Goal: Task Accomplishment & Management: Use online tool/utility

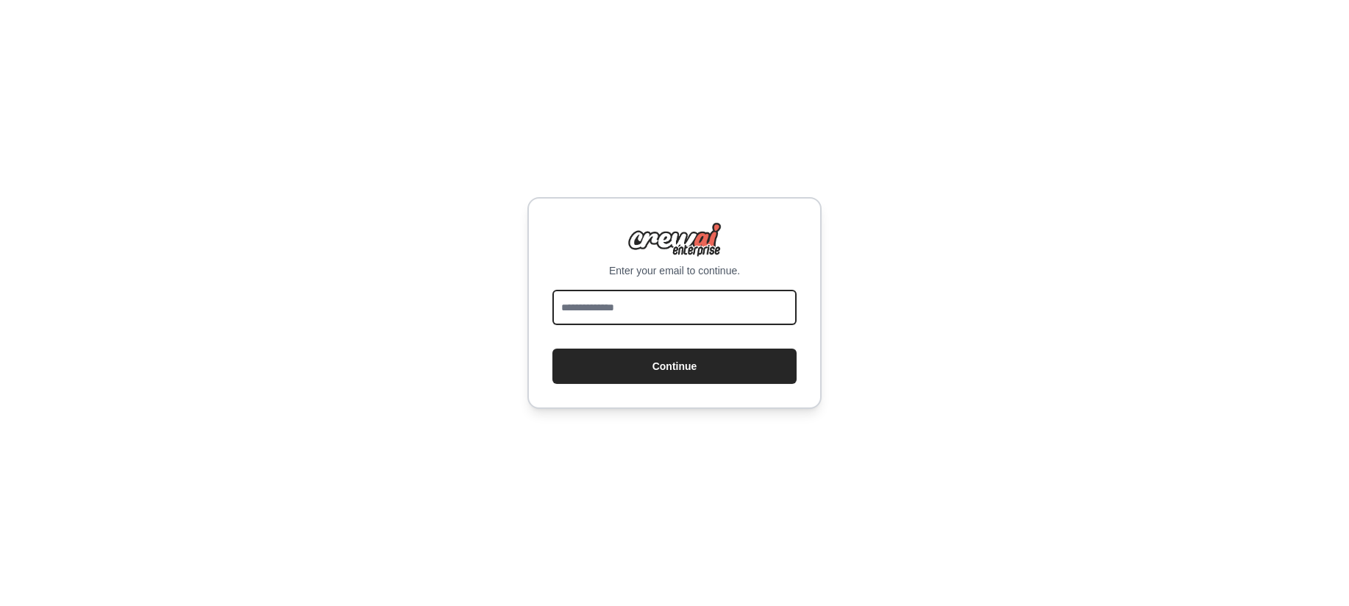
click at [719, 314] on input "email" at bounding box center [674, 307] width 244 height 35
type input "**********"
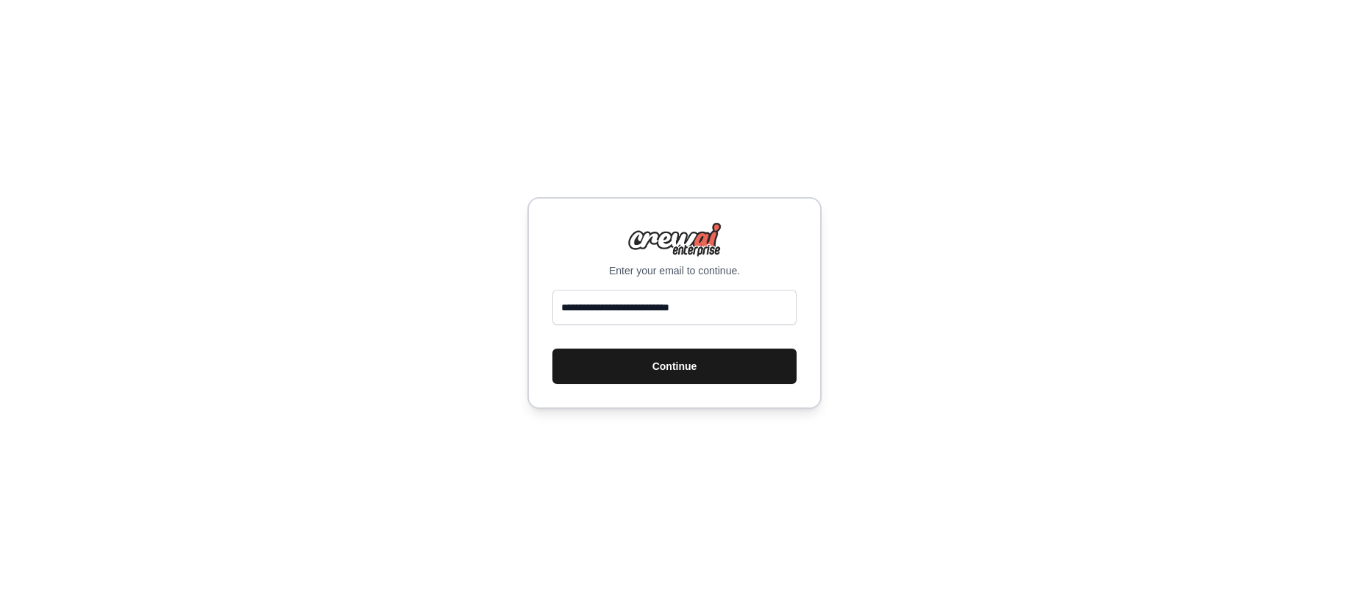
click at [709, 362] on button "Continue" at bounding box center [674, 366] width 244 height 35
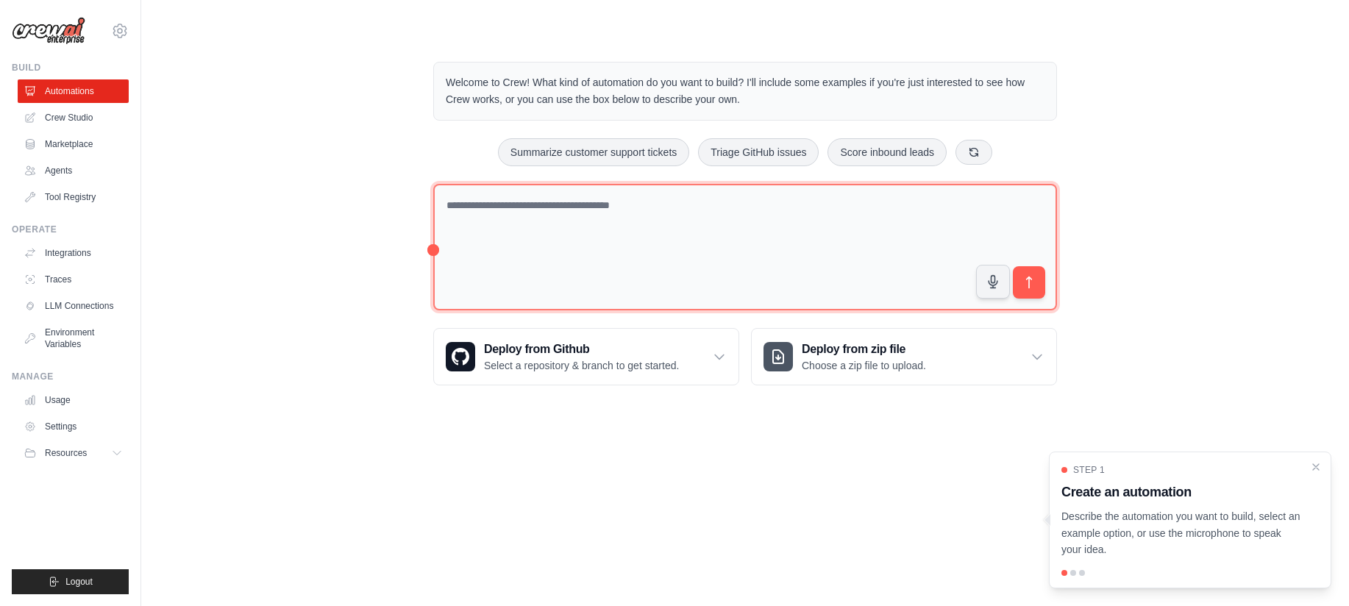
click at [655, 215] on textarea at bounding box center [745, 247] width 624 height 127
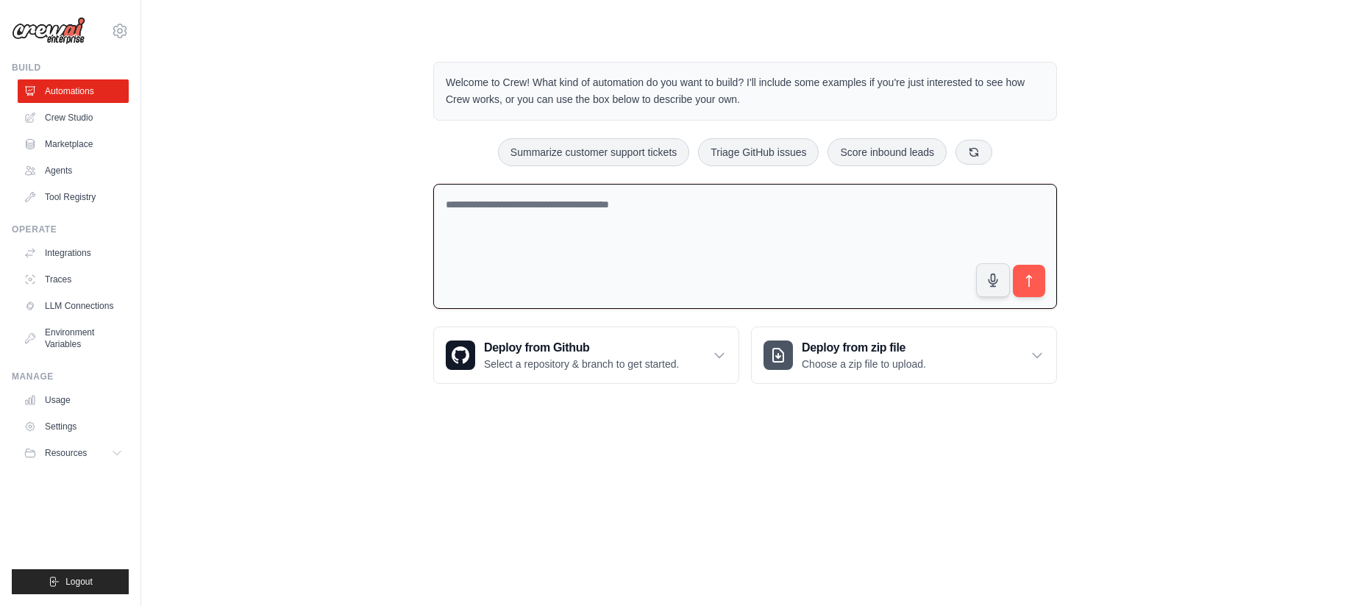
click at [655, 215] on textarea at bounding box center [745, 247] width 624 height 126
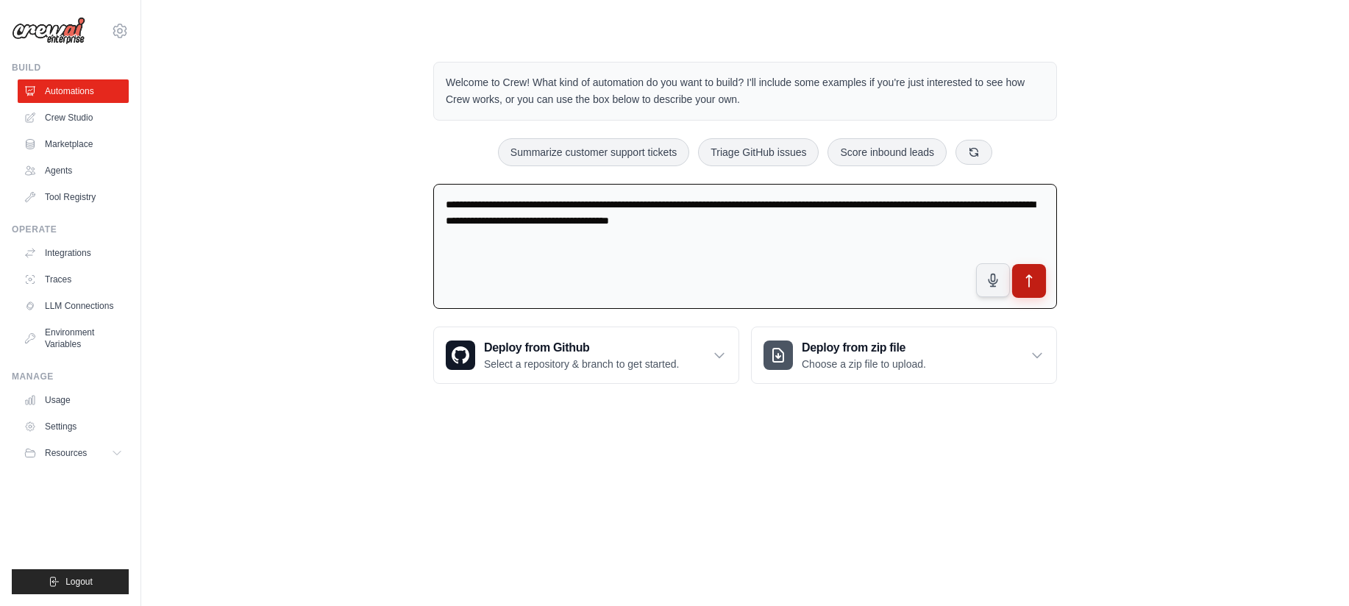
type textarea "**********"
click at [1035, 277] on icon "submit" at bounding box center [1029, 281] width 15 height 15
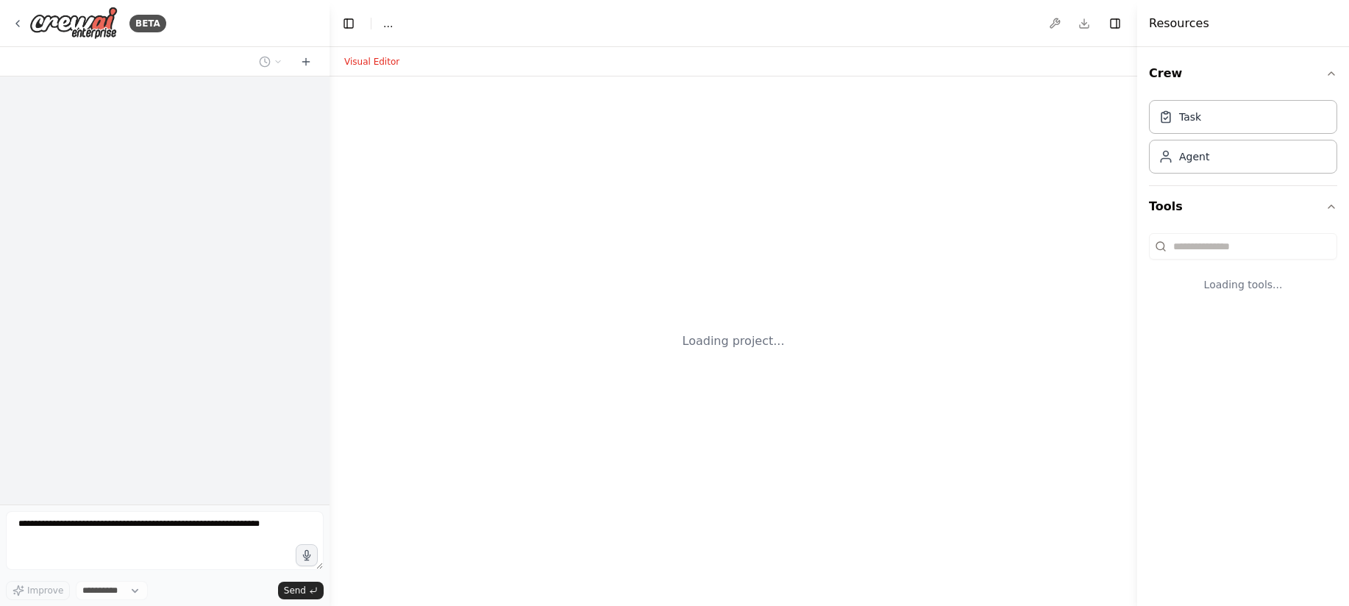
select select "****"
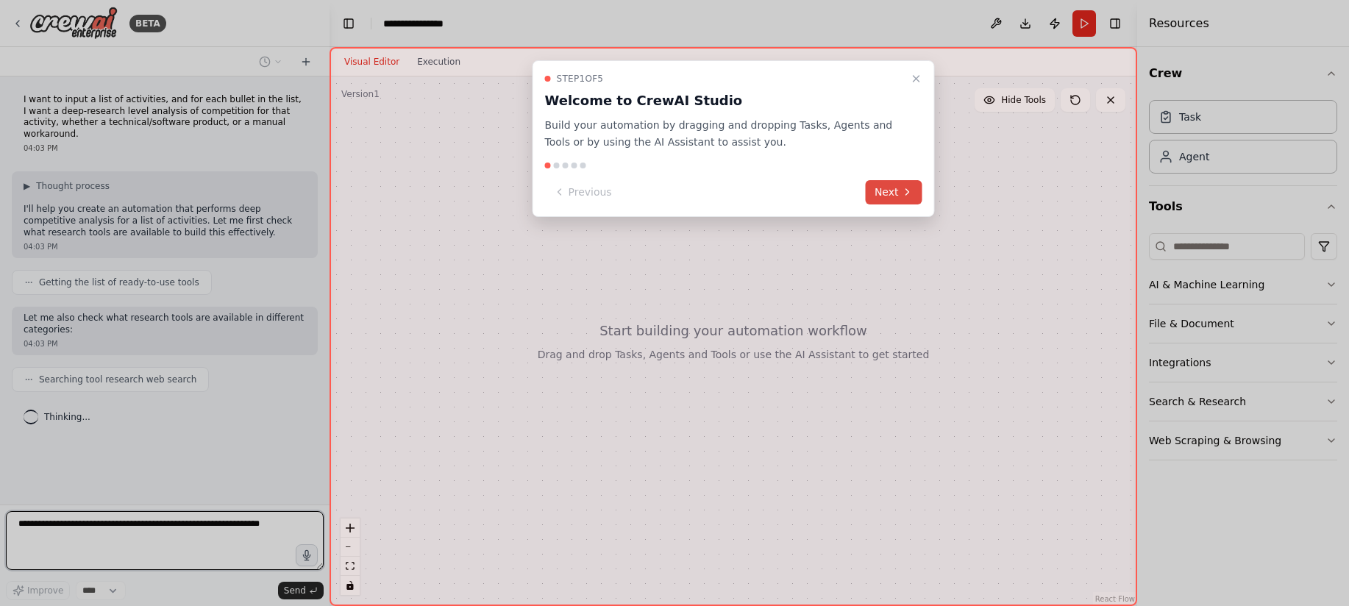
click at [898, 189] on button "Next" at bounding box center [894, 192] width 57 height 24
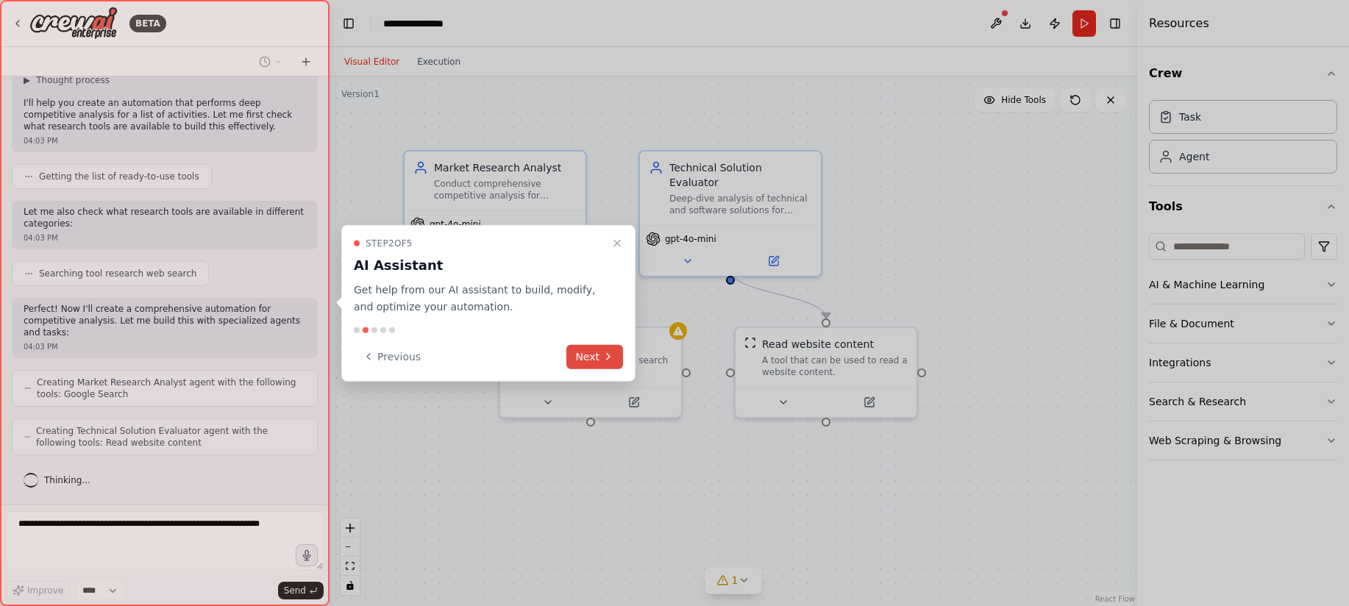
scroll to position [154, 0]
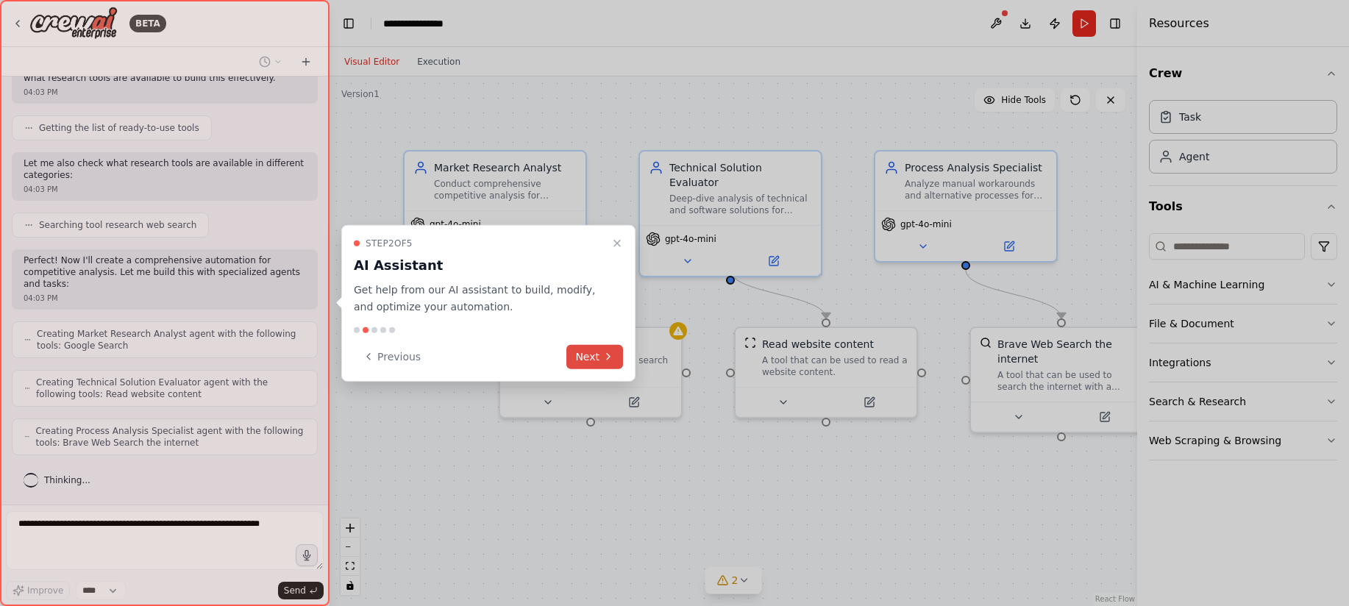
click at [604, 352] on icon at bounding box center [608, 357] width 12 height 12
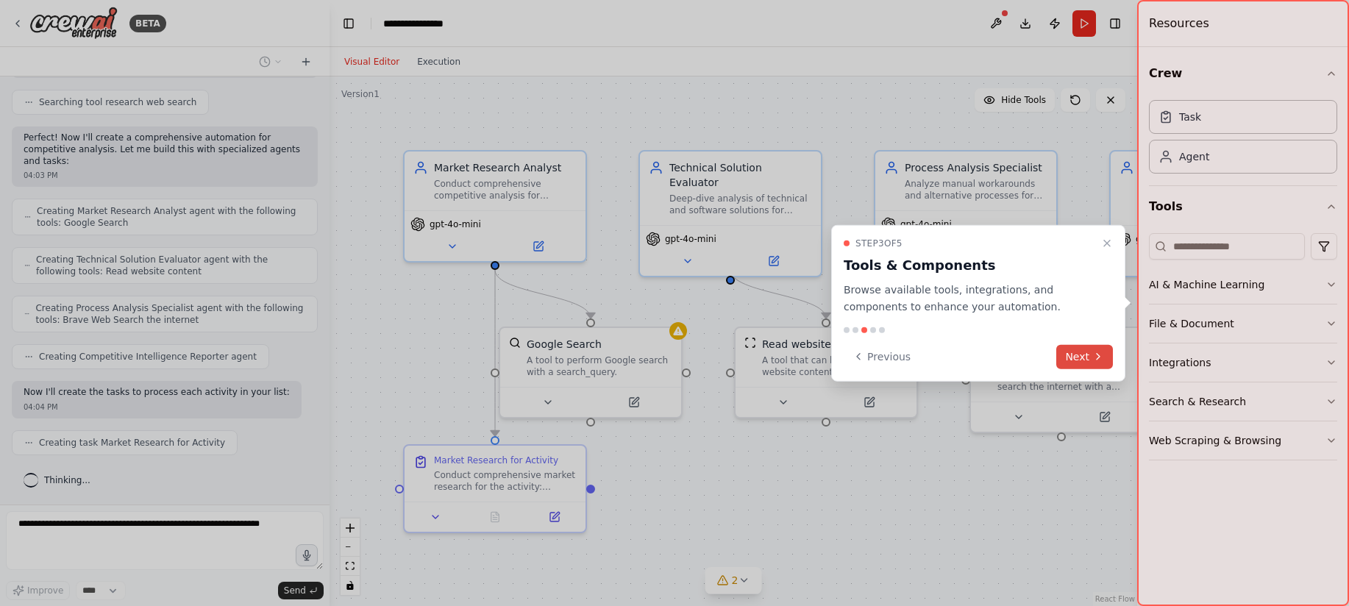
scroll to position [314, 0]
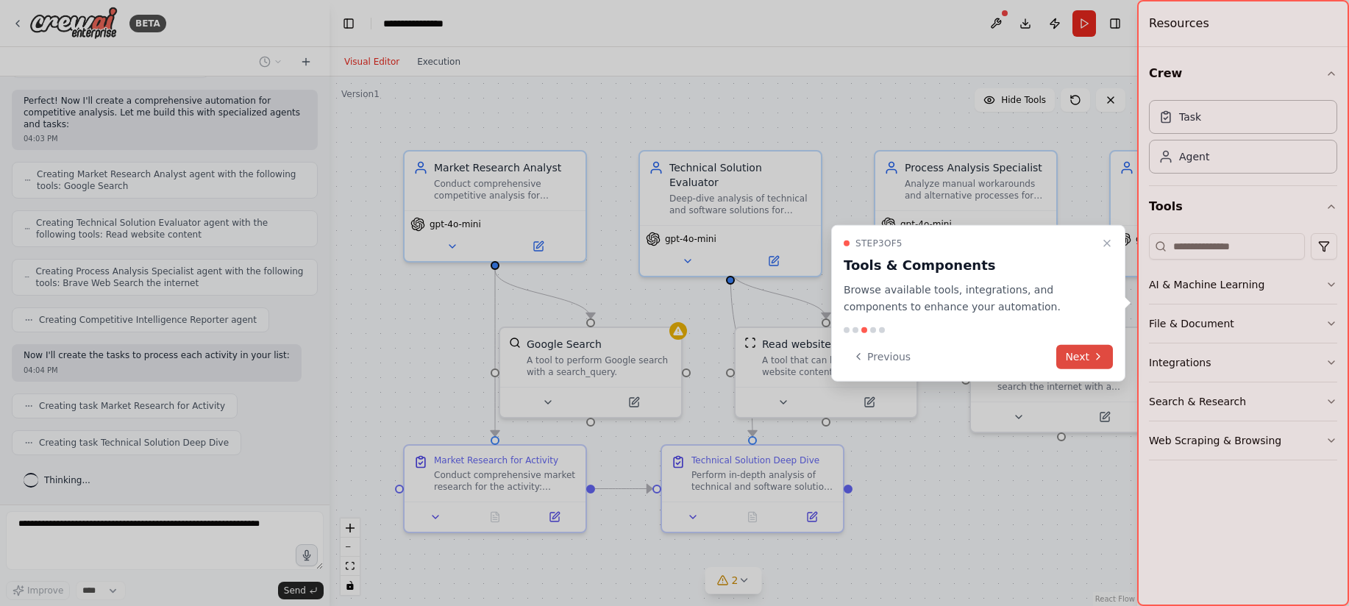
click at [1081, 359] on button "Next" at bounding box center [1084, 356] width 57 height 24
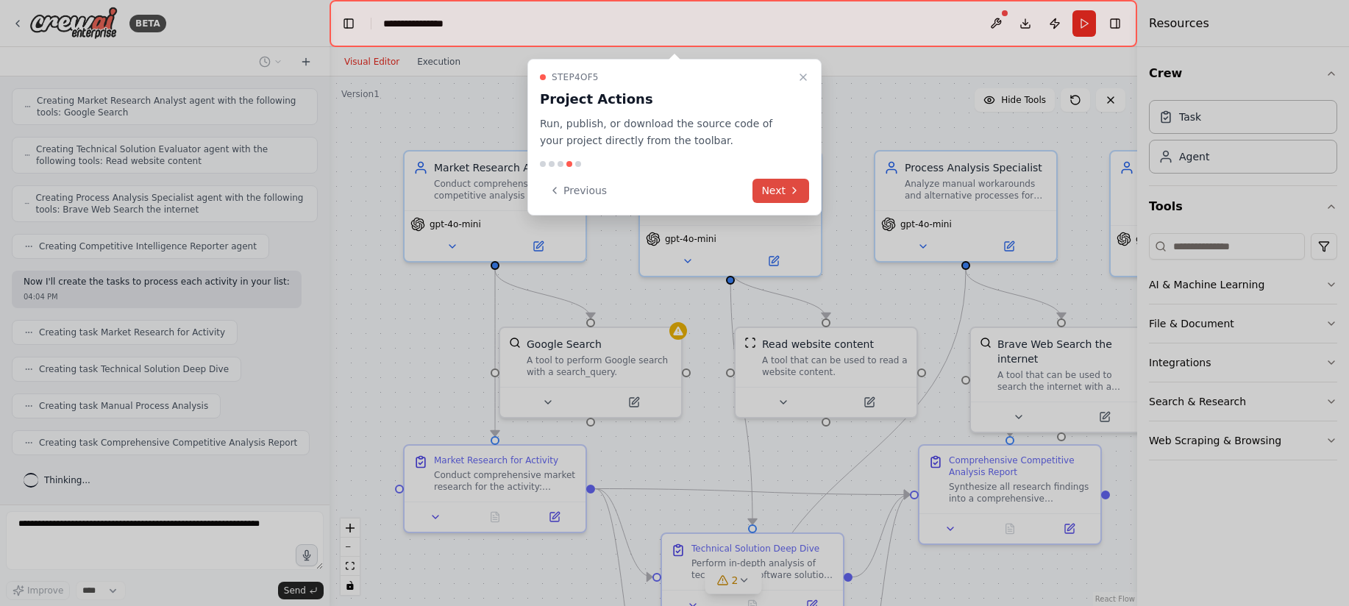
scroll to position [473, 0]
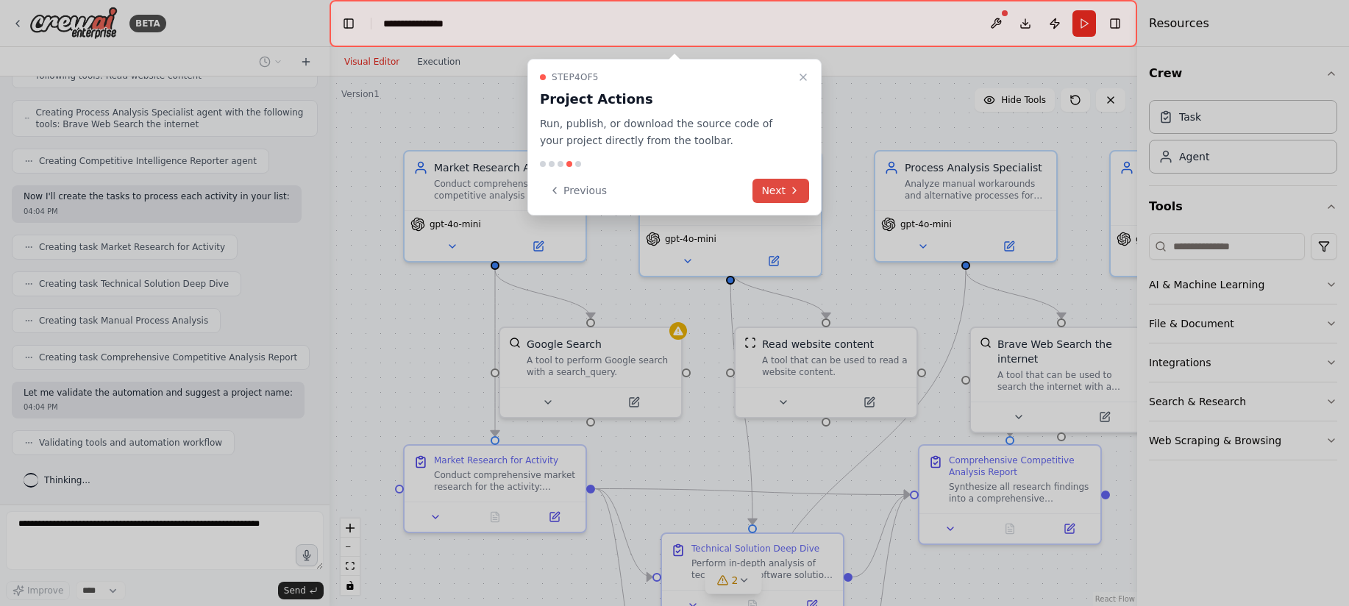
click at [789, 196] on icon at bounding box center [794, 191] width 12 height 12
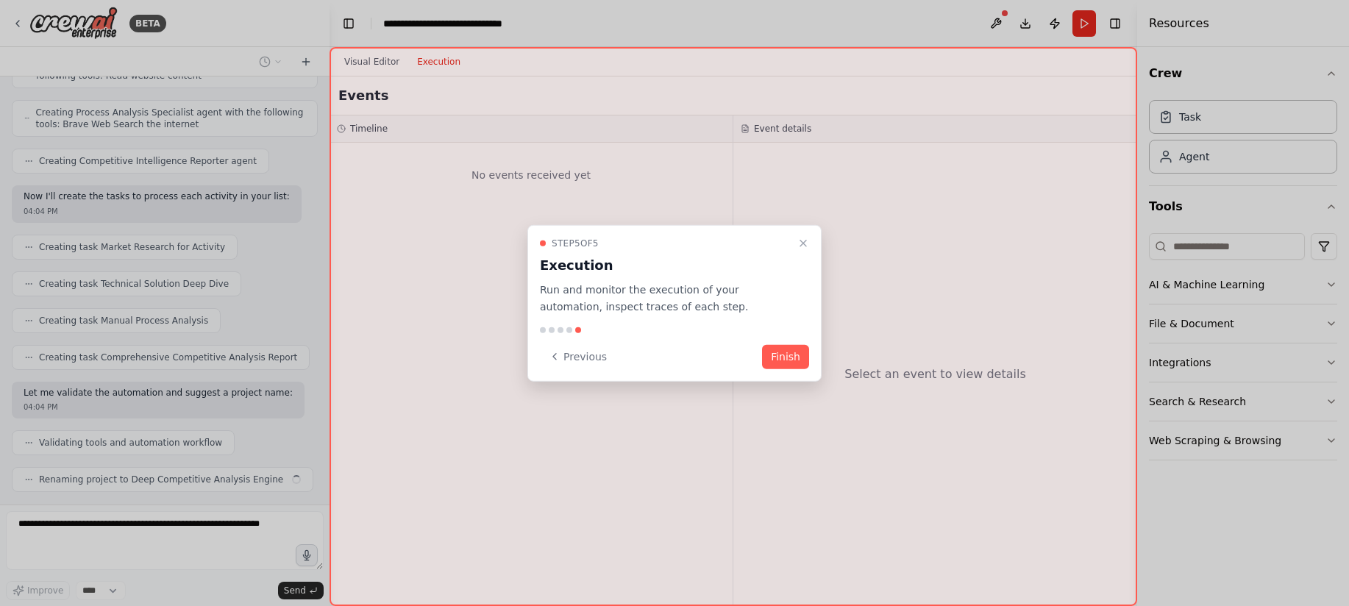
scroll to position [510, 0]
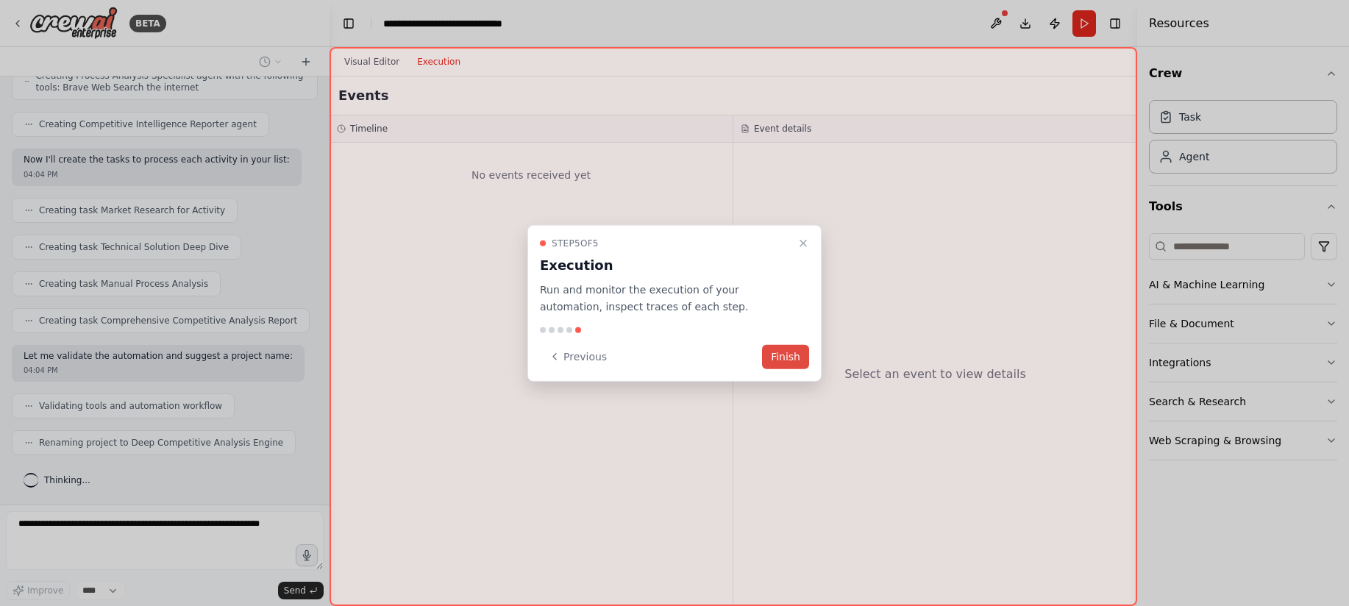
click at [802, 354] on button "Finish" at bounding box center [785, 356] width 47 height 24
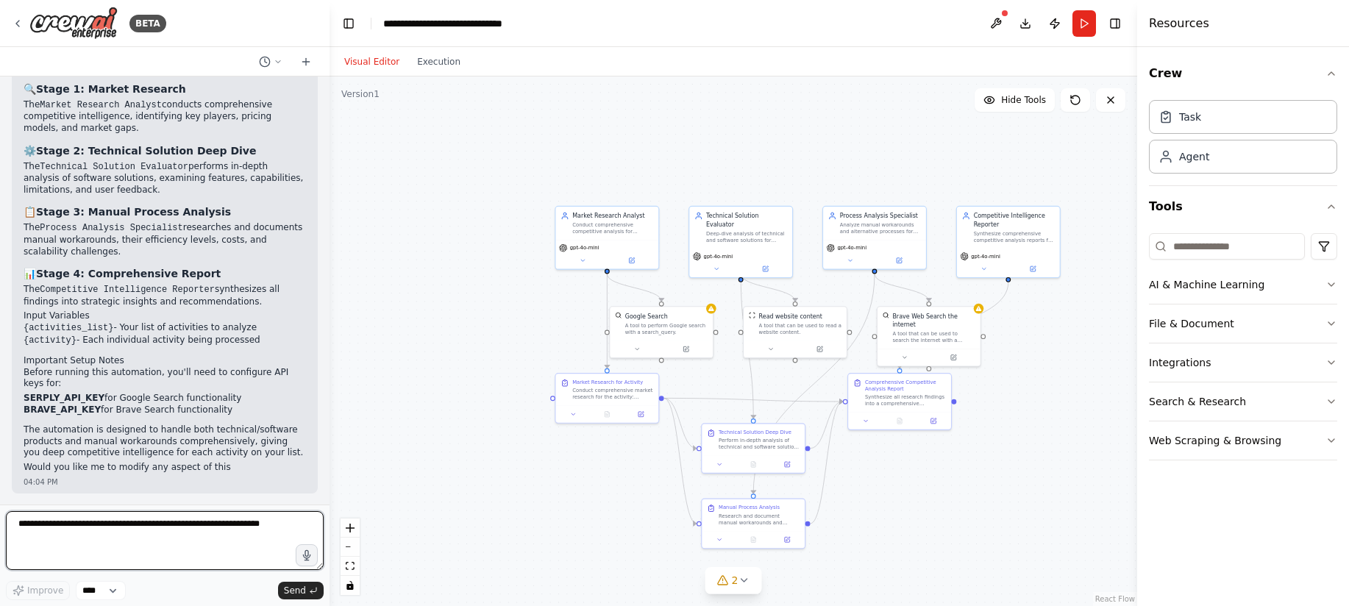
scroll to position [994, 0]
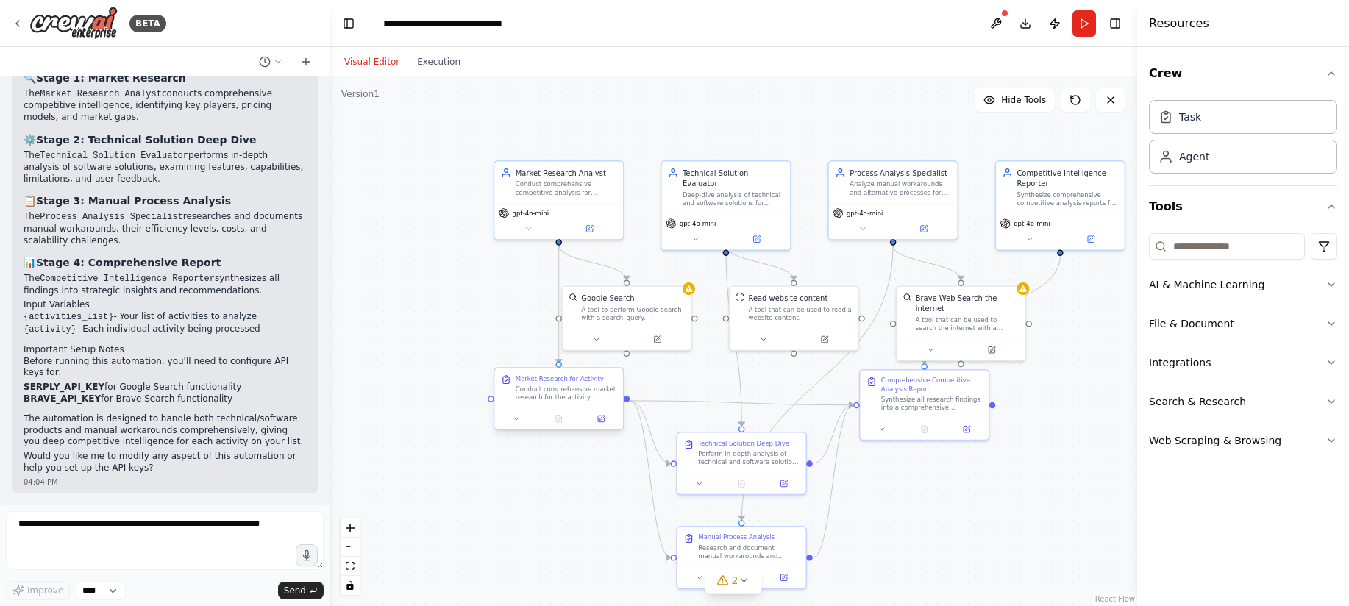
click at [571, 382] on div "Market Research for Activity" at bounding box center [560, 378] width 88 height 8
click at [519, 418] on icon at bounding box center [517, 419] width 8 height 8
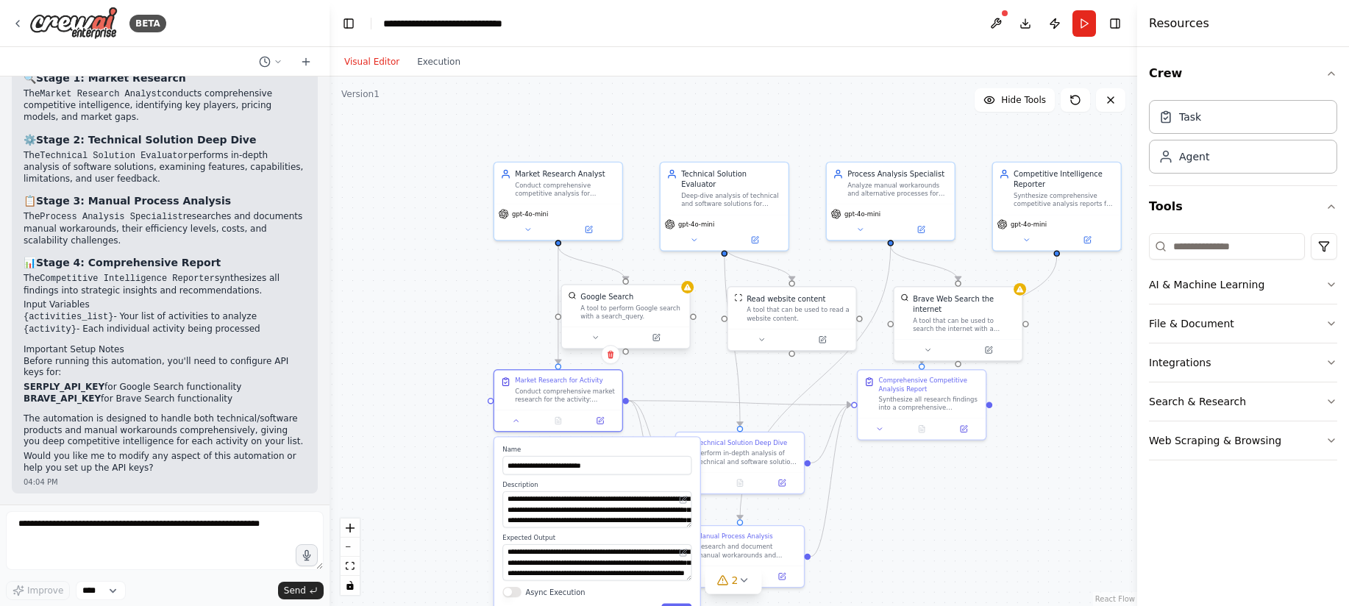
click at [671, 301] on div "Google Search" at bounding box center [631, 296] width 103 height 10
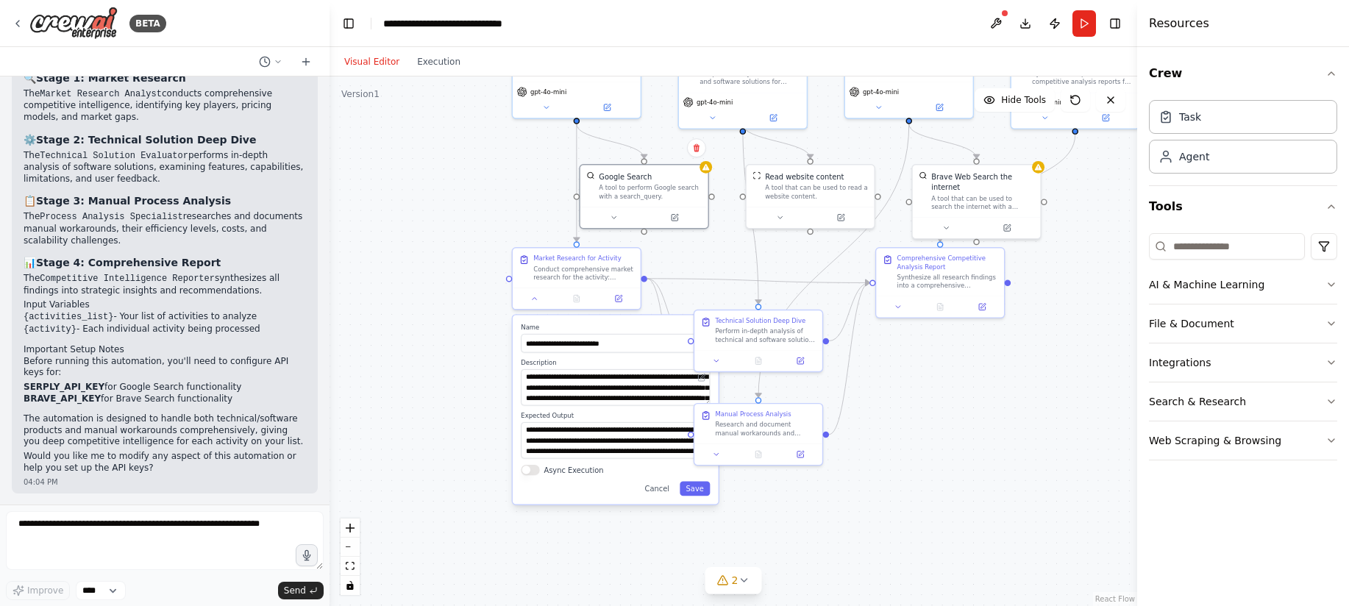
drag, startPoint x: 452, startPoint y: 433, endPoint x: 470, endPoint y: 311, distance: 123.5
click at [470, 311] on div ".deletable-edge-delete-btn { width: 20px; height: 20px; border: 0px solid #ffff…" at bounding box center [732, 341] width 807 height 530
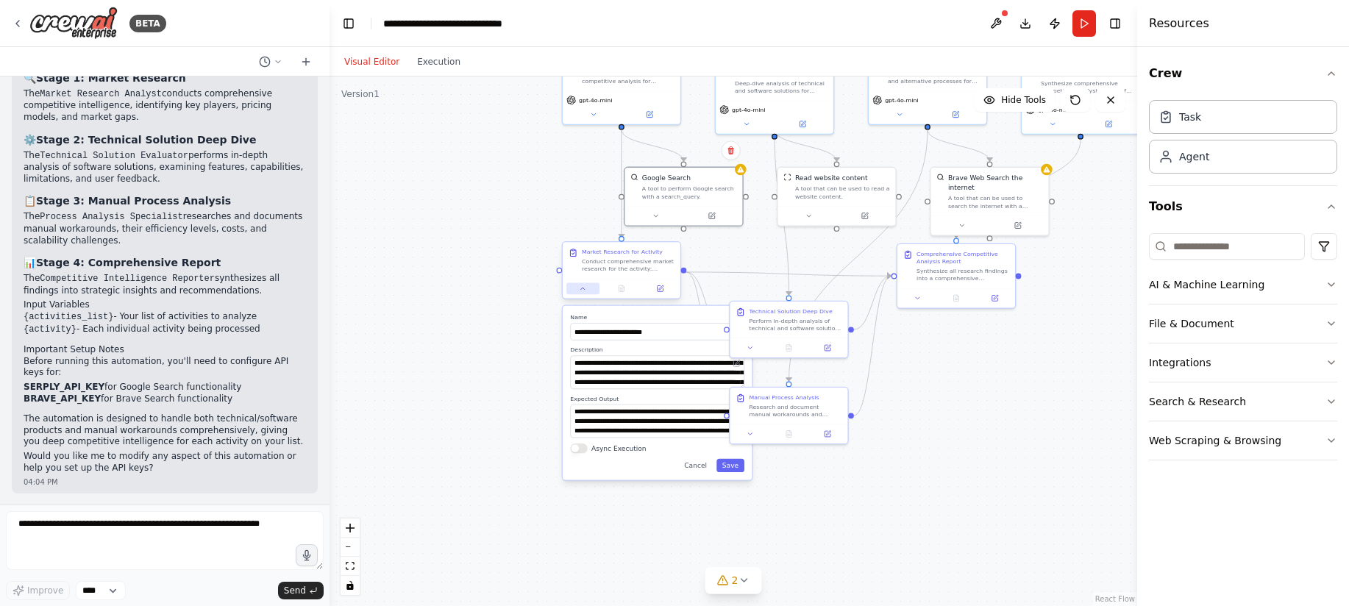
click at [579, 290] on icon at bounding box center [582, 288] width 7 height 7
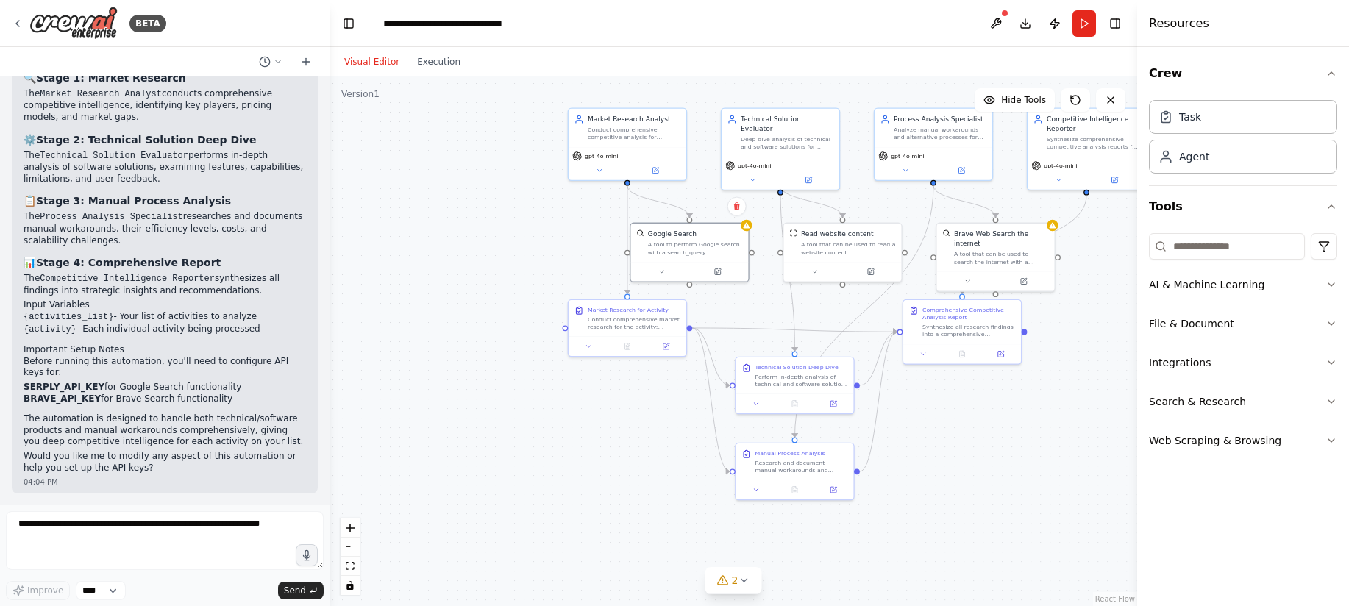
drag, startPoint x: 453, startPoint y: 292, endPoint x: 459, endPoint y: 348, distance: 56.2
click at [459, 348] on div ".deletable-edge-delete-btn { width: 20px; height: 20px; border: 0px solid #ffff…" at bounding box center [732, 341] width 807 height 530
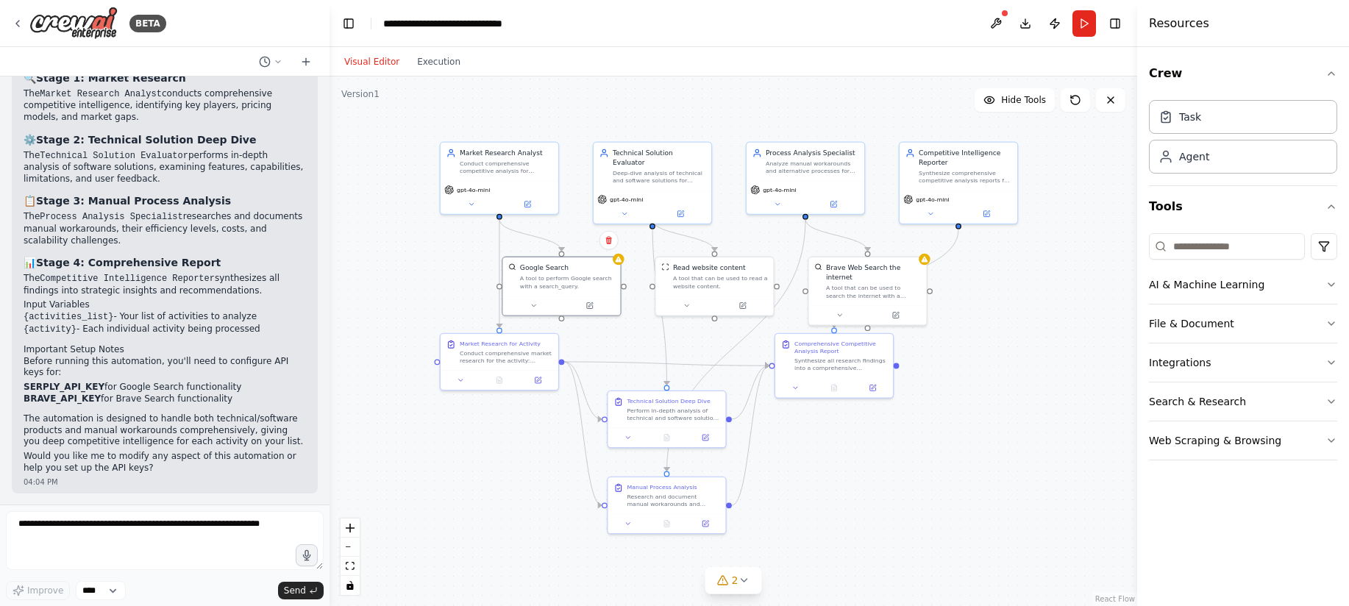
drag, startPoint x: 1047, startPoint y: 412, endPoint x: 919, endPoint y: 446, distance: 132.4
click at [919, 446] on div ".deletable-edge-delete-btn { width: 20px; height: 20px; border: 0px solid #ffff…" at bounding box center [732, 341] width 807 height 530
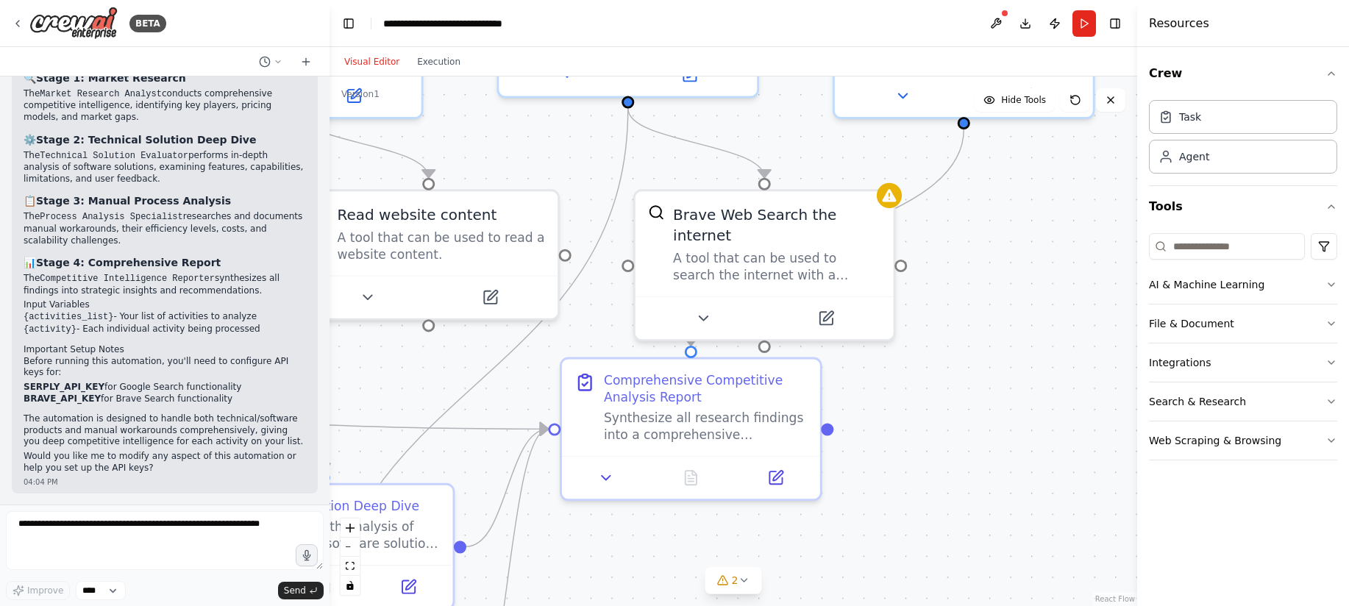
click at [980, 402] on div ".deletable-edge-delete-btn { width: 20px; height: 20px; border: 0px solid #ffff…" at bounding box center [732, 341] width 807 height 530
click at [799, 233] on div "Brave Web Search the internet" at bounding box center [776, 221] width 207 height 42
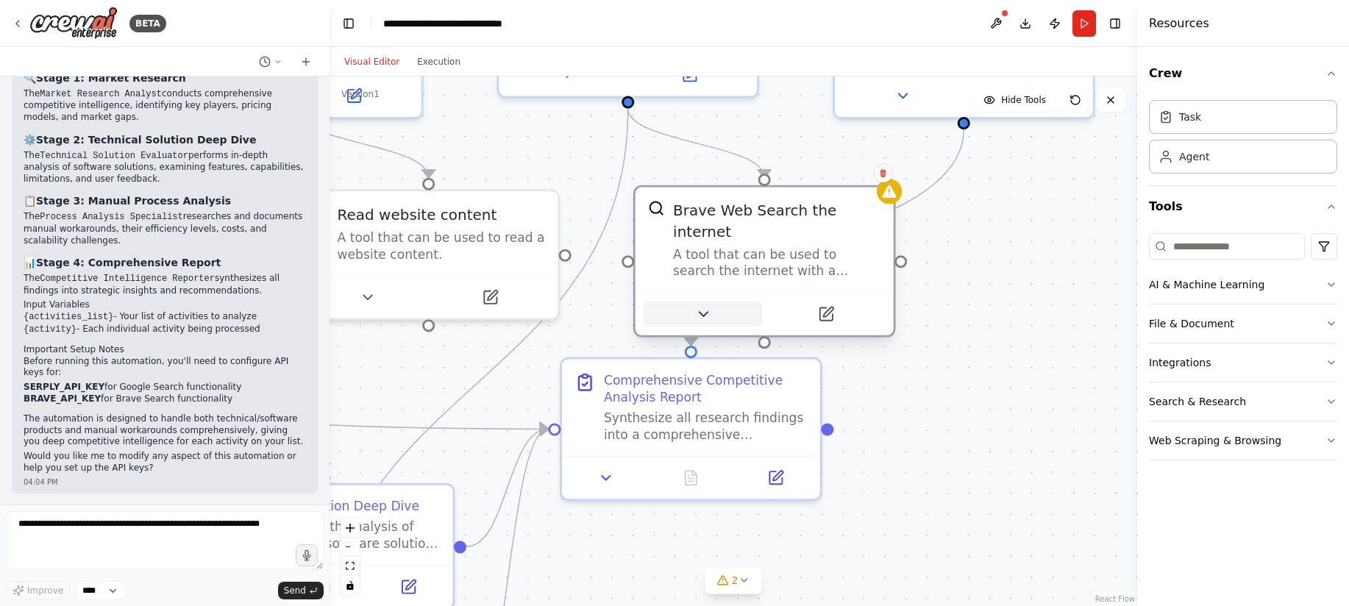
click at [716, 313] on button at bounding box center [702, 314] width 118 height 25
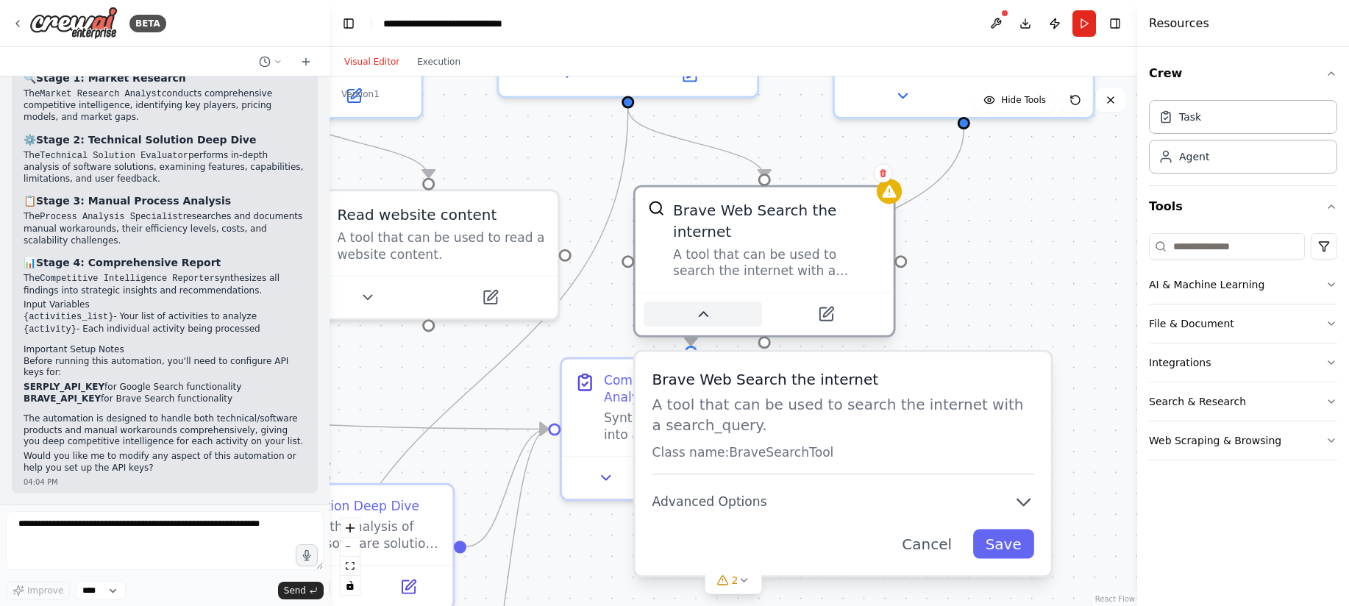
click at [716, 313] on button at bounding box center [702, 314] width 118 height 25
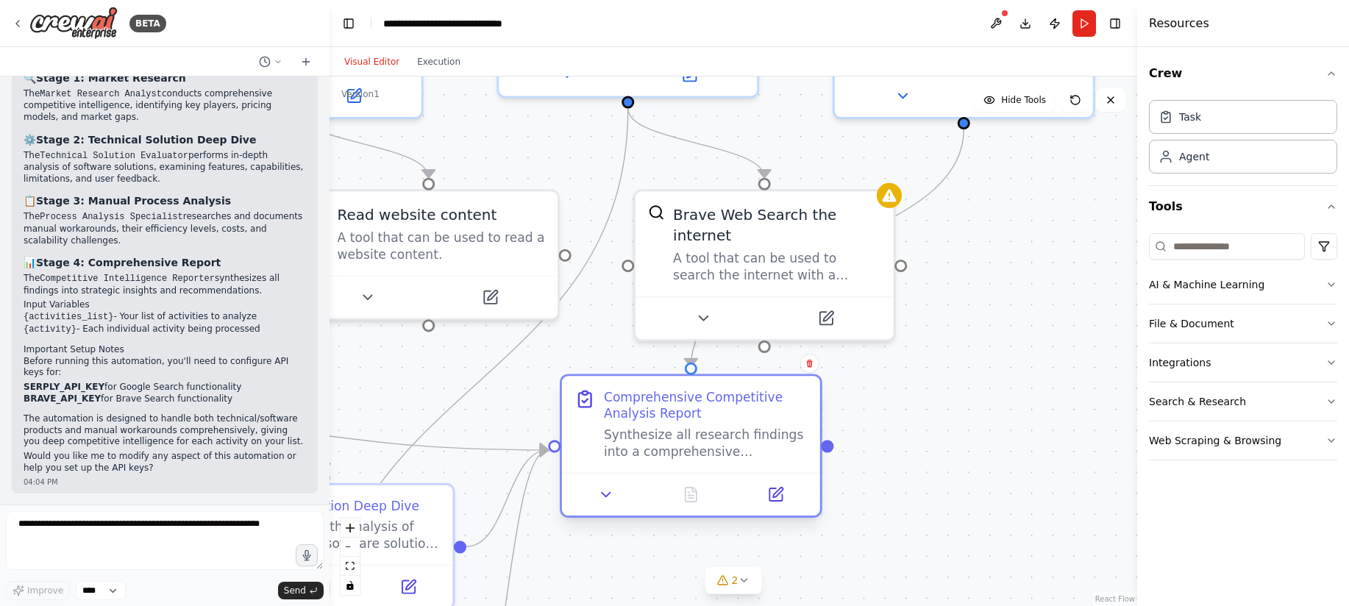
drag, startPoint x: 731, startPoint y: 368, endPoint x: 741, endPoint y: 398, distance: 30.9
click at [741, 398] on div "Comprehensive Competitive Analysis Report" at bounding box center [706, 405] width 204 height 34
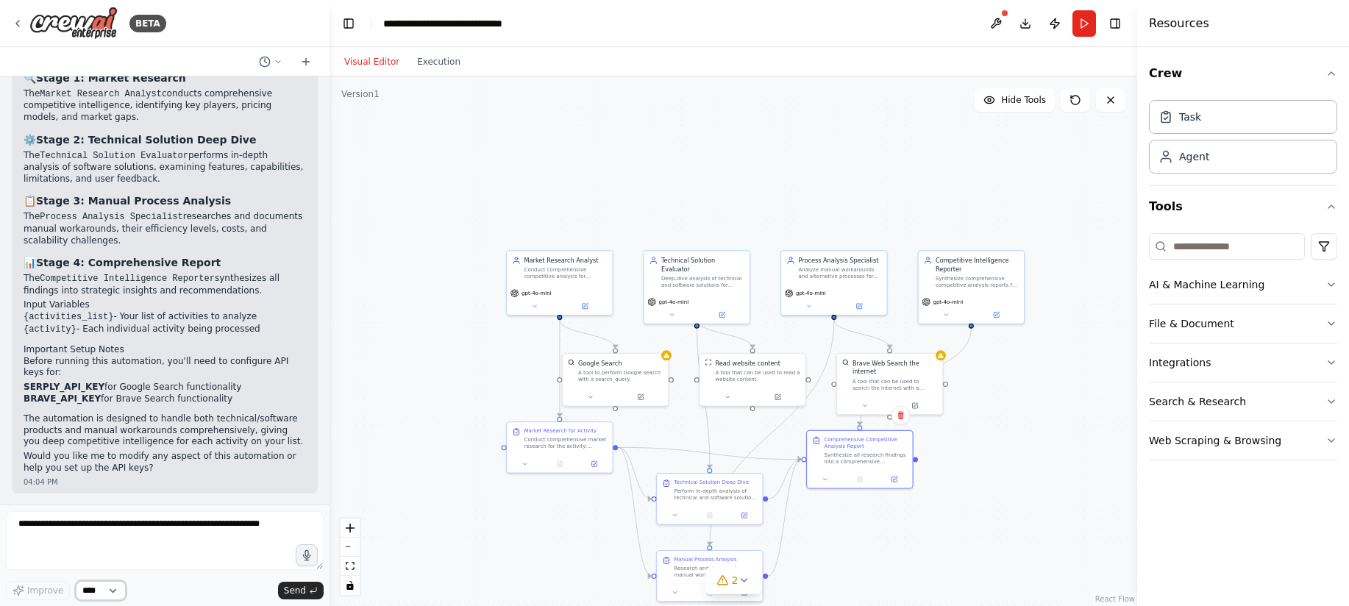
click at [112, 592] on select "****" at bounding box center [101, 590] width 50 height 19
click at [212, 532] on textarea at bounding box center [165, 540] width 318 height 59
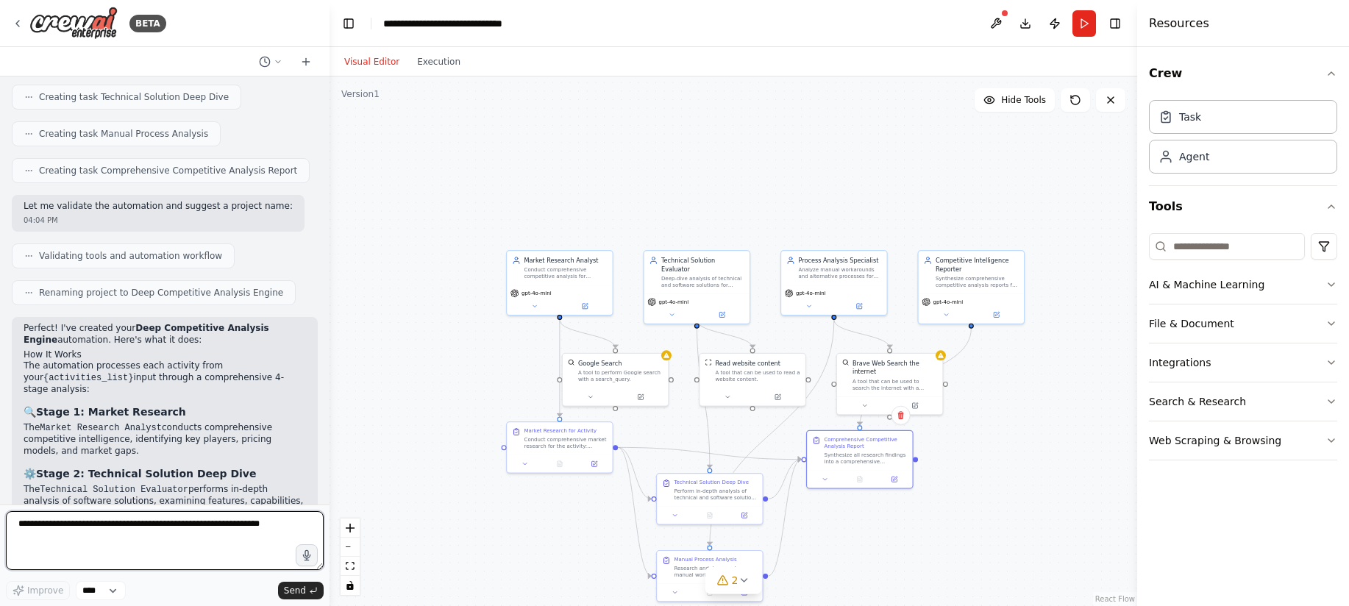
scroll to position [657, 0]
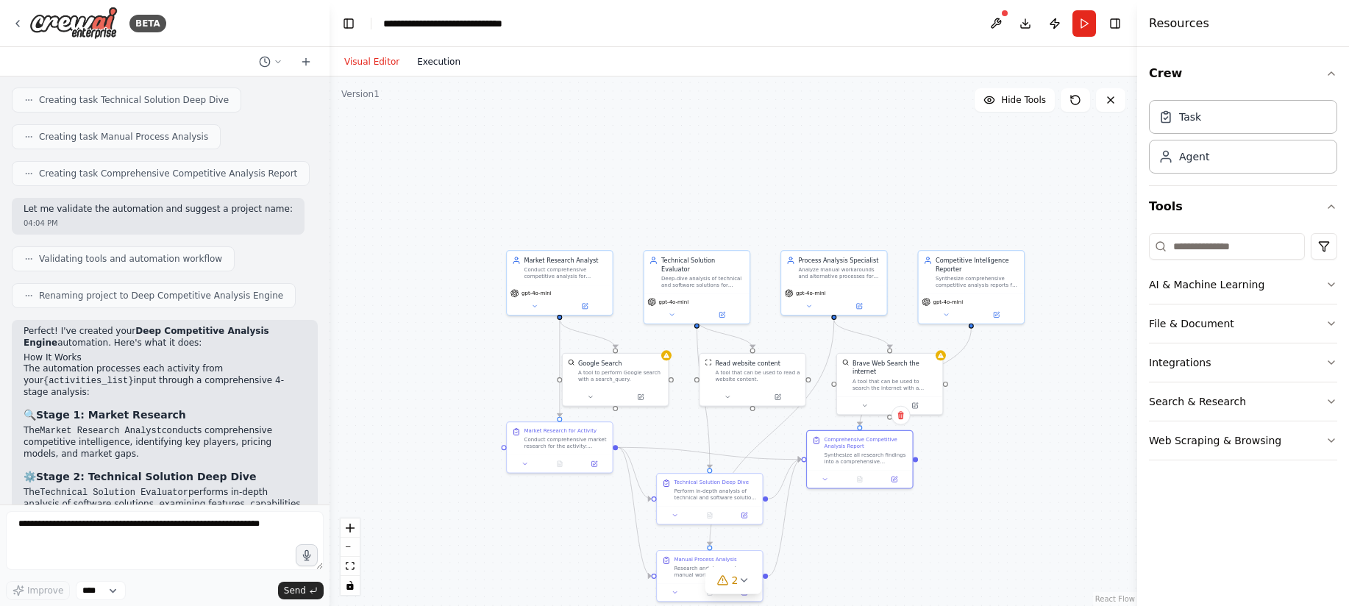
click at [429, 65] on button "Execution" at bounding box center [438, 62] width 61 height 18
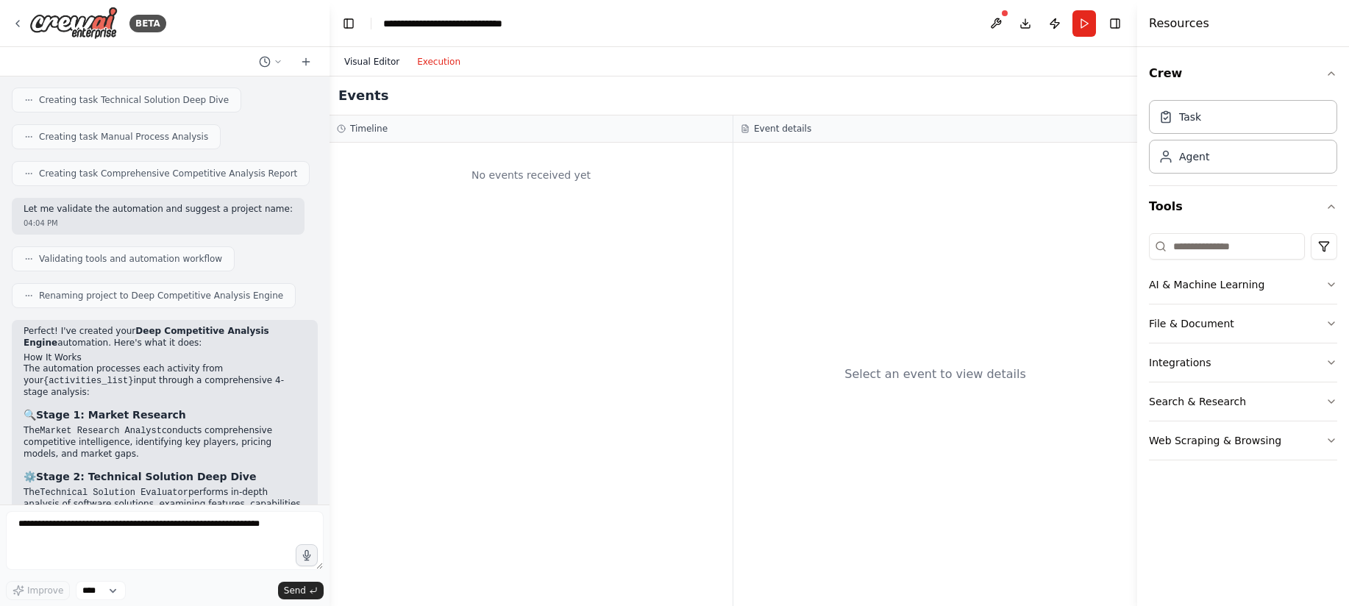
click at [397, 65] on button "Visual Editor" at bounding box center [371, 62] width 73 height 18
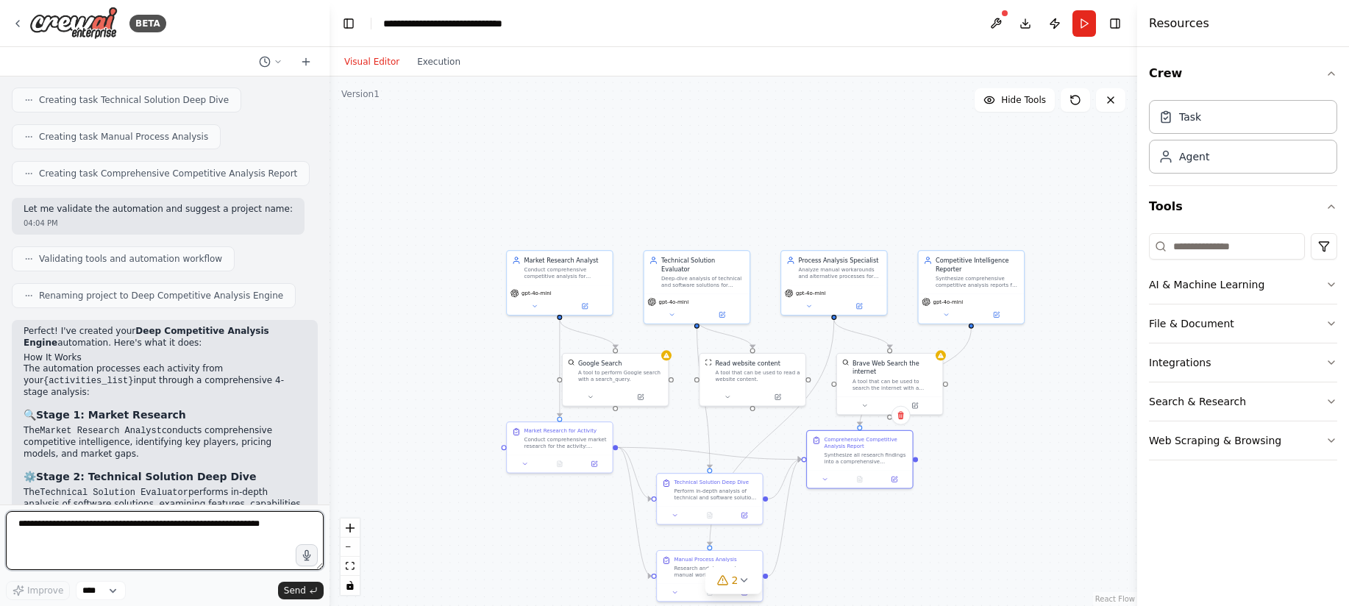
click at [130, 535] on textarea at bounding box center [165, 540] width 318 height 59
type textarea "**********"
click at [290, 587] on span "Send" at bounding box center [295, 591] width 22 height 12
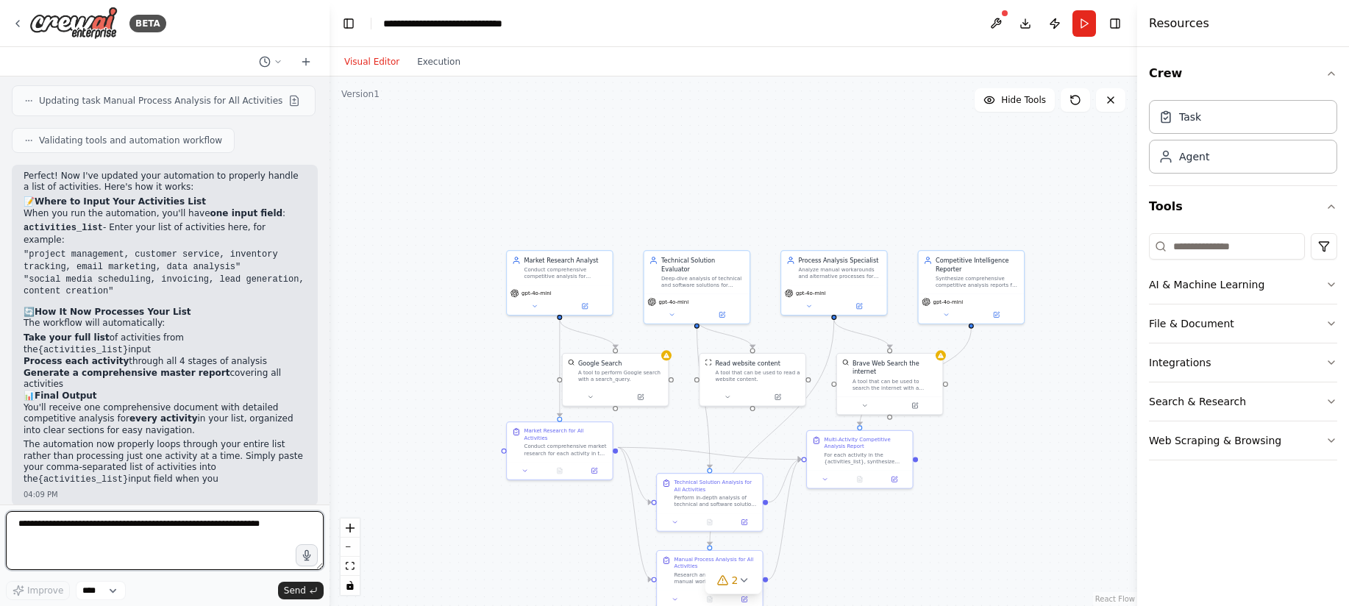
scroll to position [1994, 0]
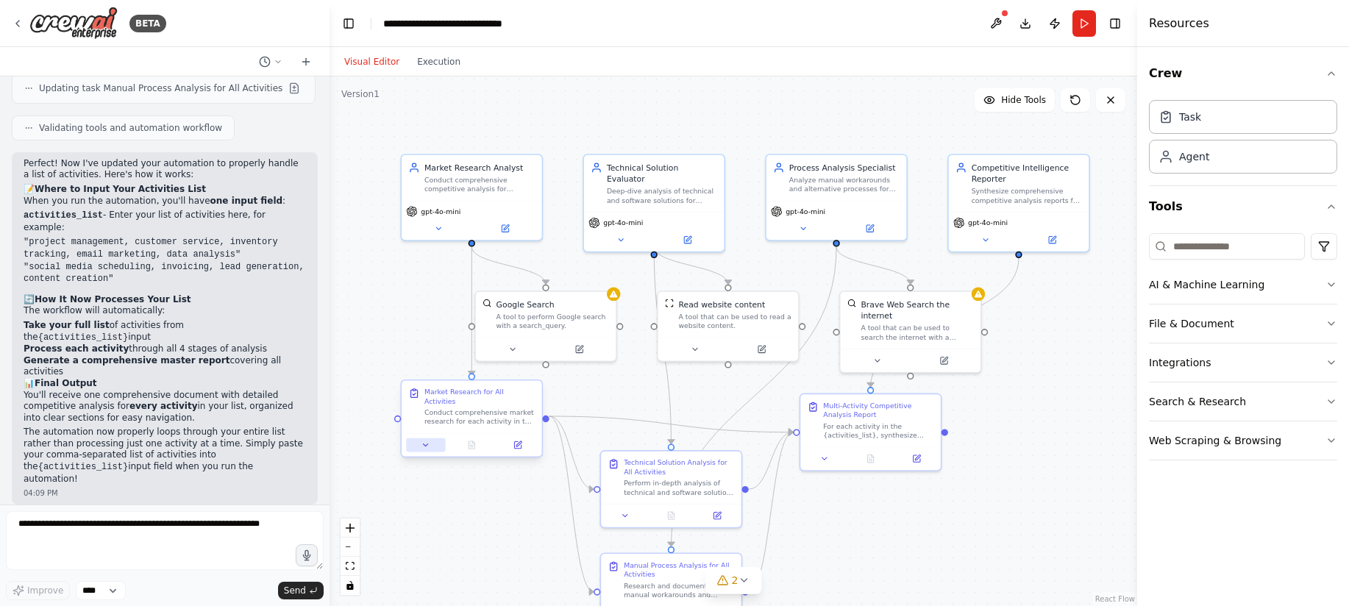
click at [420, 441] on button at bounding box center [425, 445] width 39 height 14
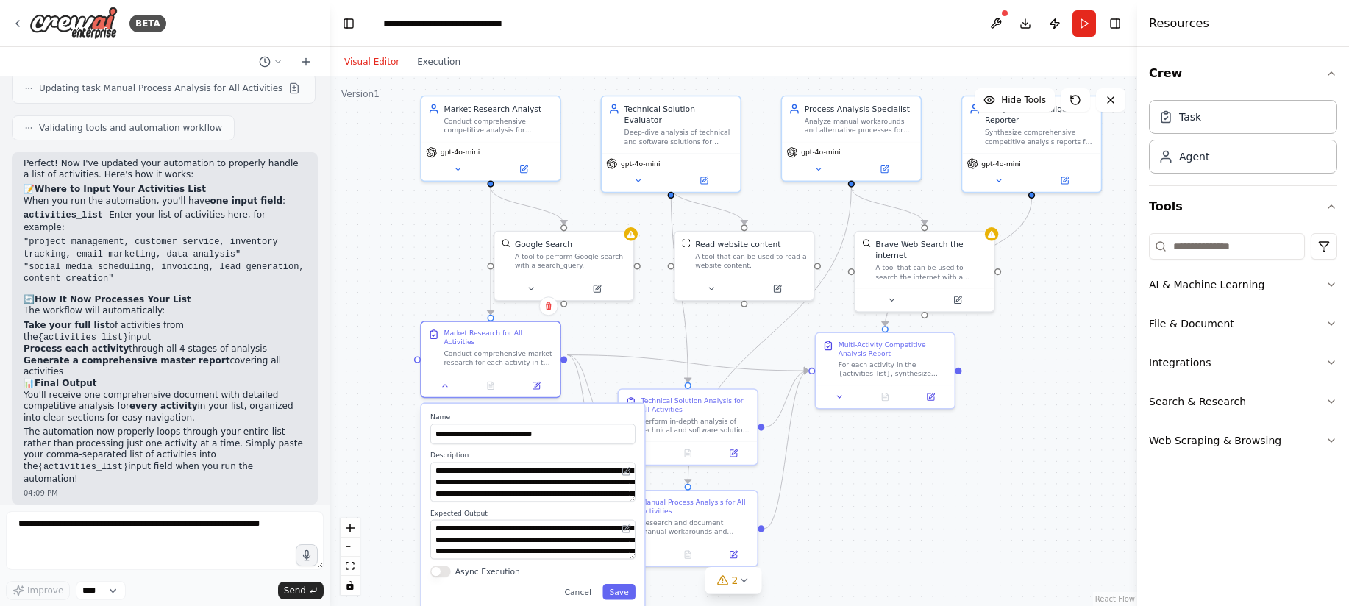
drag, startPoint x: 388, startPoint y: 482, endPoint x: 408, endPoint y: 421, distance: 64.9
click at [408, 421] on div ".deletable-edge-delete-btn { width: 20px; height: 20px; border: 0px solid #ffff…" at bounding box center [732, 341] width 807 height 530
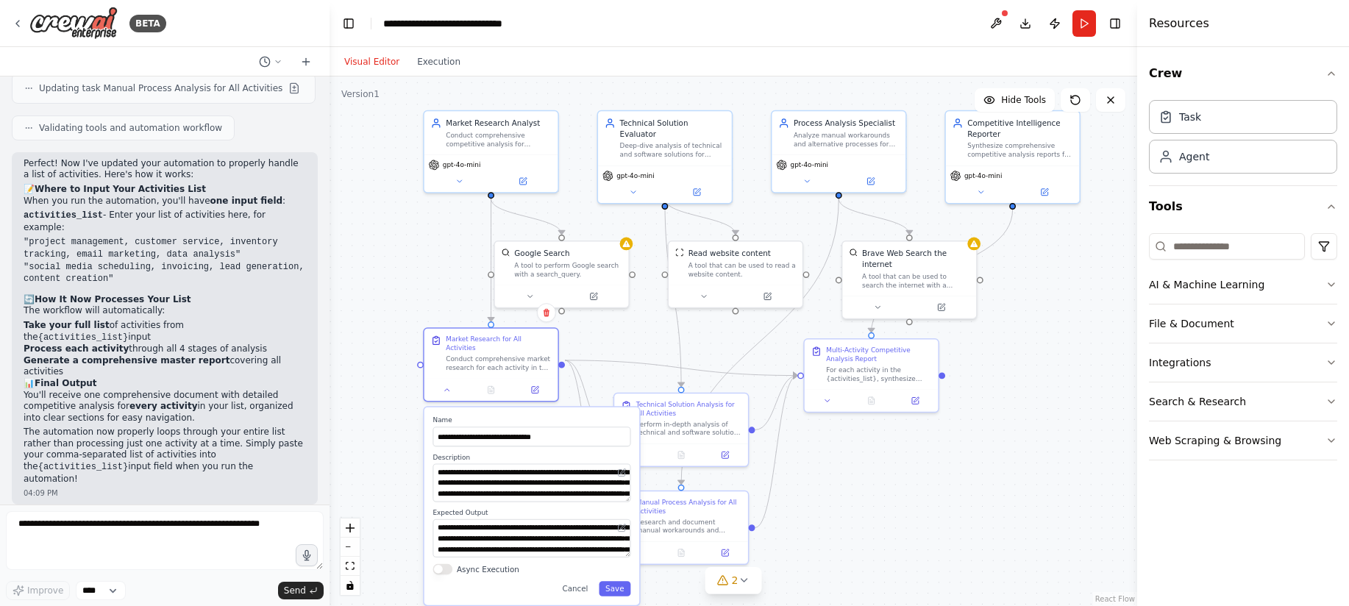
click at [377, 393] on div ".deletable-edge-delete-btn { width: 20px; height: 20px; border: 0px solid #ffff…" at bounding box center [732, 341] width 807 height 530
click at [442, 384] on button at bounding box center [448, 387] width 38 height 13
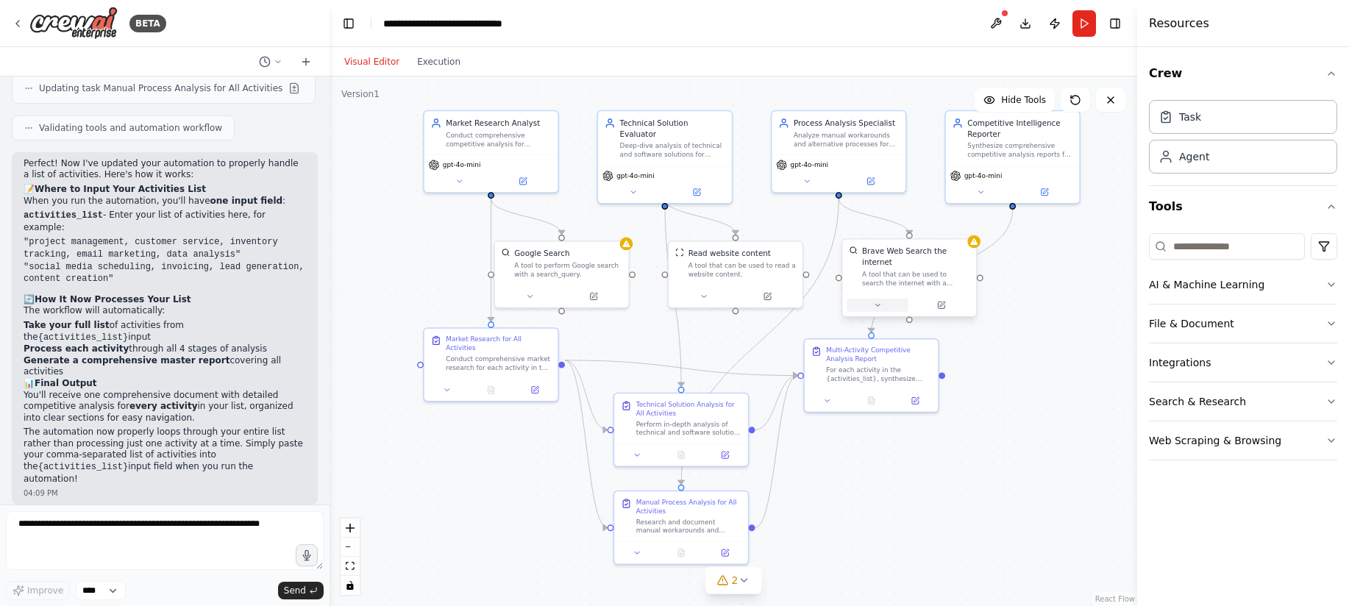
click at [873, 309] on icon at bounding box center [877, 305] width 9 height 9
click at [530, 297] on icon at bounding box center [529, 294] width 9 height 9
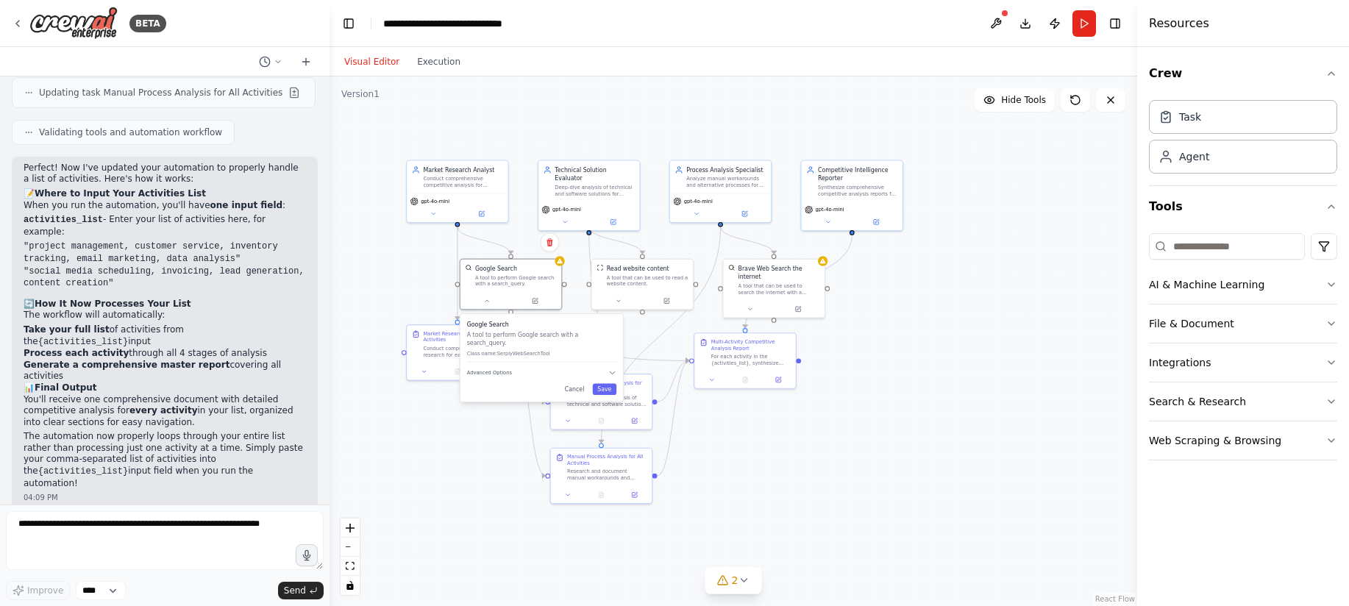
scroll to position [1993, 0]
click at [485, 450] on div ".deletable-edge-delete-btn { width: 20px; height: 20px; border: 0px solid #ffff…" at bounding box center [732, 341] width 807 height 530
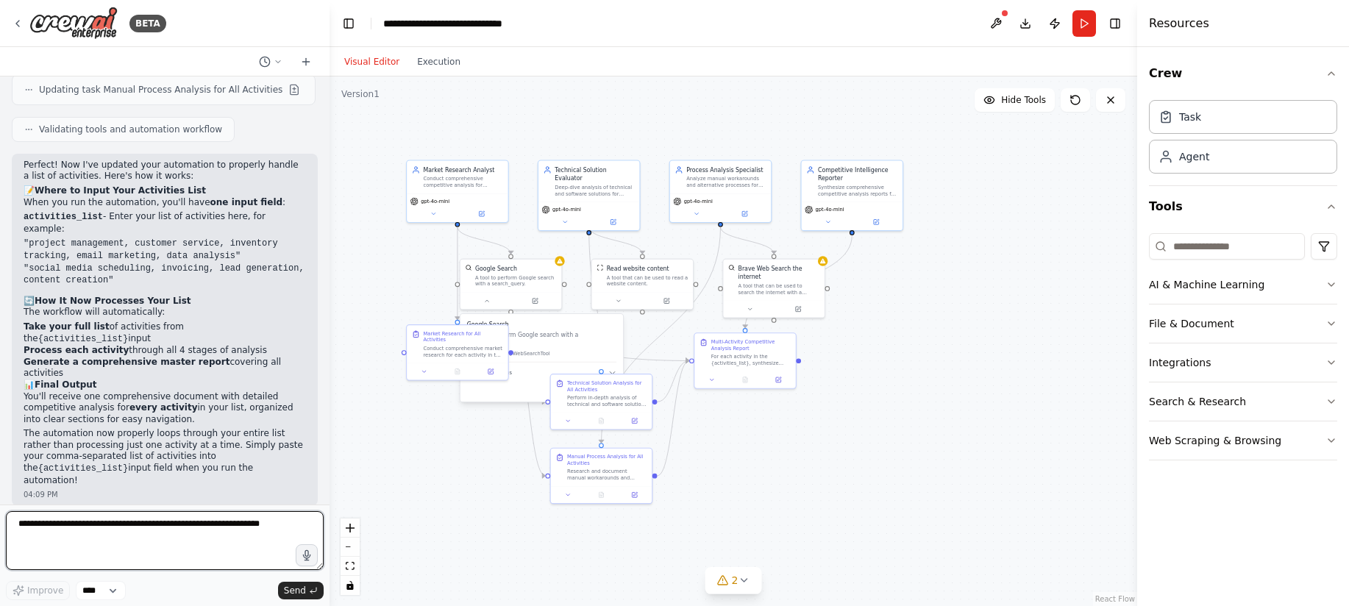
click at [221, 521] on textarea at bounding box center [165, 540] width 318 height 59
click at [219, 524] on textarea at bounding box center [165, 540] width 318 height 59
click at [57, 550] on textarea "**********" at bounding box center [165, 540] width 318 height 59
click at [103, 560] on textarea "**********" at bounding box center [165, 540] width 318 height 59
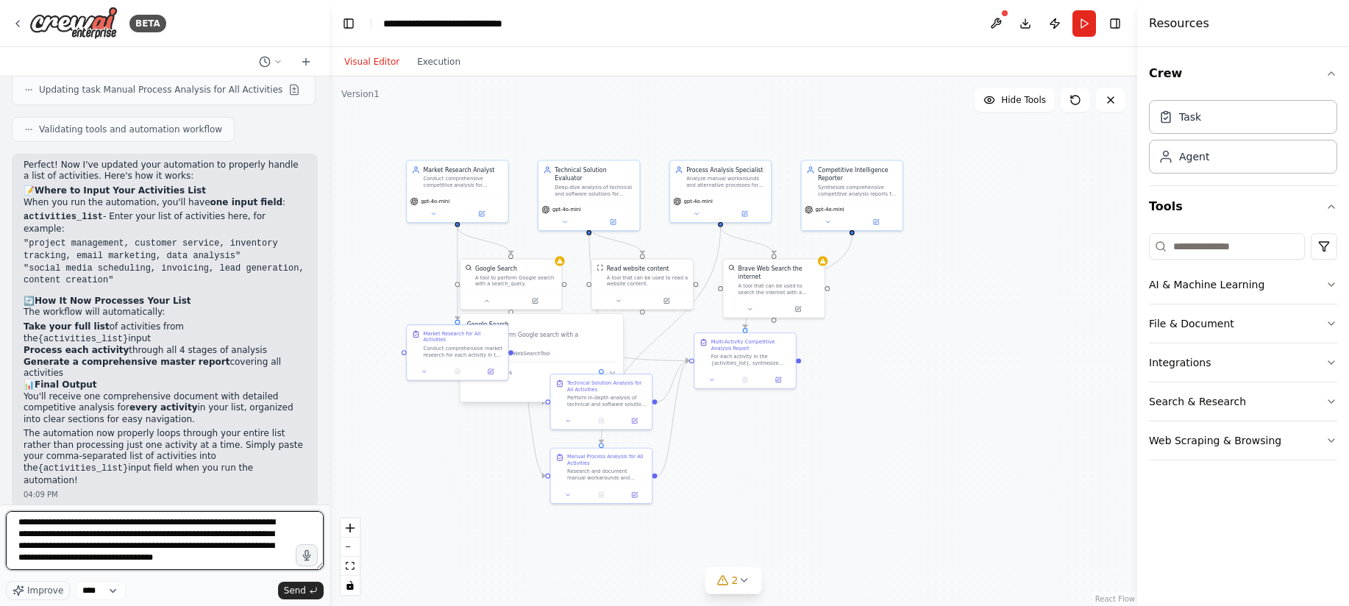
scroll to position [1, 0]
type textarea "**********"
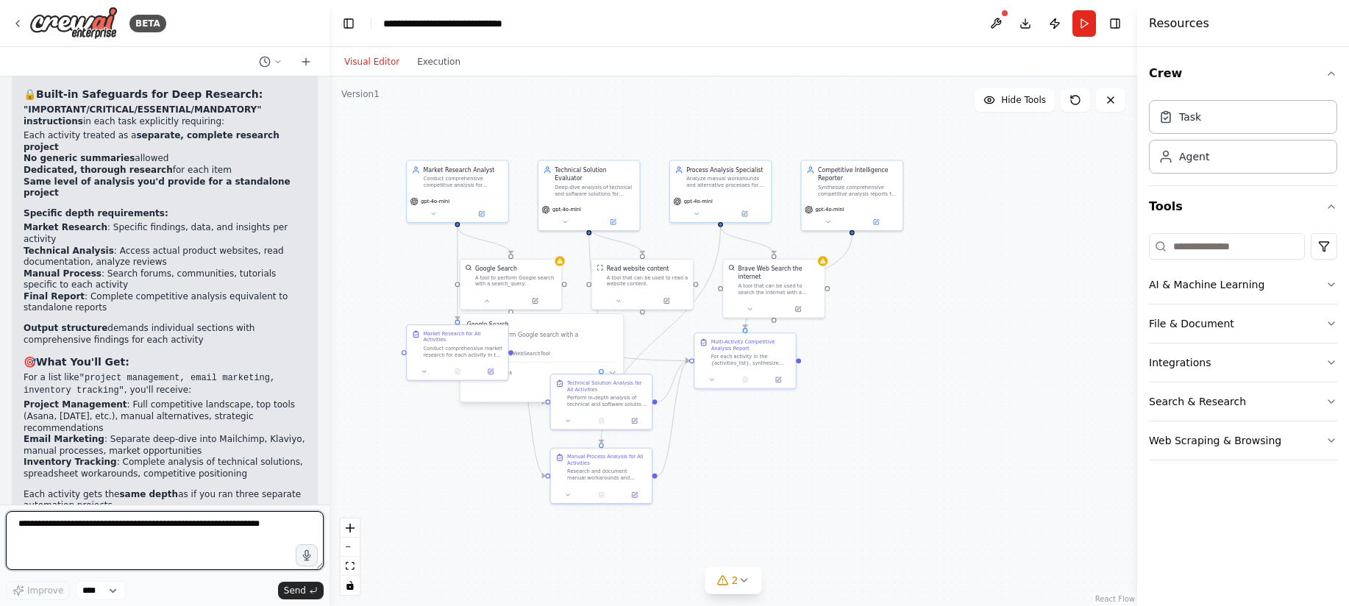
scroll to position [2887, 0]
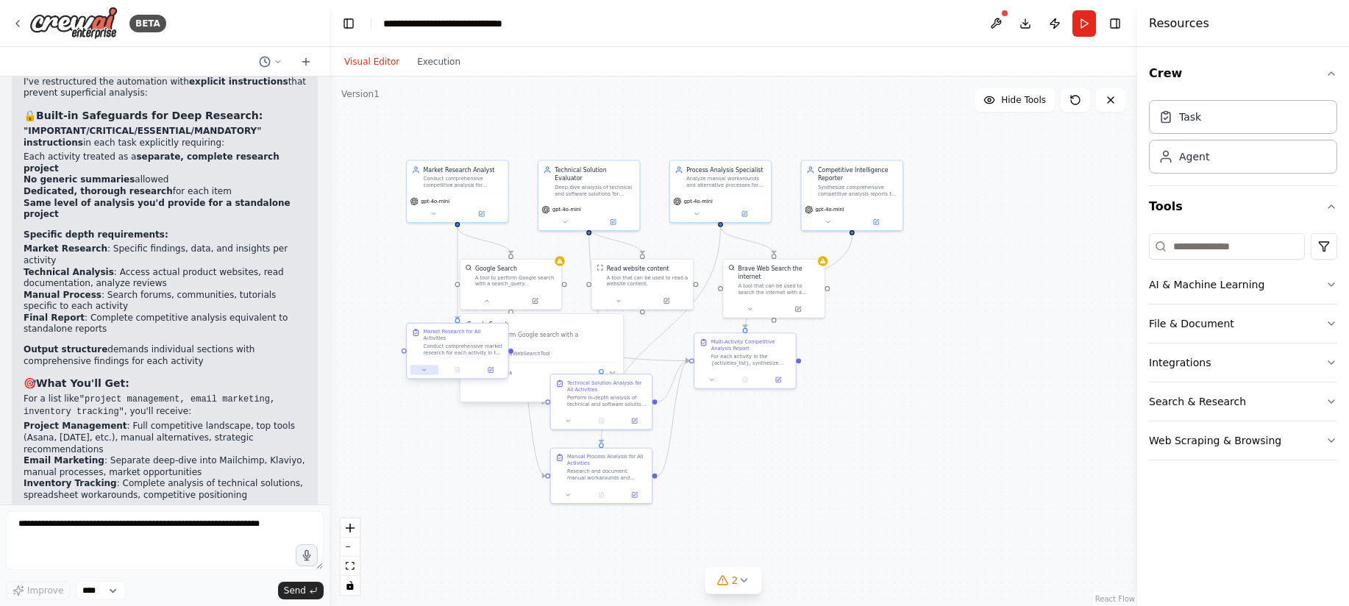
click at [431, 365] on button at bounding box center [424, 370] width 28 height 10
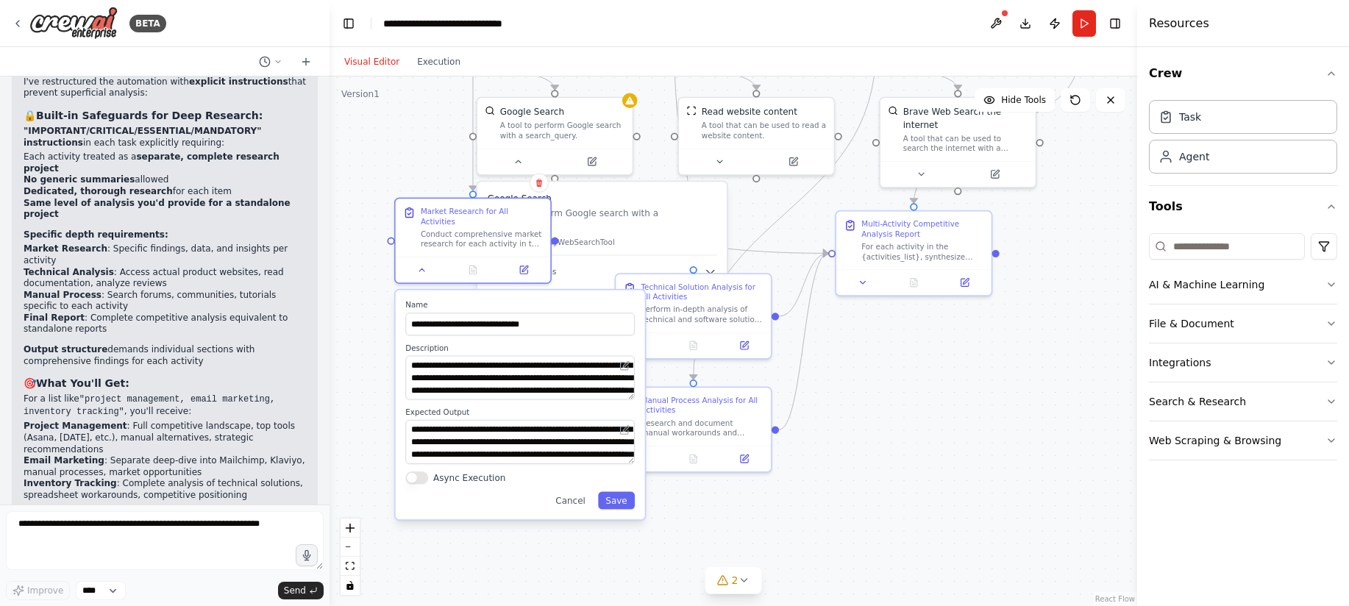
drag, startPoint x: 589, startPoint y: 538, endPoint x: 699, endPoint y: 521, distance: 111.7
click at [699, 525] on div ".deletable-edge-delete-btn { width: 20px; height: 20px; border: 0px solid #ffff…" at bounding box center [732, 341] width 807 height 530
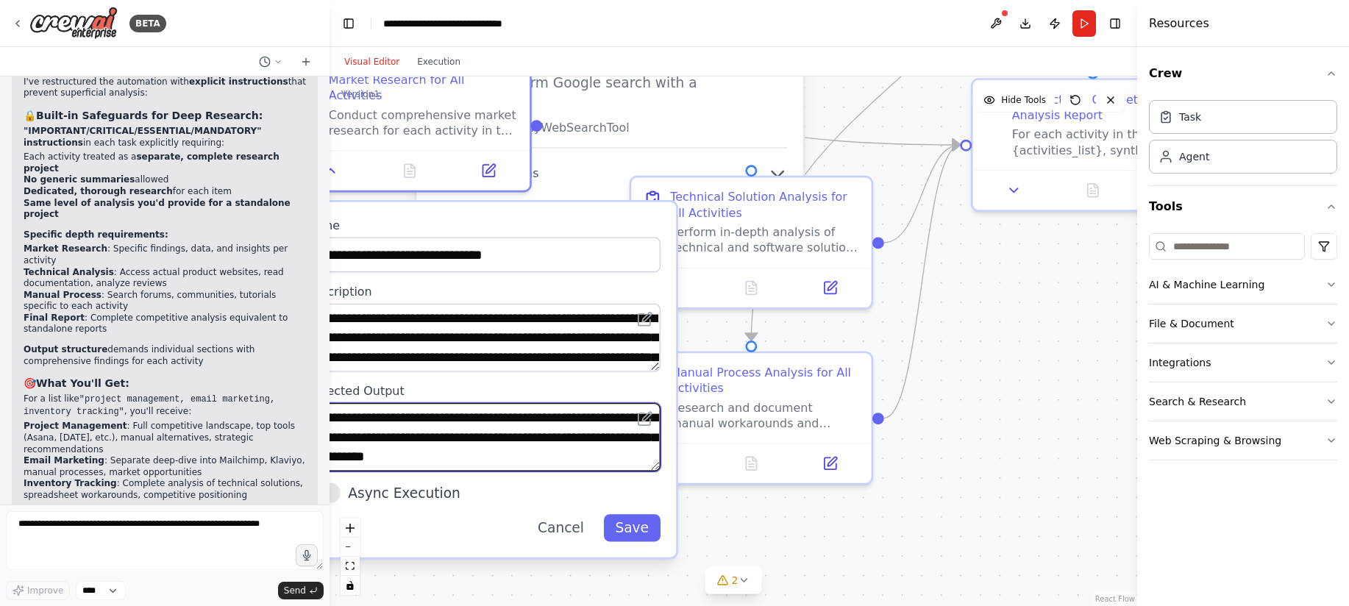
scroll to position [60, 0]
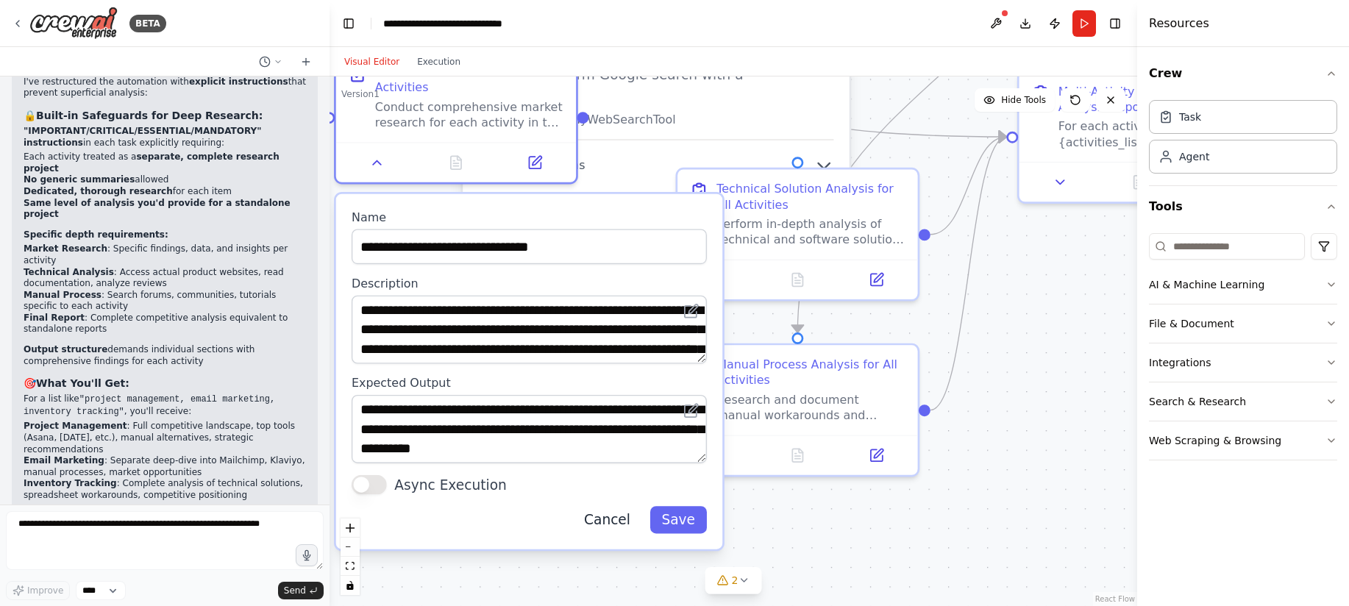
drag, startPoint x: 507, startPoint y: 555, endPoint x: 602, endPoint y: 498, distance: 111.1
click at [555, 546] on div ".deletable-edge-delete-btn { width: 20px; height: 20px; border: 0px solid #ffff…" at bounding box center [732, 341] width 807 height 530
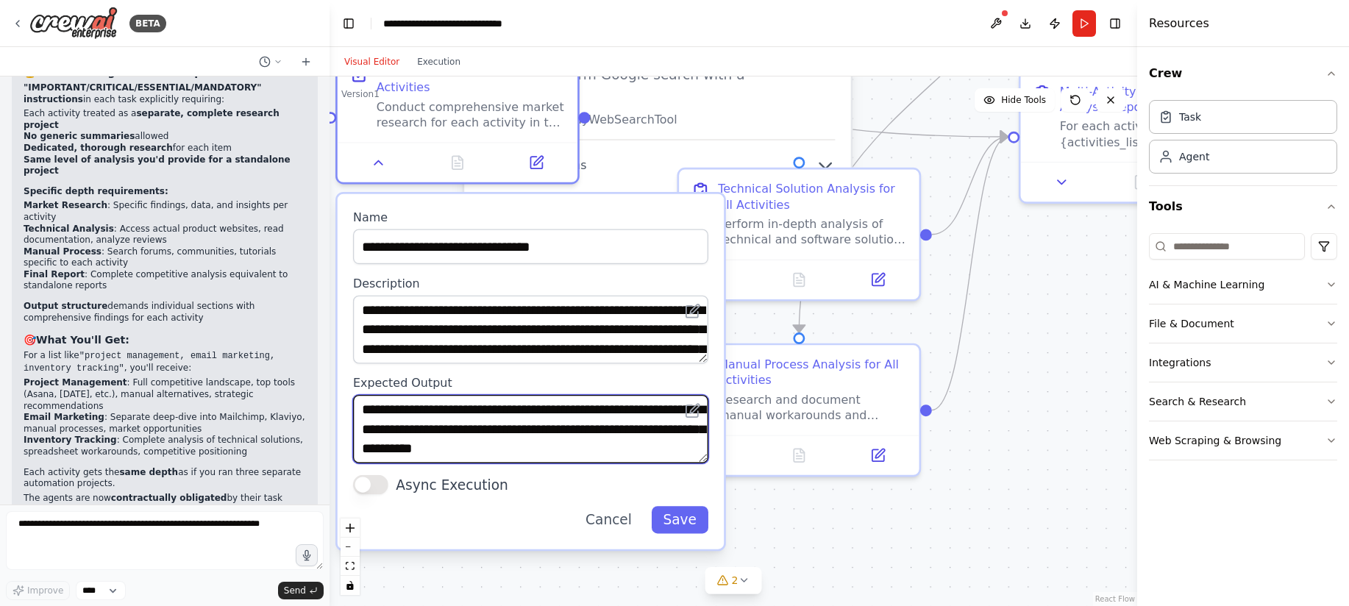
scroll to position [2938, 0]
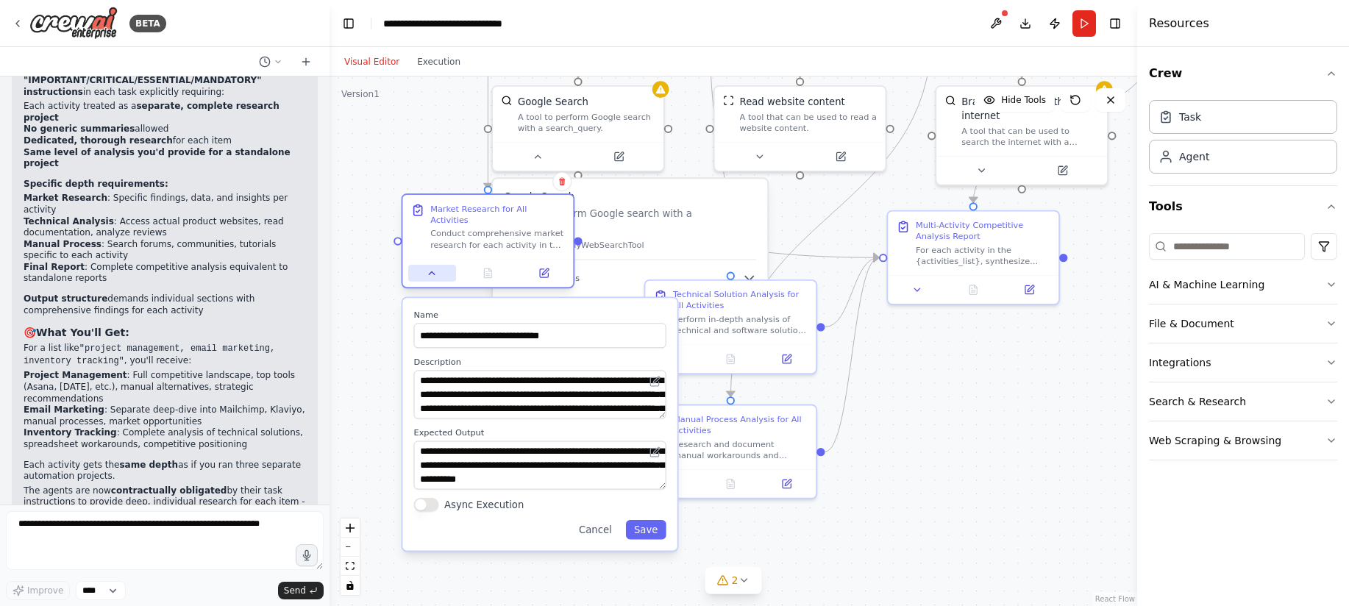
click at [435, 268] on icon at bounding box center [432, 273] width 11 height 11
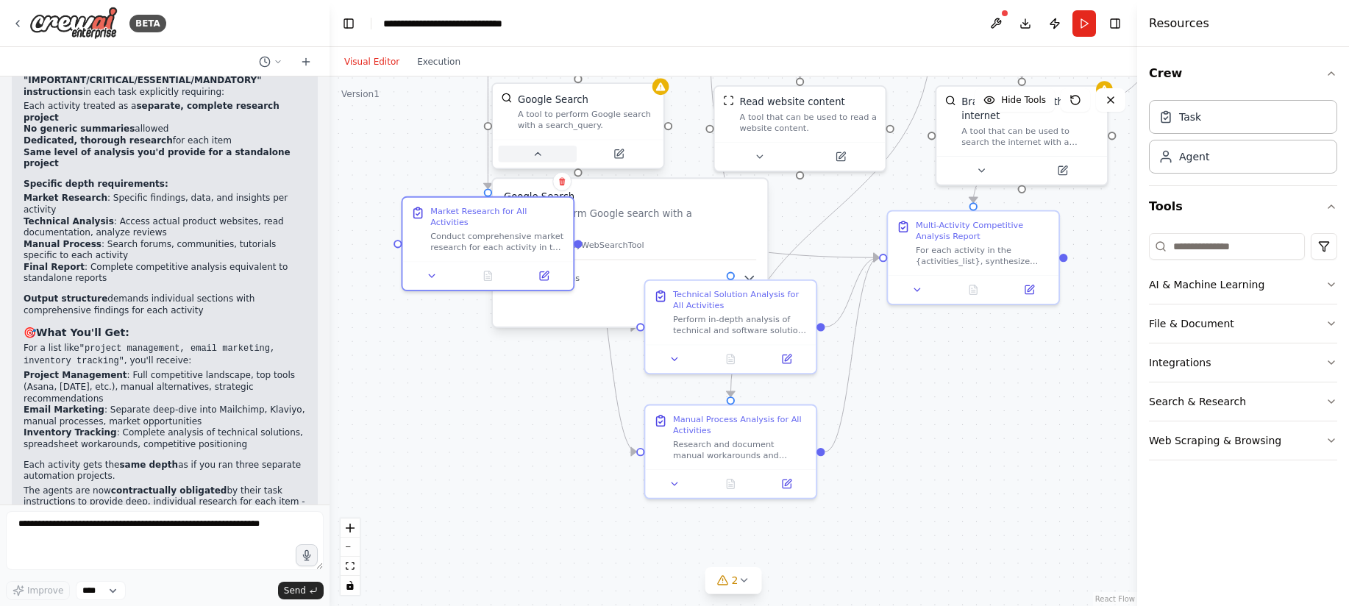
click at [543, 162] on button at bounding box center [538, 154] width 79 height 17
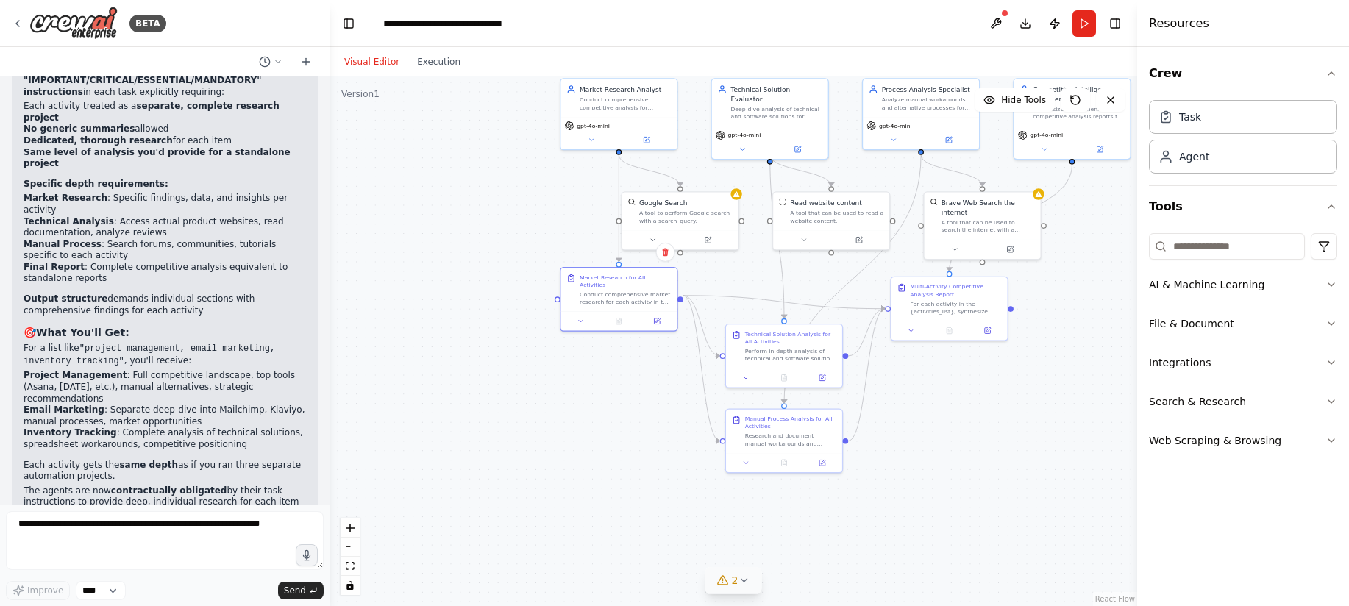
click at [749, 583] on button "2" at bounding box center [733, 580] width 57 height 27
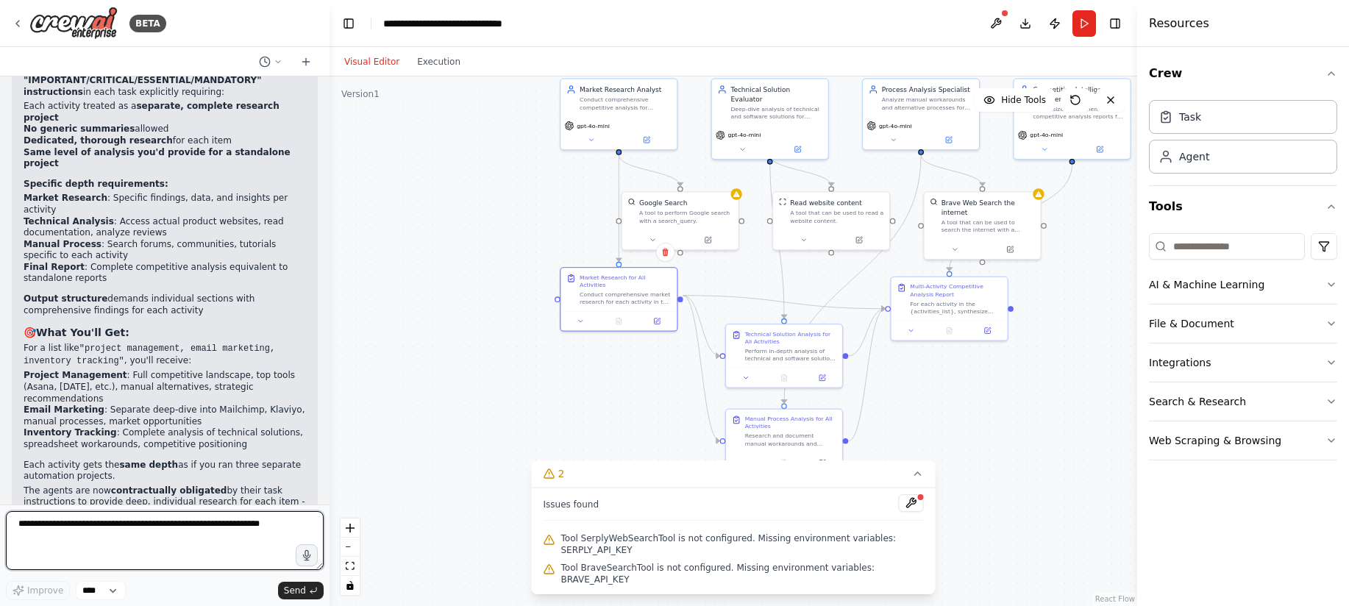
click at [152, 531] on textarea at bounding box center [165, 540] width 318 height 59
type textarea "**********"
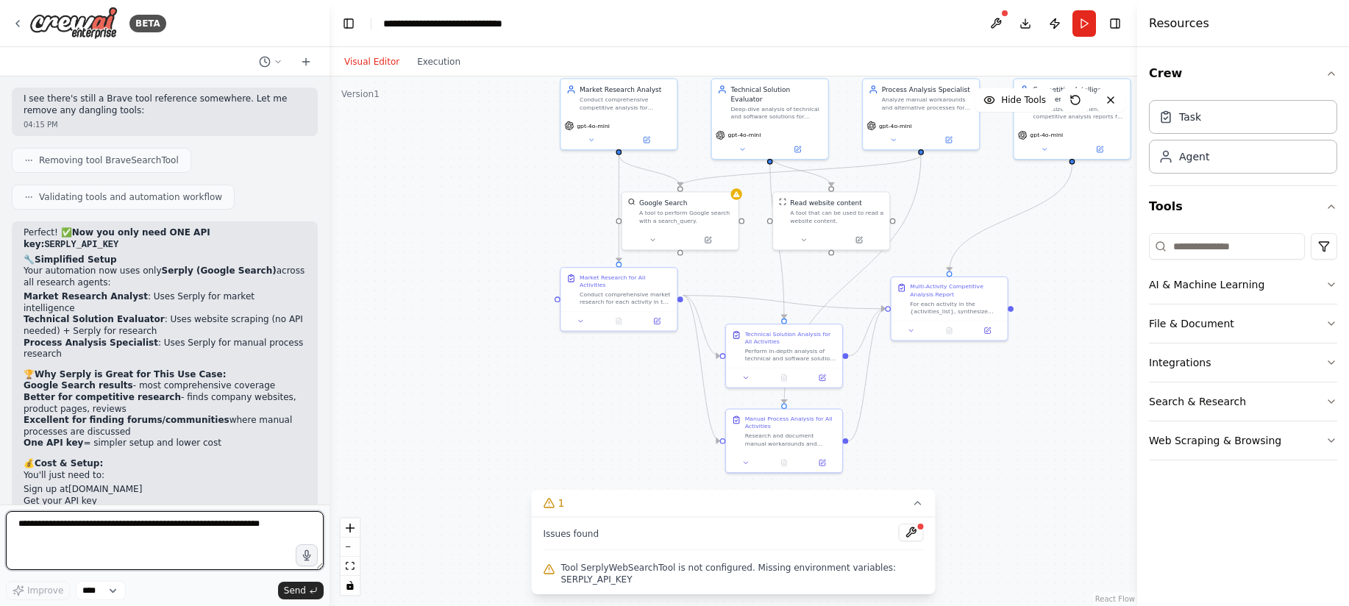
scroll to position [3657, 0]
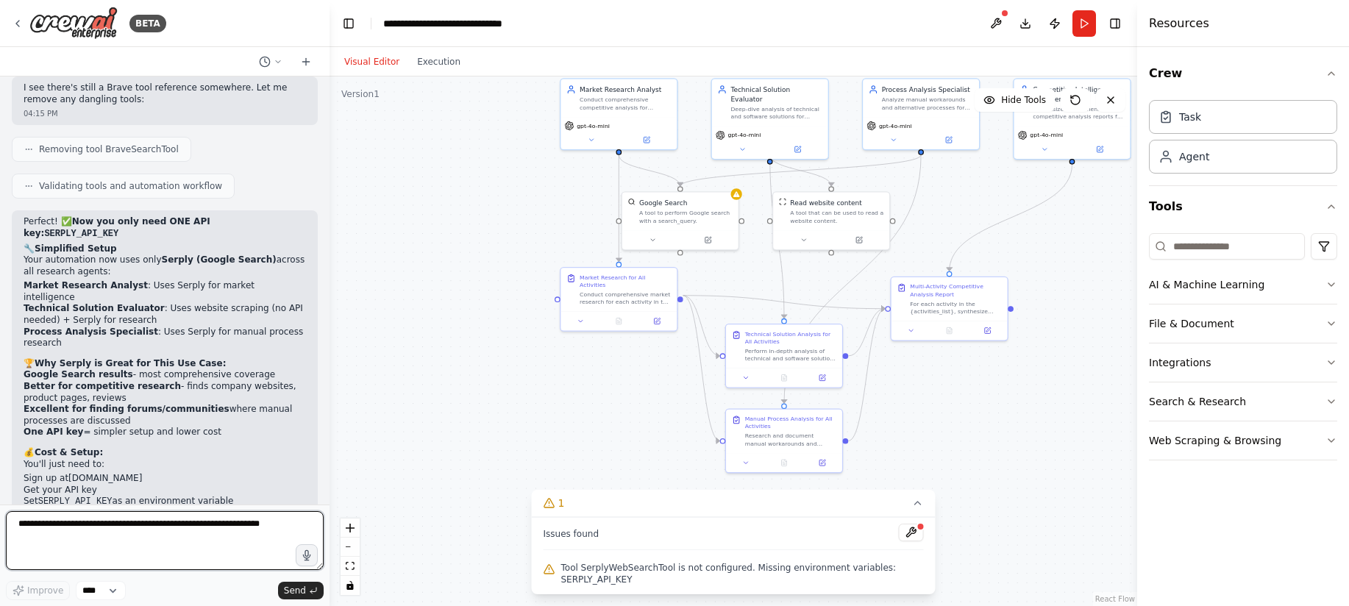
click at [153, 530] on textarea at bounding box center [165, 540] width 318 height 59
click at [914, 535] on button at bounding box center [911, 533] width 25 height 18
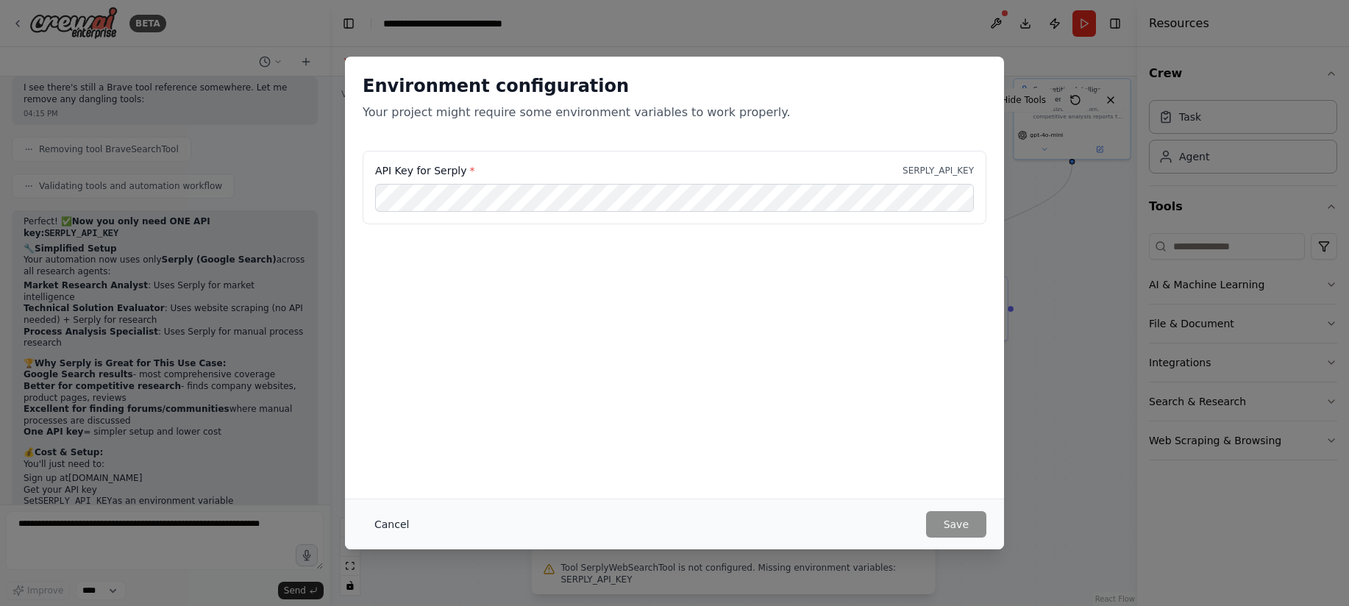
click at [400, 521] on button "Cancel" at bounding box center [392, 524] width 58 height 26
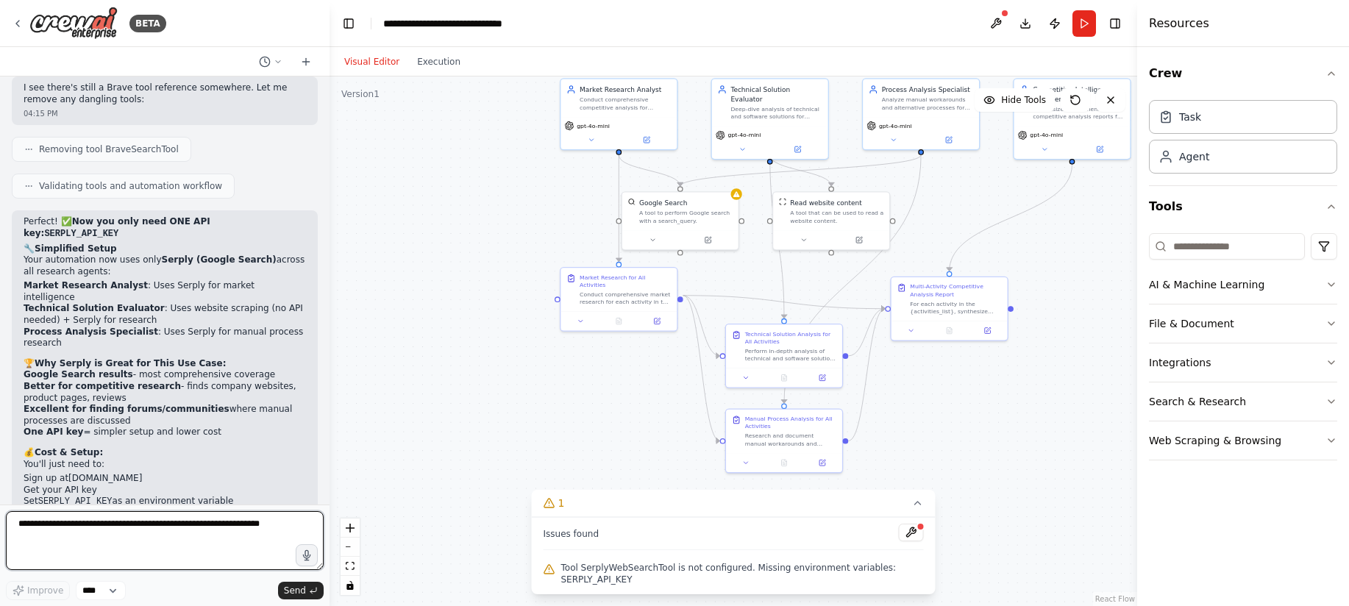
click at [240, 524] on textarea at bounding box center [165, 540] width 318 height 59
type textarea "*"
click at [112, 591] on select "****" at bounding box center [101, 590] width 50 height 19
drag, startPoint x: 250, startPoint y: 524, endPoint x: 218, endPoint y: 529, distance: 32.7
click at [218, 529] on textarea "**********" at bounding box center [165, 540] width 318 height 59
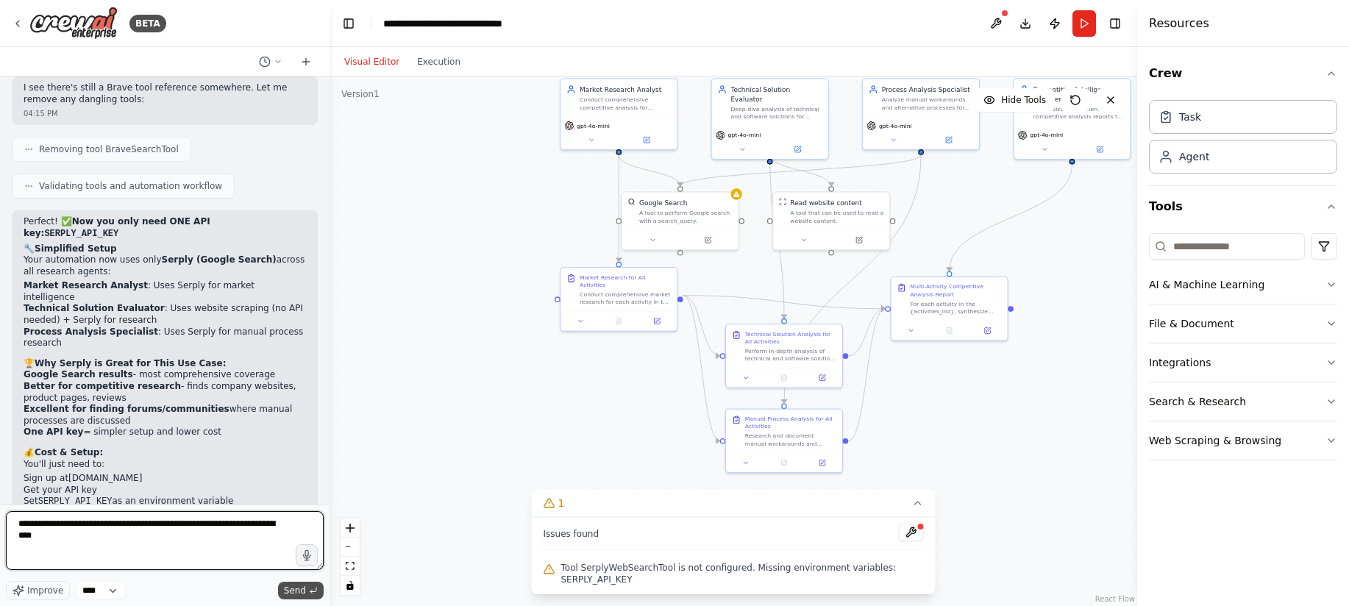
type textarea "**********"
click at [297, 589] on span "Send" at bounding box center [295, 591] width 22 height 12
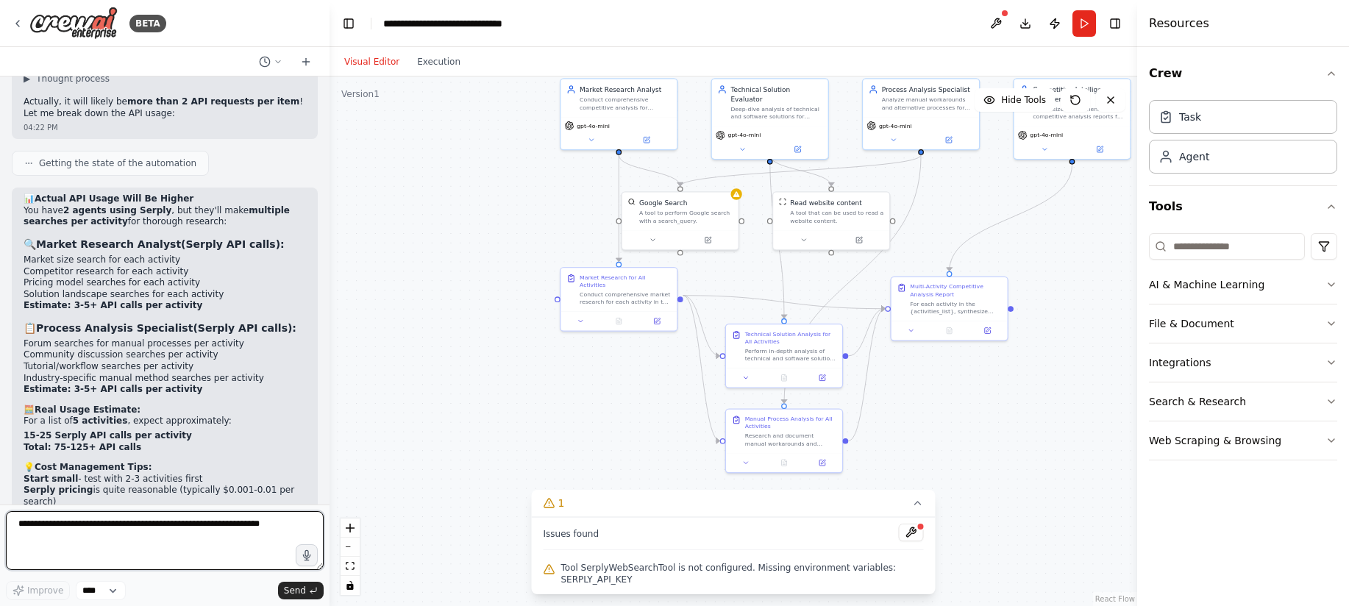
scroll to position [4238, 0]
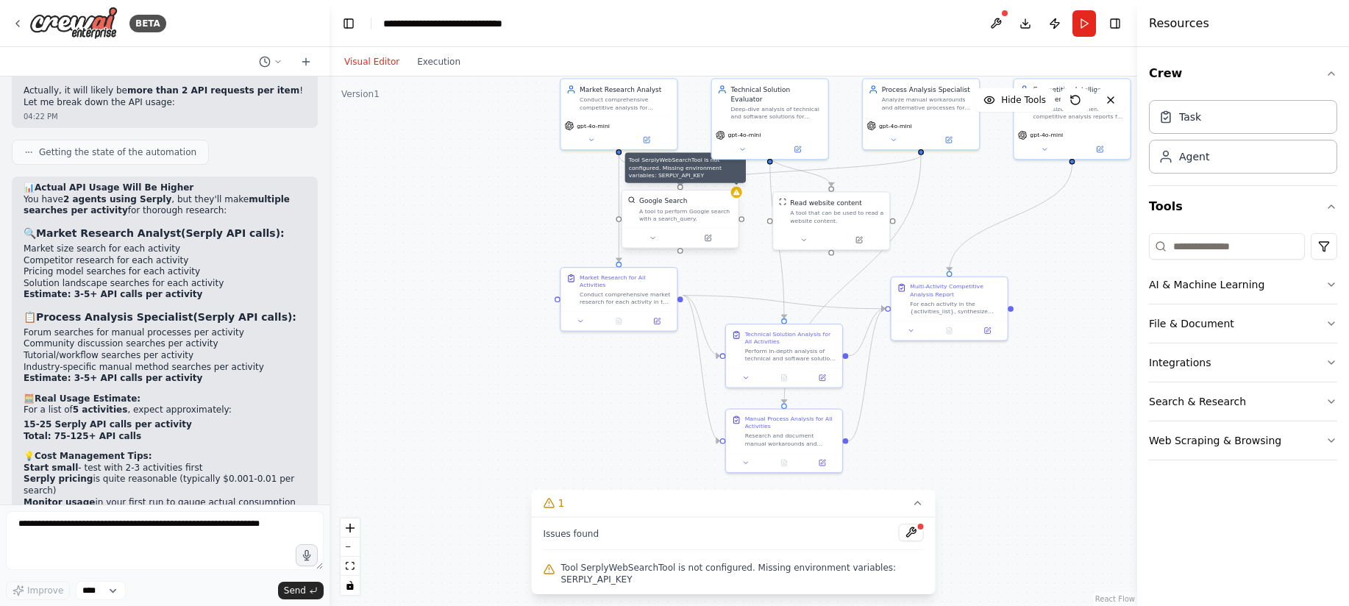
click at [737, 192] on icon at bounding box center [736, 193] width 7 height 6
click at [917, 532] on button at bounding box center [911, 533] width 25 height 18
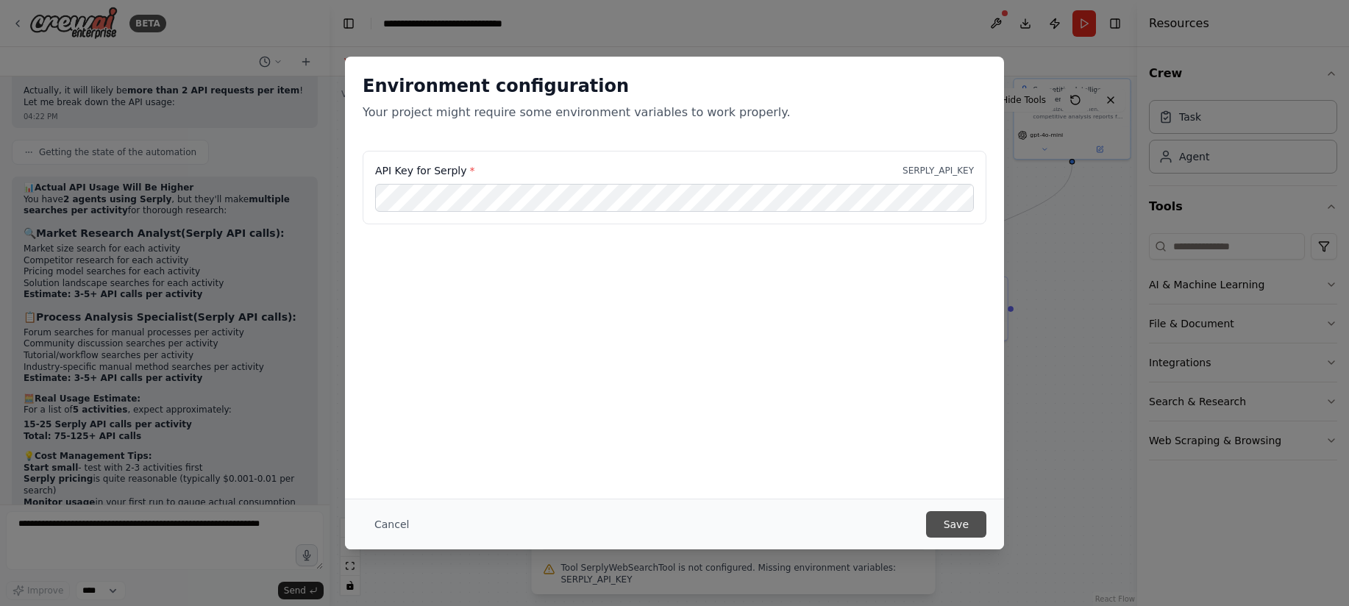
click at [955, 522] on button "Save" at bounding box center [956, 524] width 60 height 26
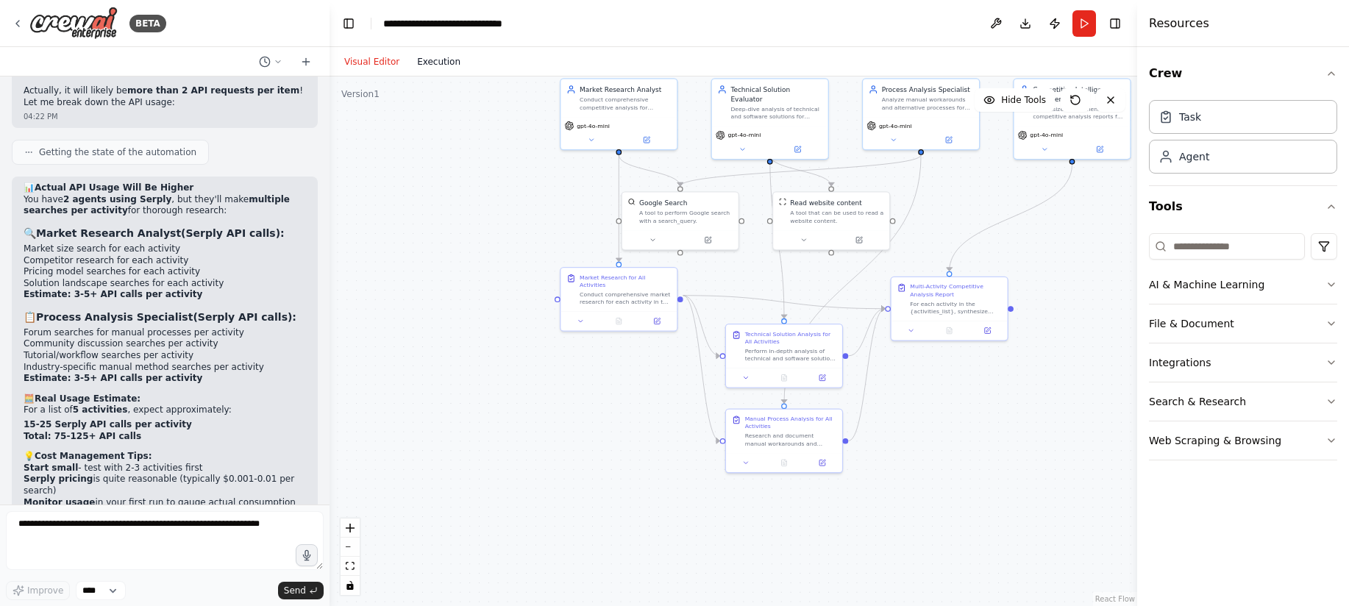
click at [448, 60] on button "Execution" at bounding box center [438, 62] width 61 height 18
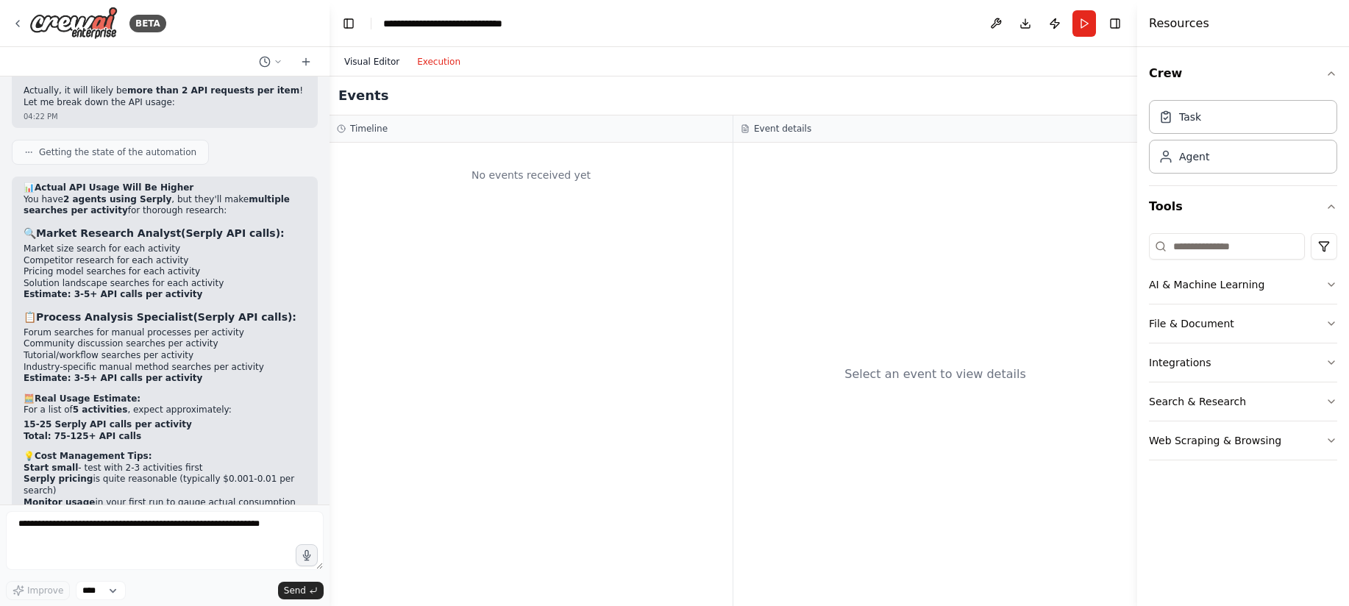
click at [374, 65] on button "Visual Editor" at bounding box center [371, 62] width 73 height 18
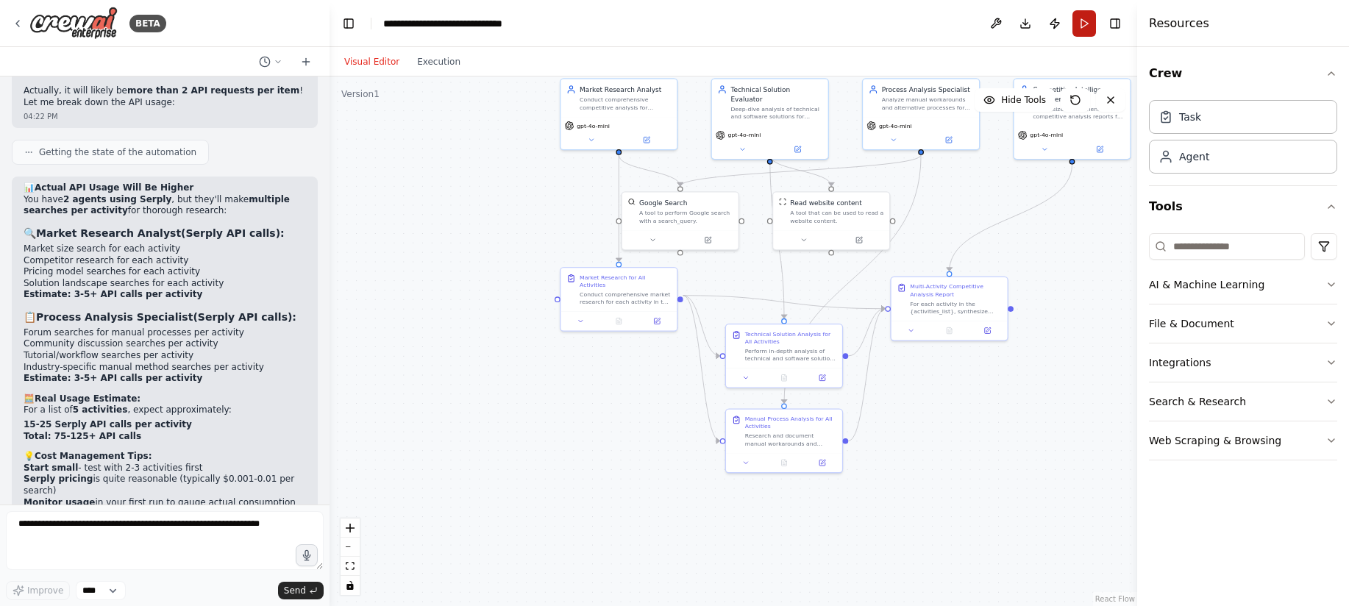
click at [1081, 29] on button "Run" at bounding box center [1084, 23] width 24 height 26
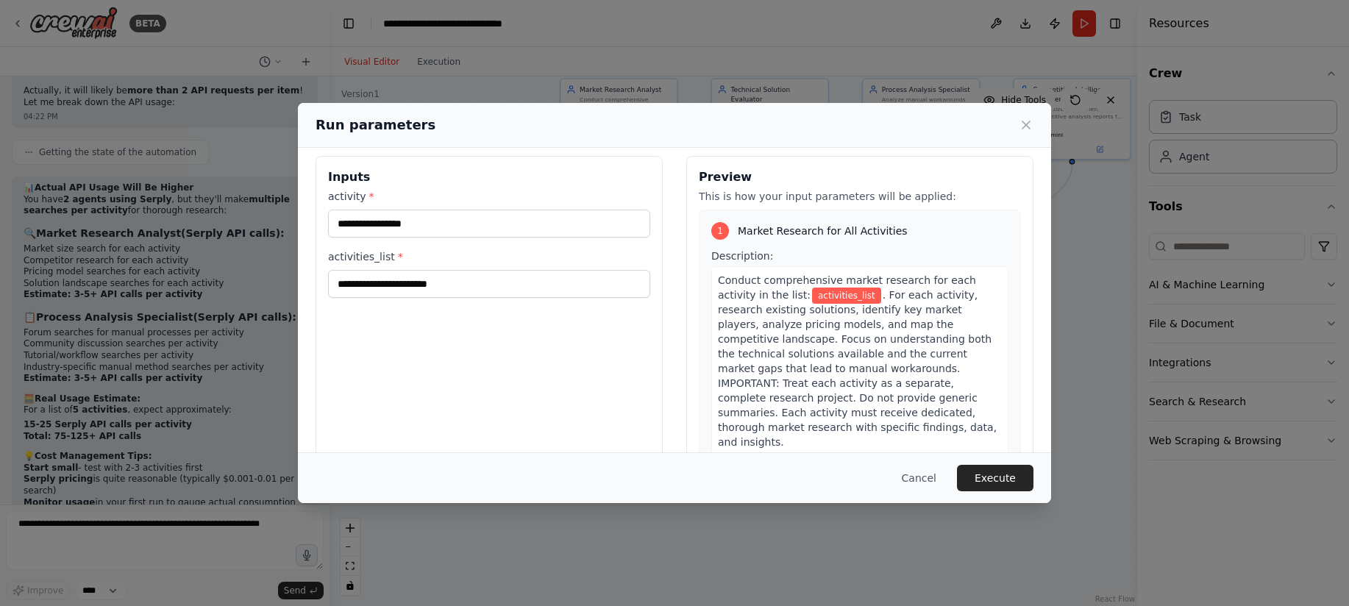
scroll to position [0, 0]
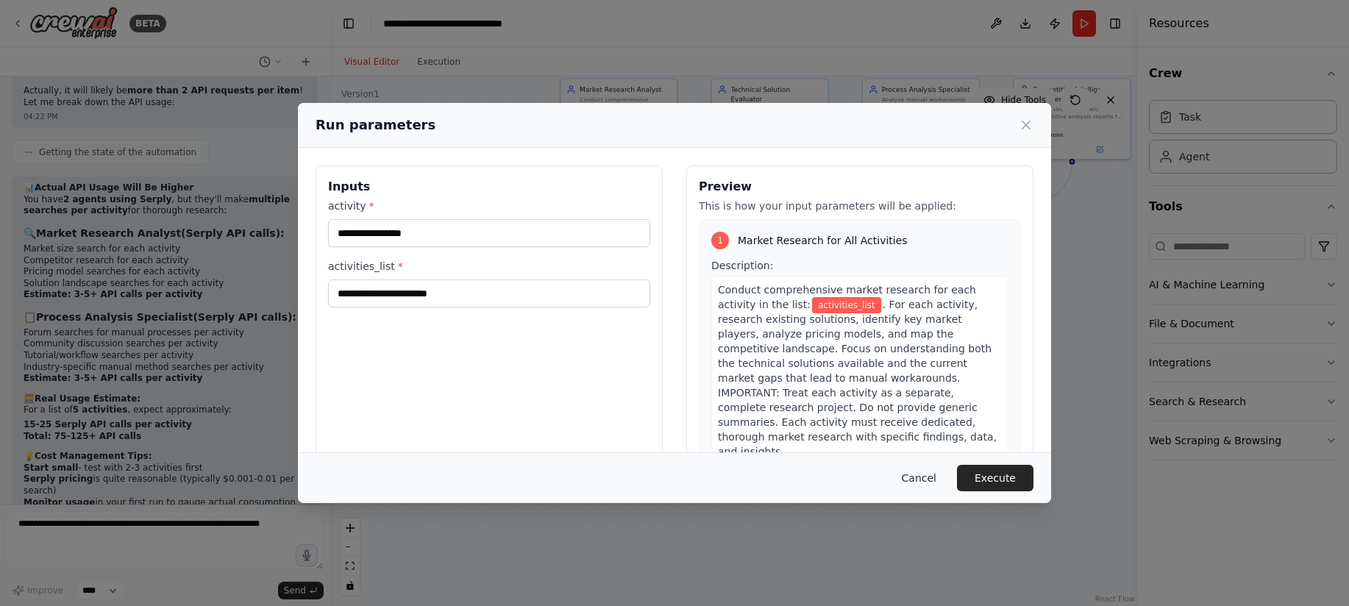
click at [921, 477] on button "Cancel" at bounding box center [919, 478] width 58 height 26
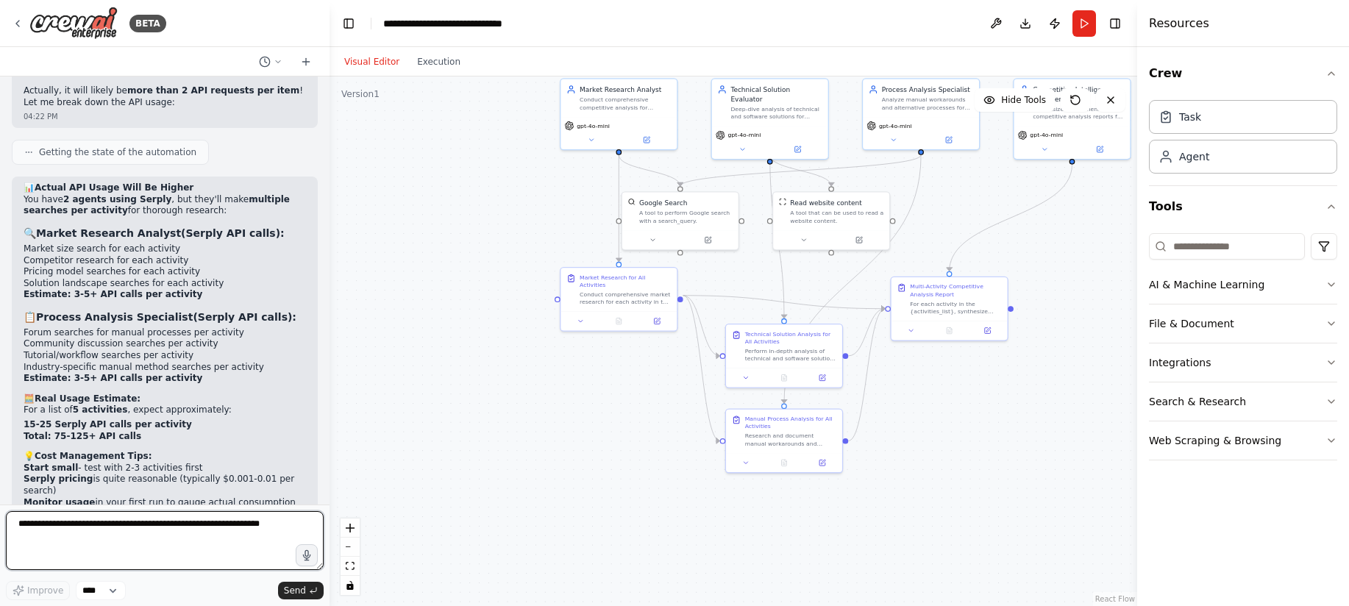
click at [235, 533] on textarea at bounding box center [165, 540] width 318 height 59
type textarea "**********"
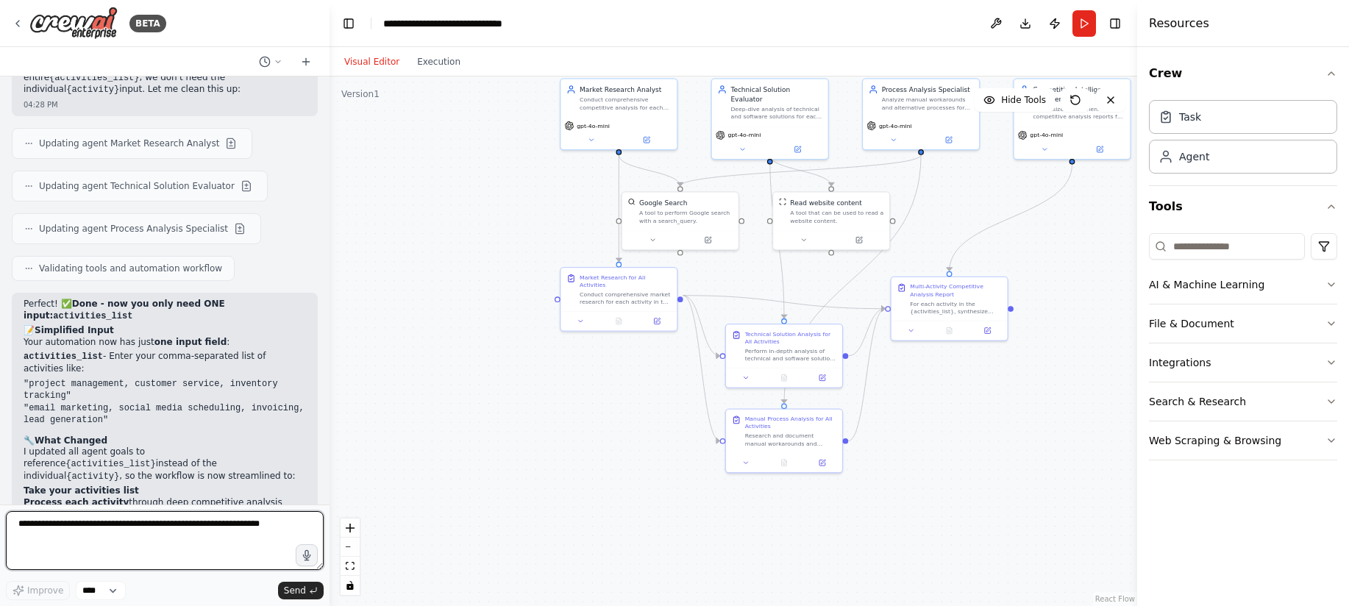
scroll to position [4856, 0]
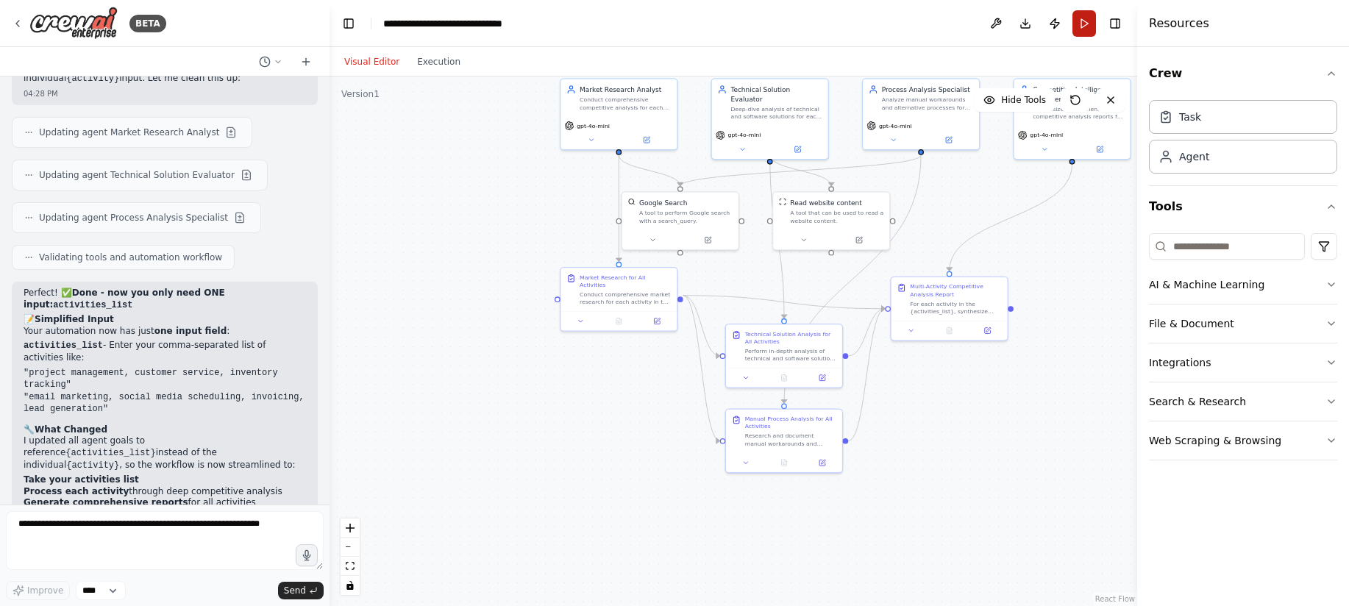
click at [1080, 32] on button "Run" at bounding box center [1084, 23] width 24 height 26
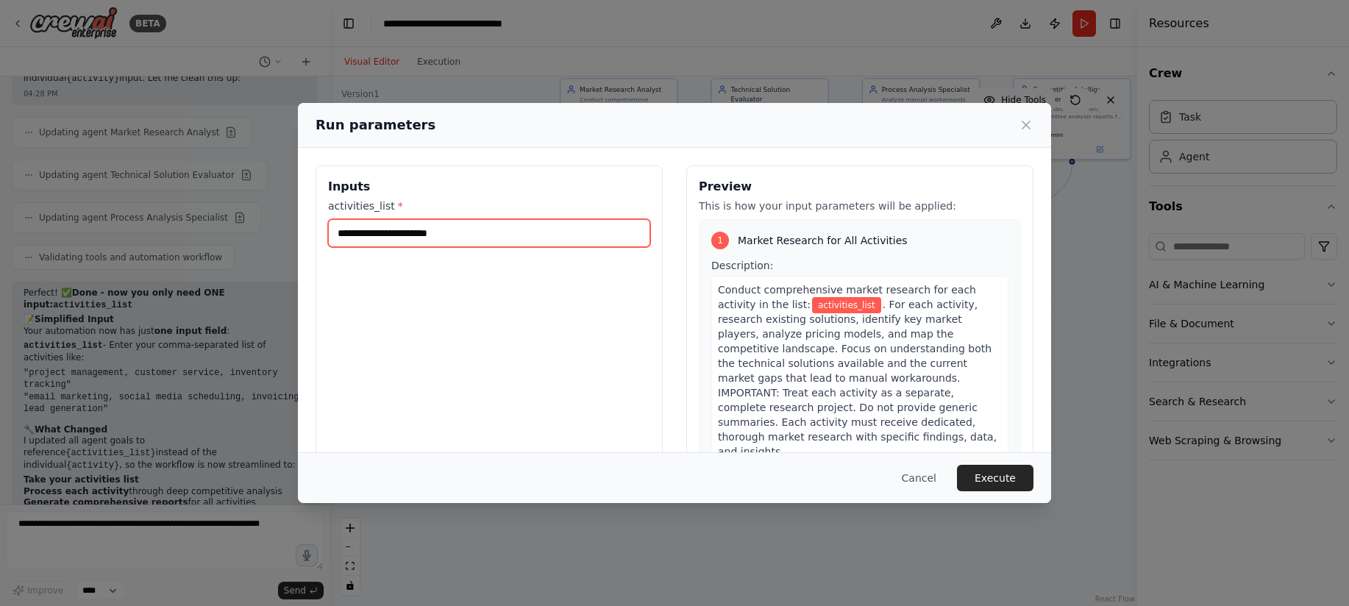
click at [424, 237] on input "activities_list *" at bounding box center [489, 233] width 322 height 28
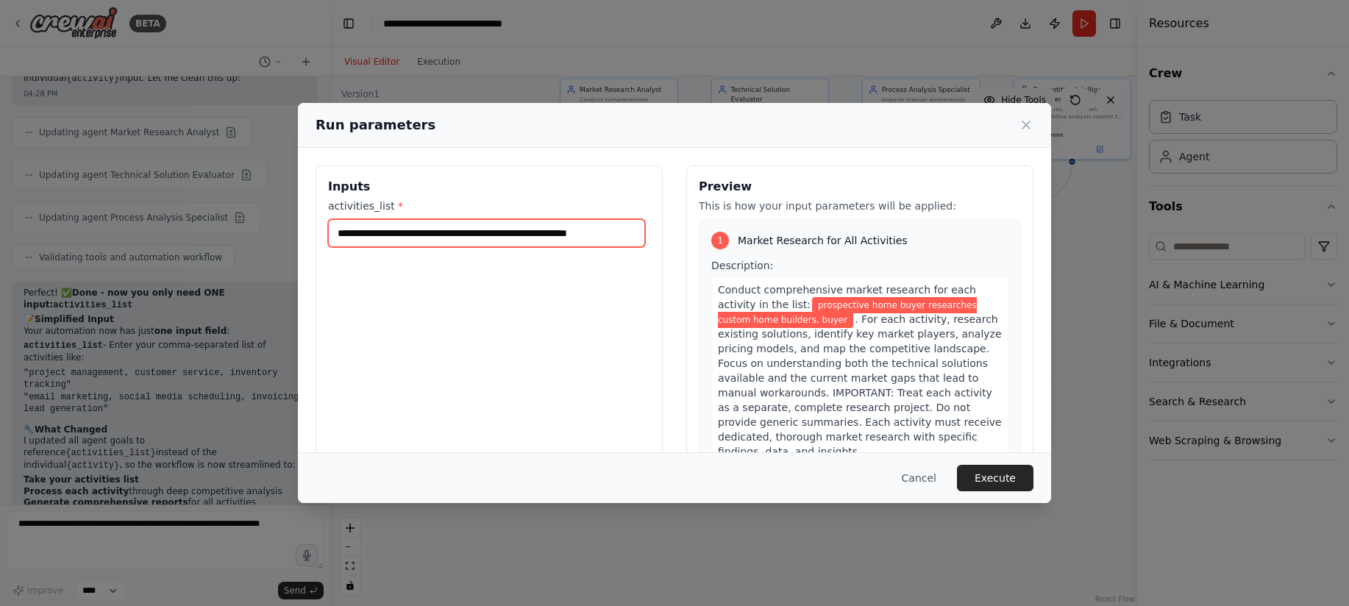
scroll to position [0, 0]
click at [627, 232] on input "**********" at bounding box center [486, 233] width 317 height 28
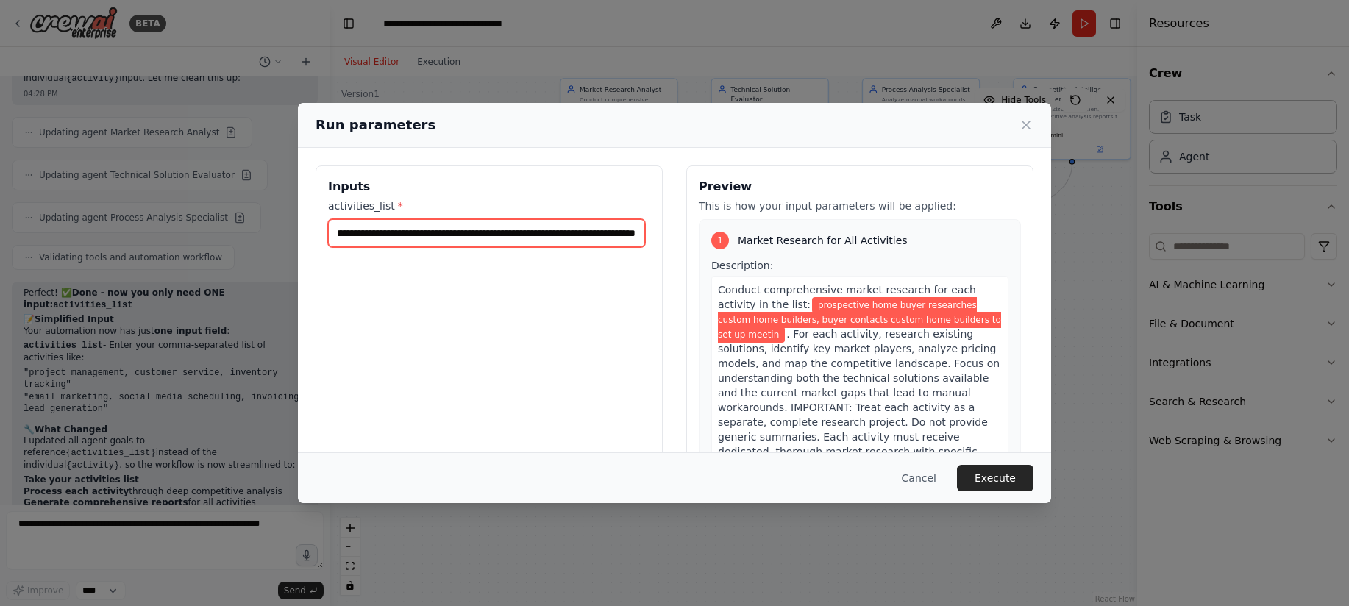
scroll to position [0, 257]
click at [476, 235] on input "**********" at bounding box center [486, 233] width 317 height 28
click at [441, 235] on input "**********" at bounding box center [486, 233] width 317 height 28
type input "**********"
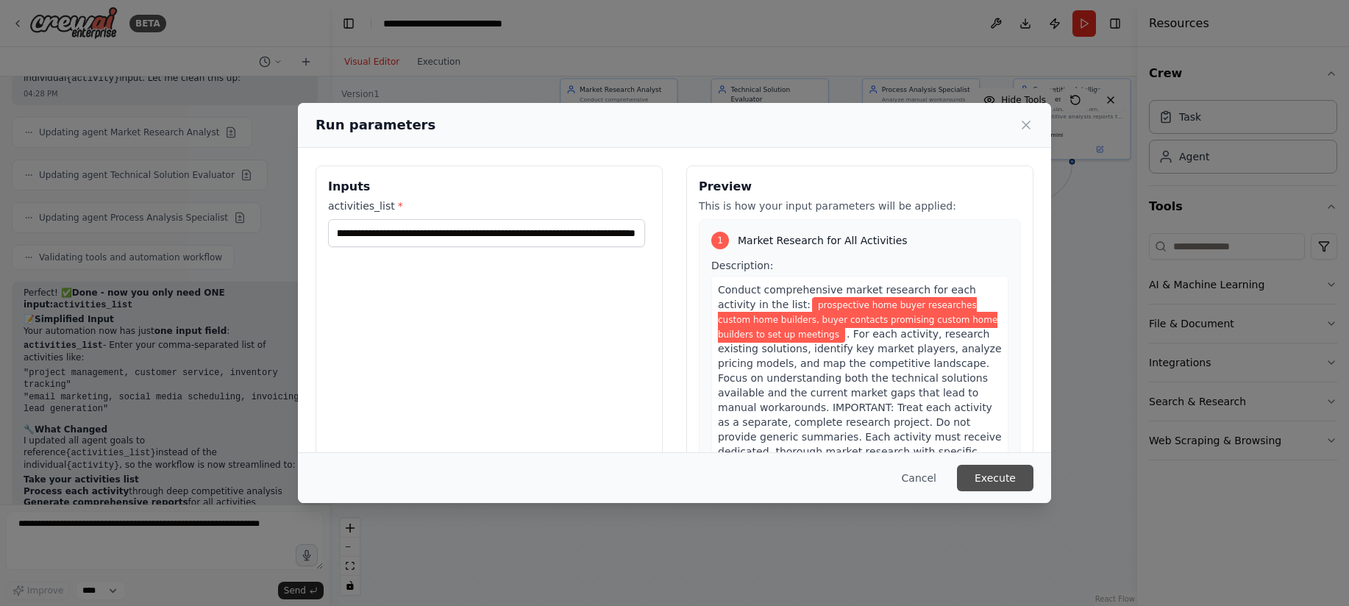
scroll to position [0, 0]
click at [988, 478] on button "Execute" at bounding box center [995, 478] width 76 height 26
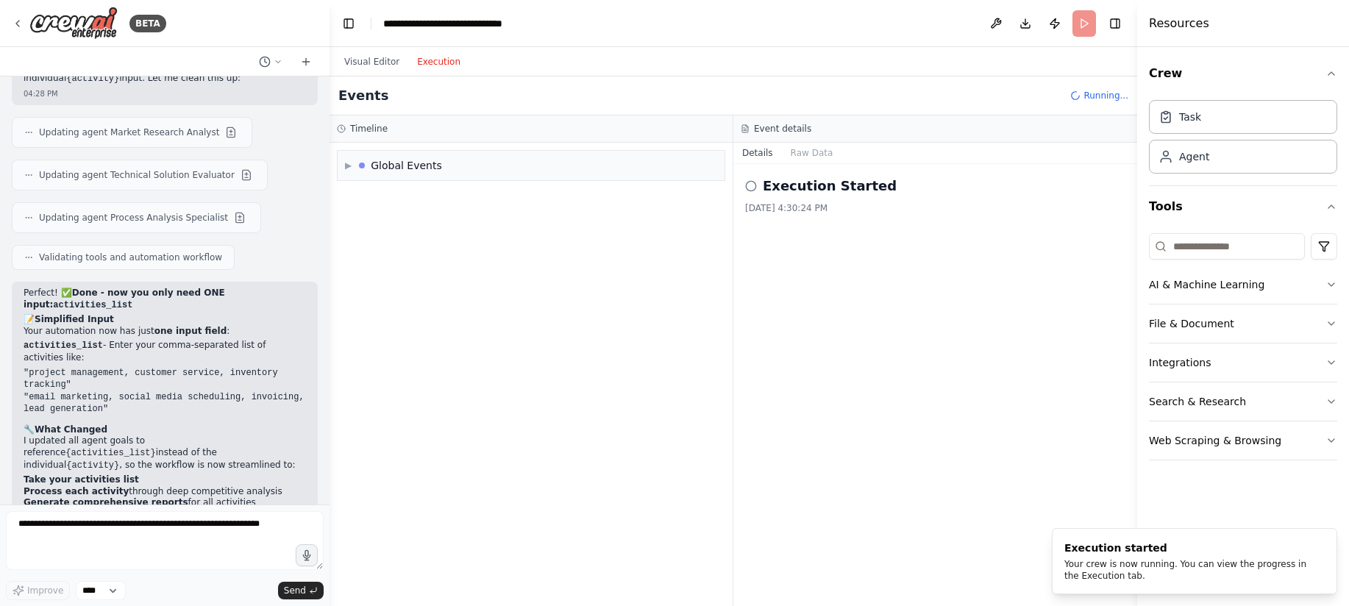
click at [444, 65] on button "Execution" at bounding box center [438, 62] width 61 height 18
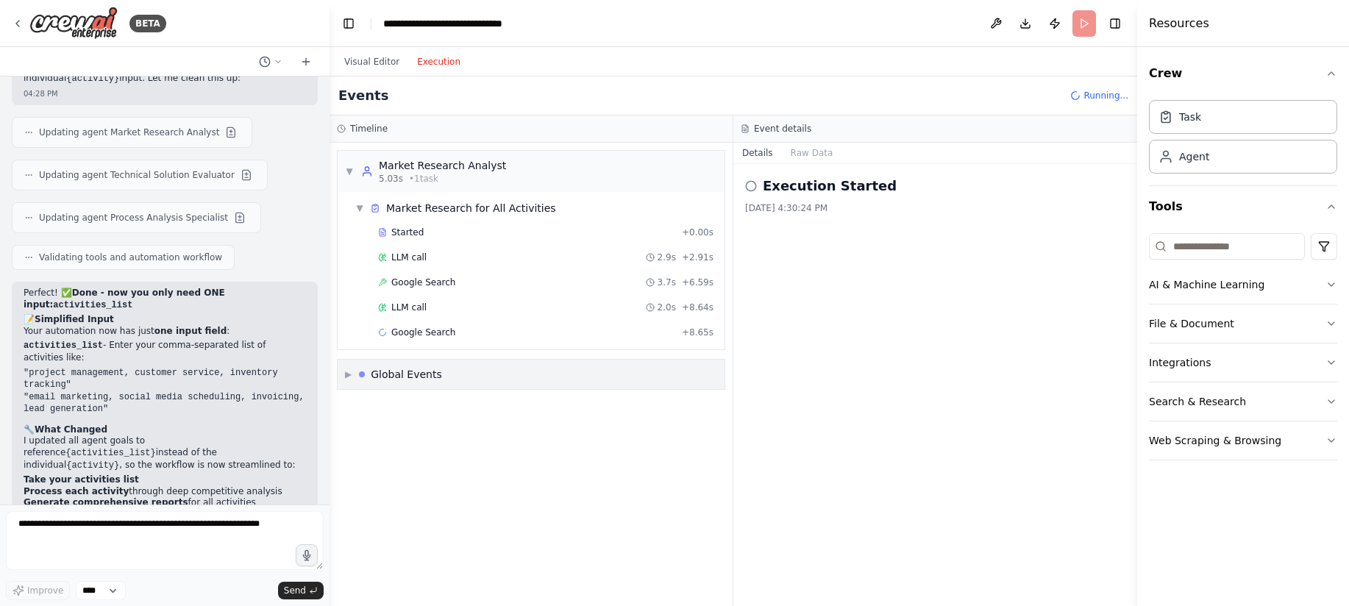
click at [346, 374] on span "▶" at bounding box center [348, 374] width 7 height 12
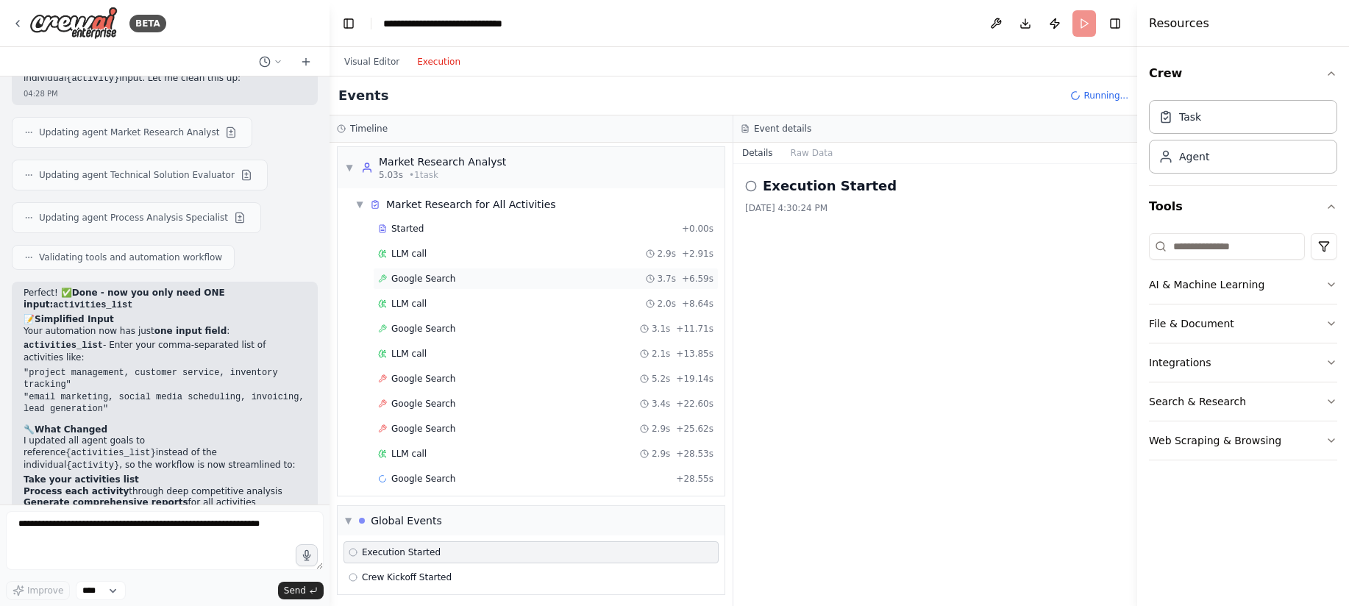
scroll to position [9, 0]
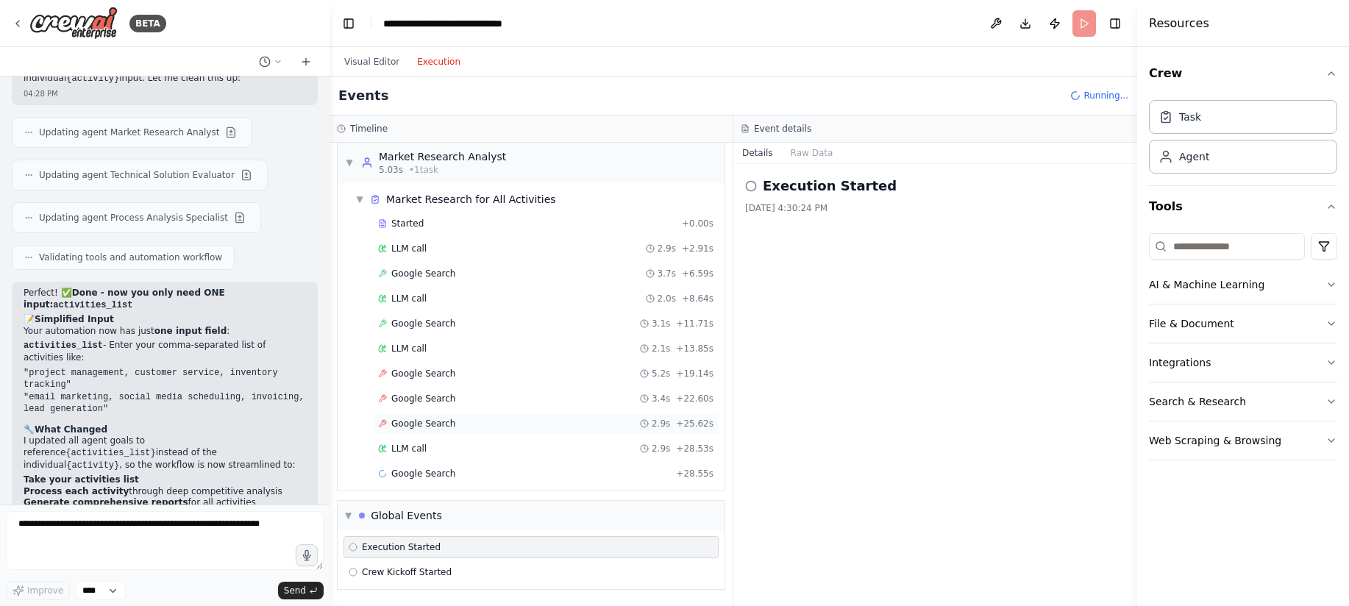
click at [458, 419] on div "Google Search 2.9s + 25.62s" at bounding box center [545, 424] width 335 height 12
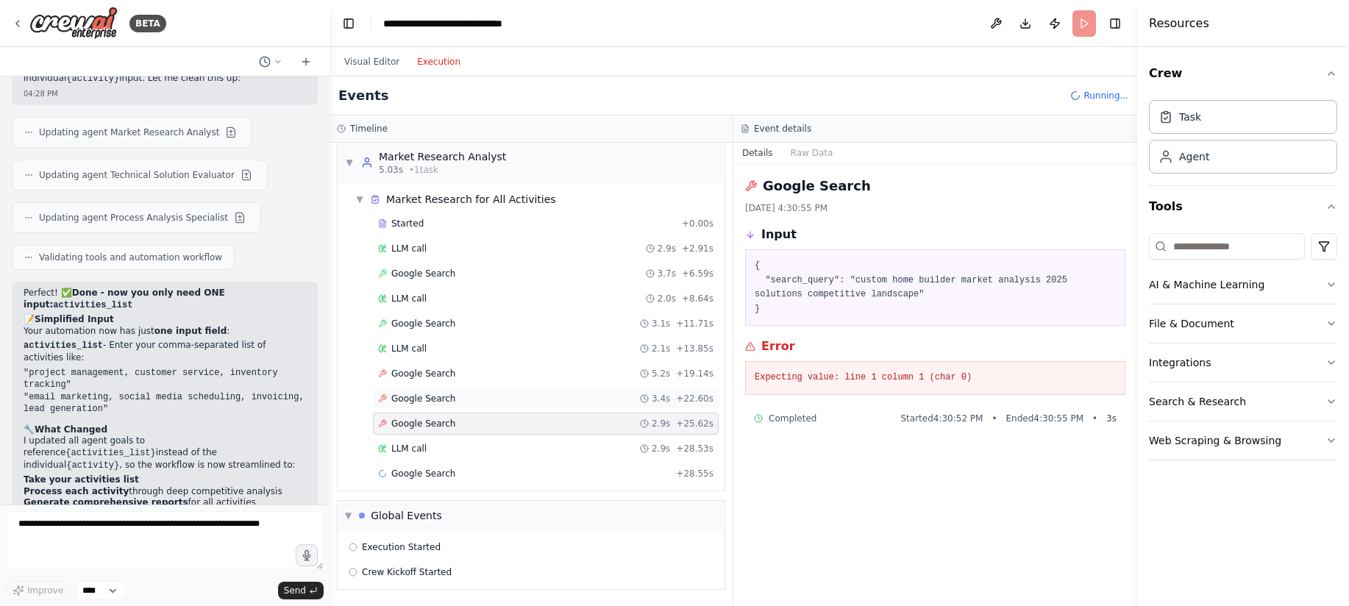
click at [457, 391] on div "Google Search 3.4s + 22.60s" at bounding box center [546, 399] width 346 height 22
click at [455, 380] on div "Google Search 5.2s + 19.14s" at bounding box center [546, 374] width 346 height 22
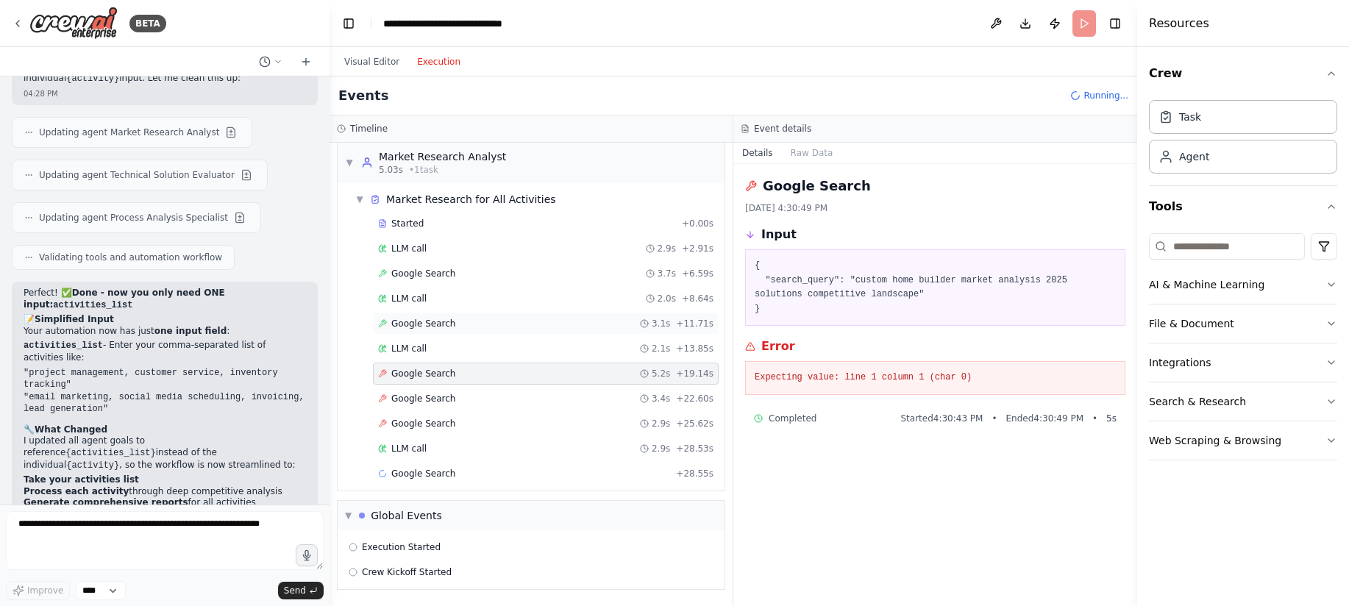
click at [452, 325] on span "Google Search" at bounding box center [423, 324] width 64 height 12
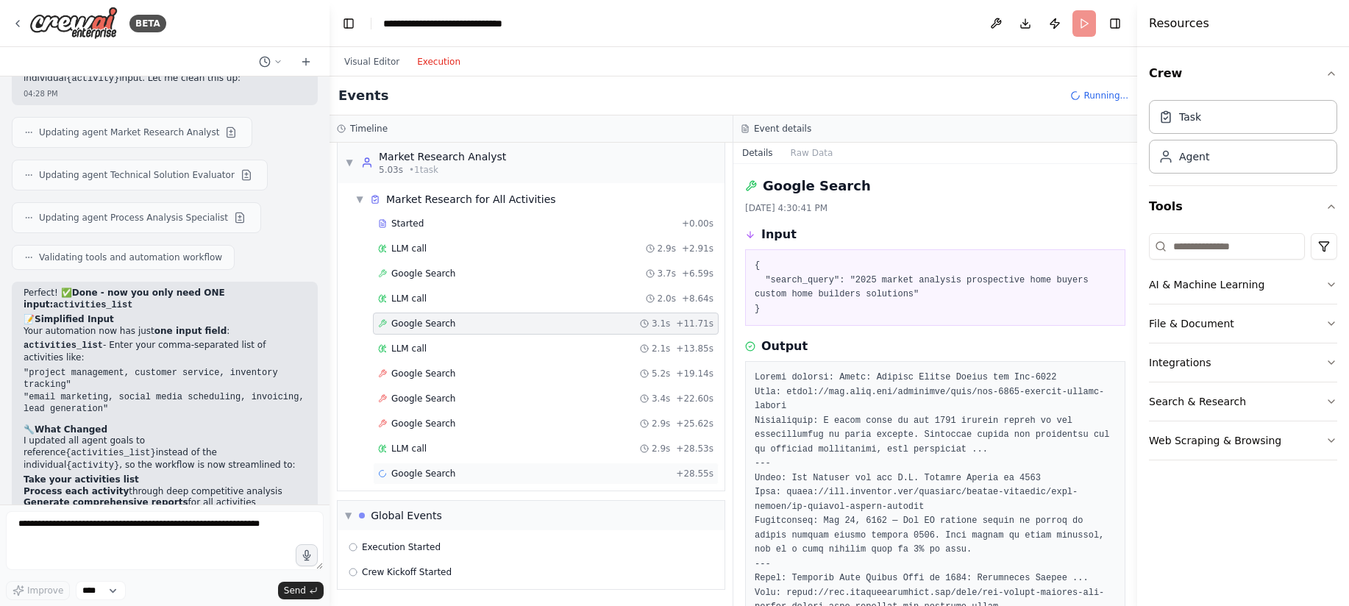
click at [466, 468] on div "Google Search + 28.55s" at bounding box center [545, 474] width 335 height 12
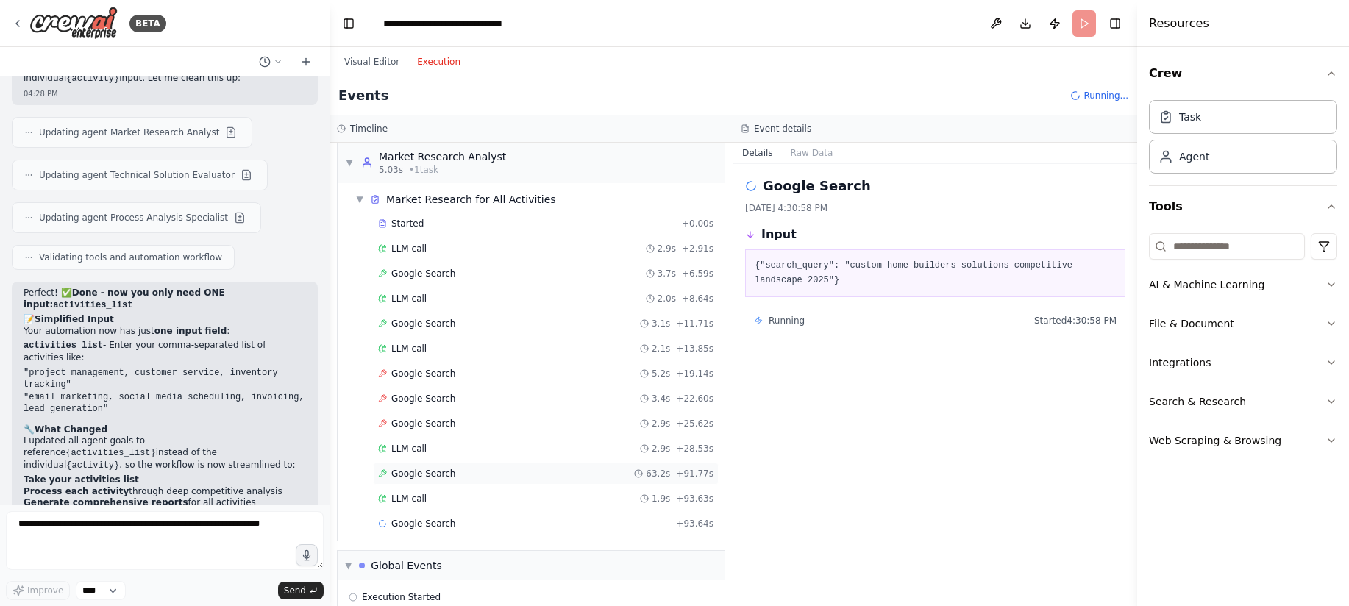
click at [472, 469] on div "Google Search 63.2s + 91.77s" at bounding box center [545, 474] width 335 height 12
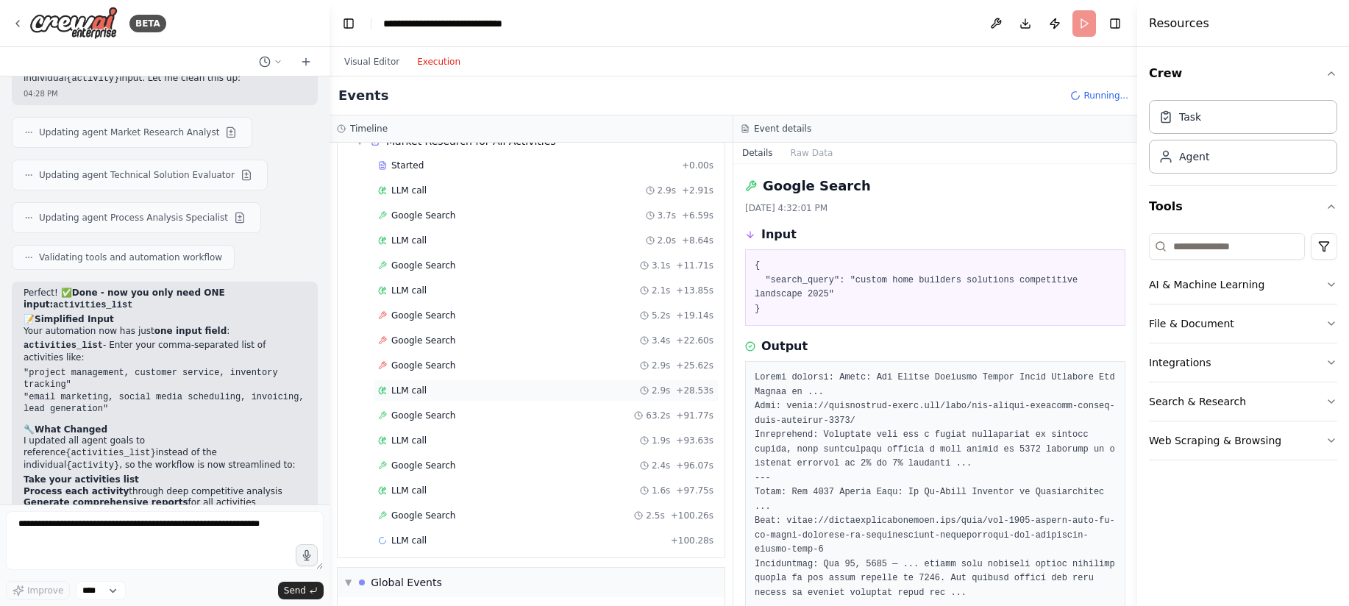
scroll to position [0, 0]
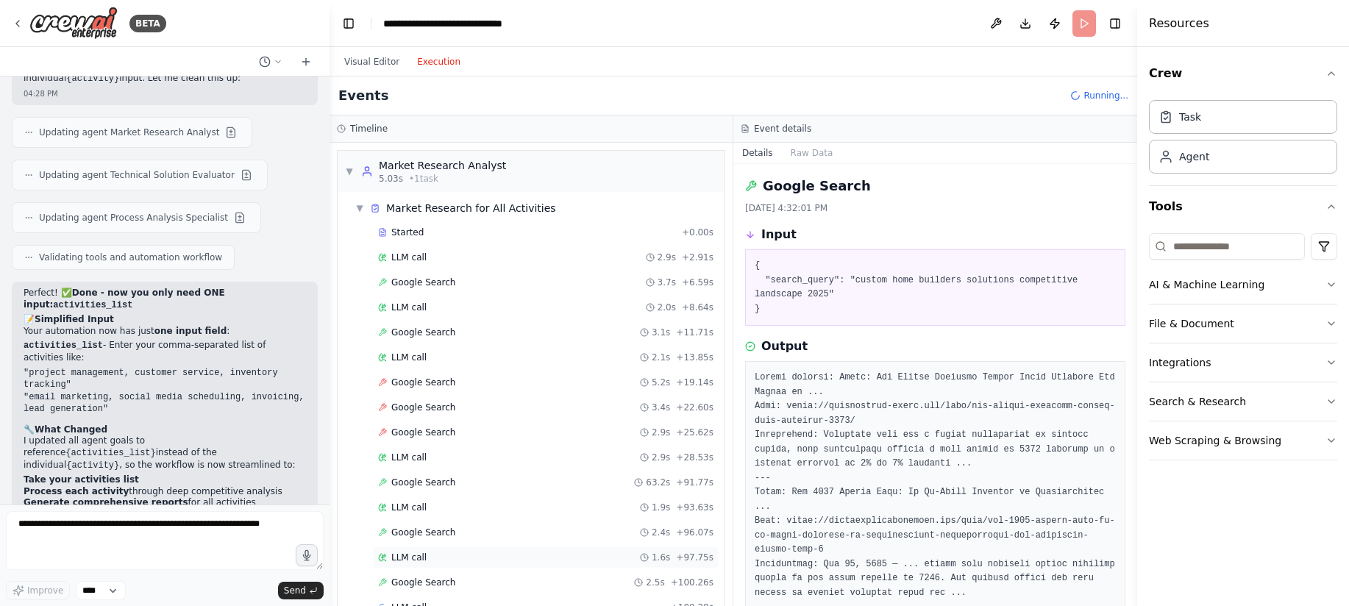
click at [454, 552] on div "LLM call 1.6s + 97.75s" at bounding box center [545, 558] width 335 height 12
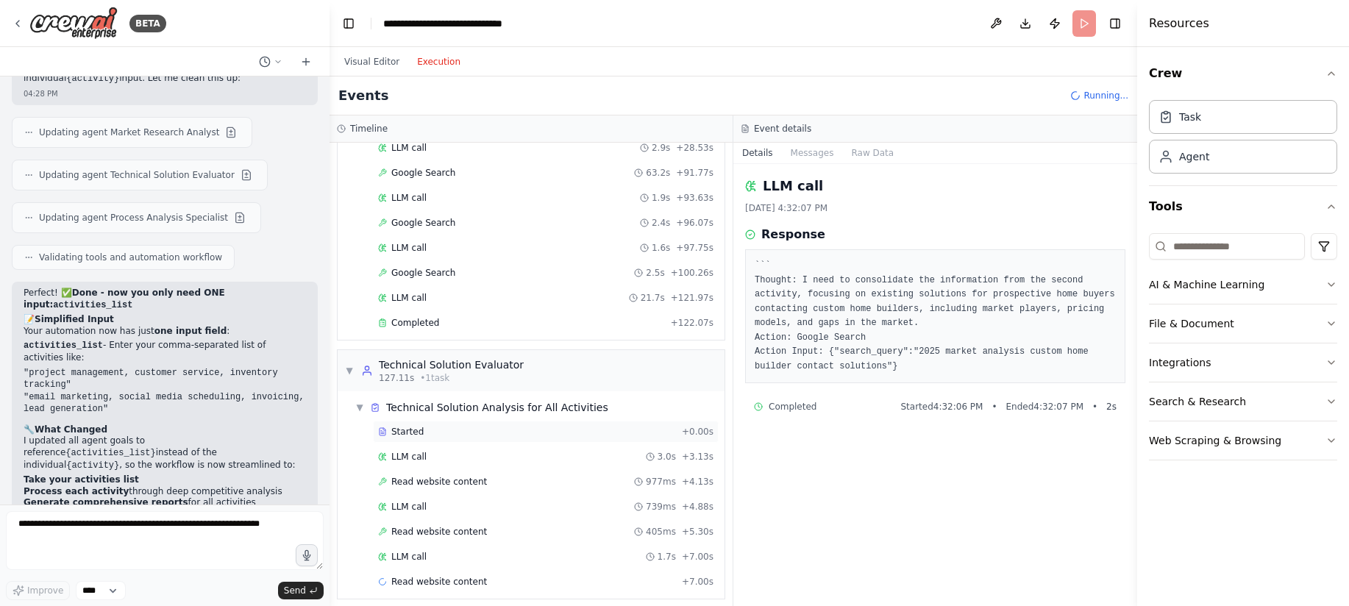
scroll to position [295, 0]
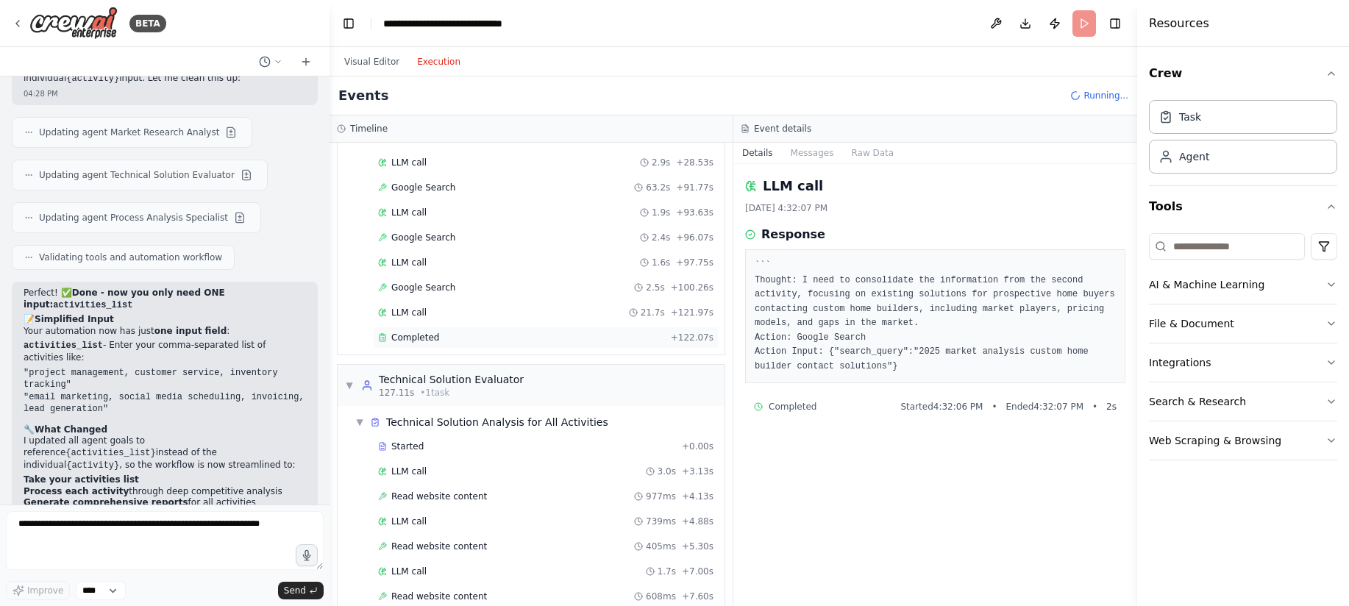
click at [474, 343] on div "Completed" at bounding box center [521, 338] width 287 height 12
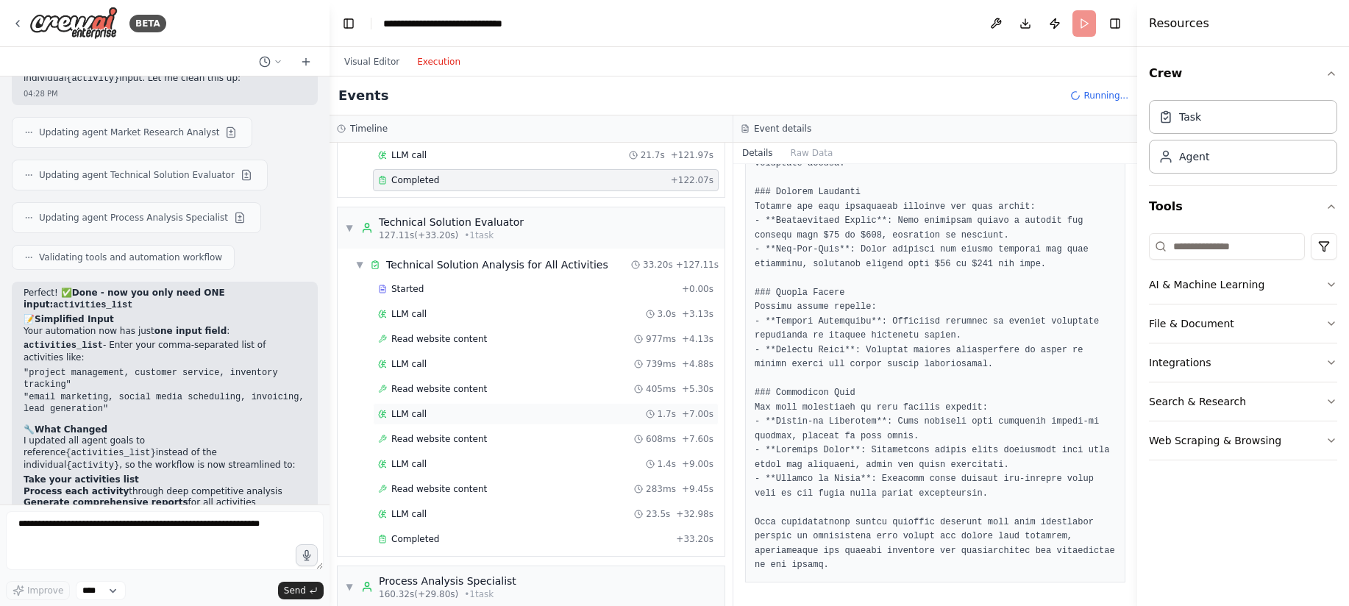
scroll to position [455, 0]
click at [548, 540] on div "Completed" at bounding box center [524, 536] width 292 height 12
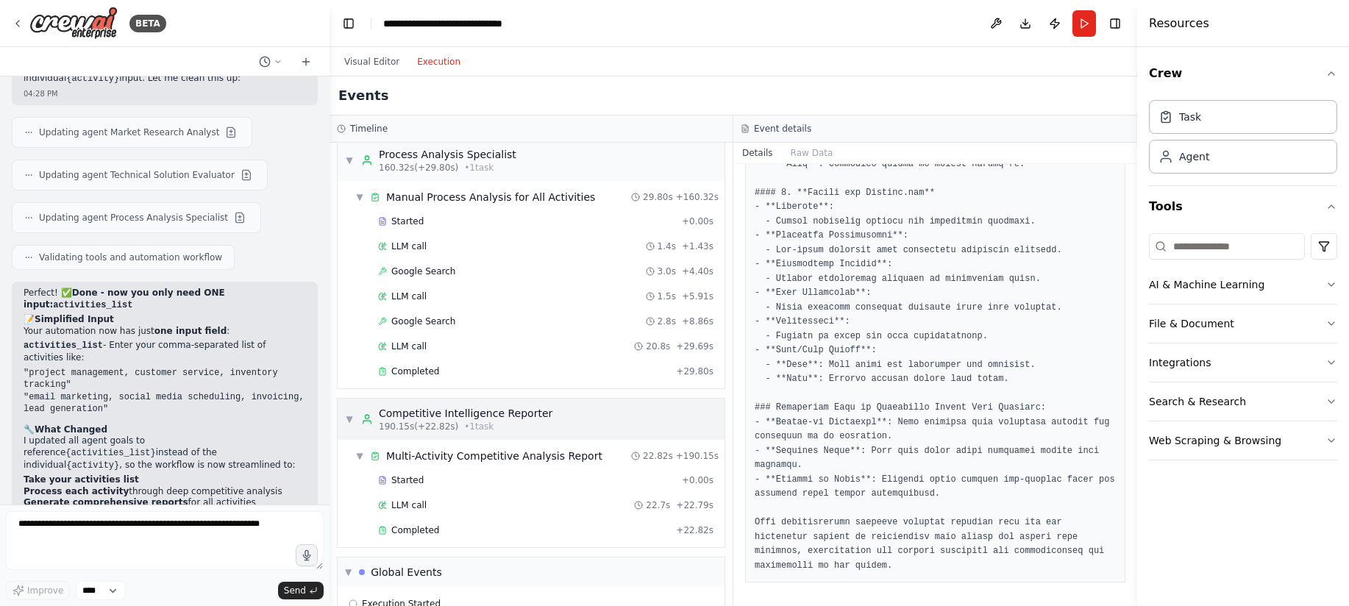
scroll to position [881, 0]
click at [518, 523] on div "Completed" at bounding box center [524, 528] width 292 height 12
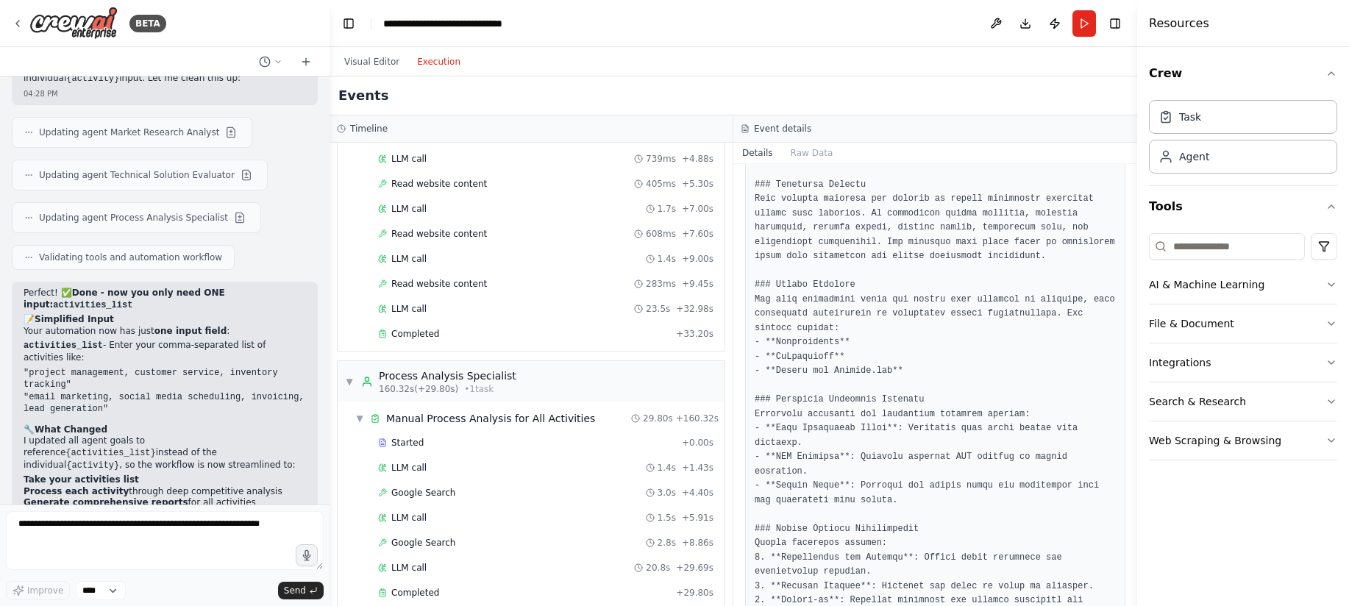
scroll to position [0, 0]
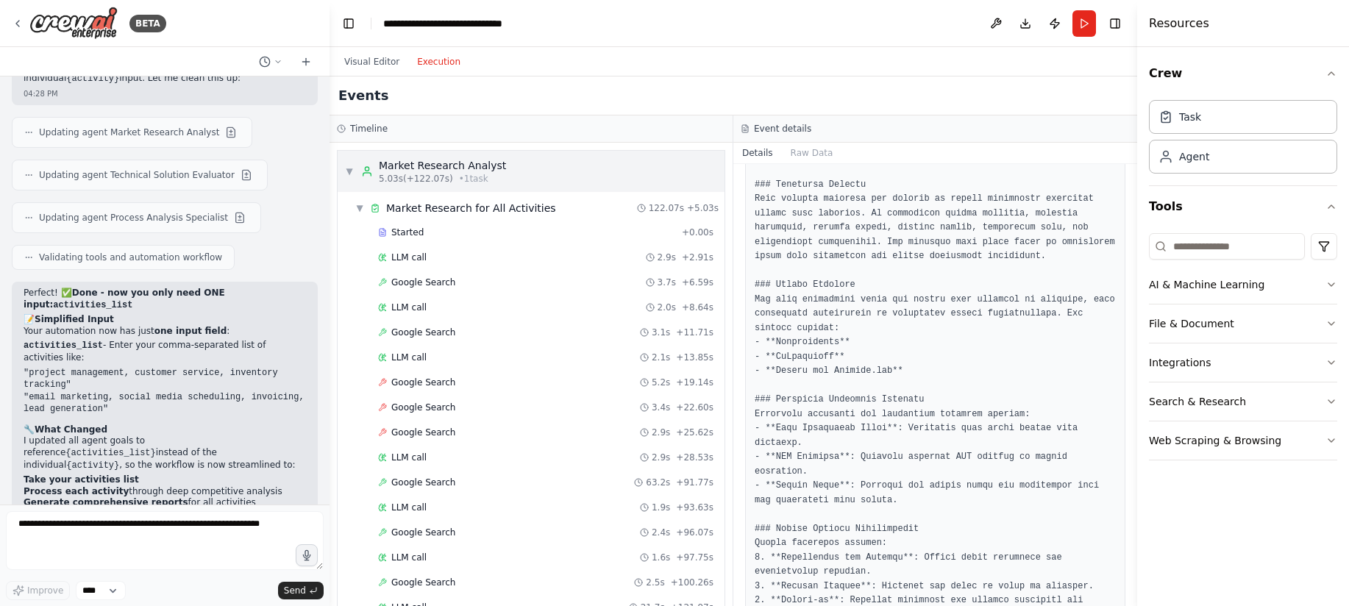
click at [349, 168] on span "▼" at bounding box center [349, 171] width 9 height 12
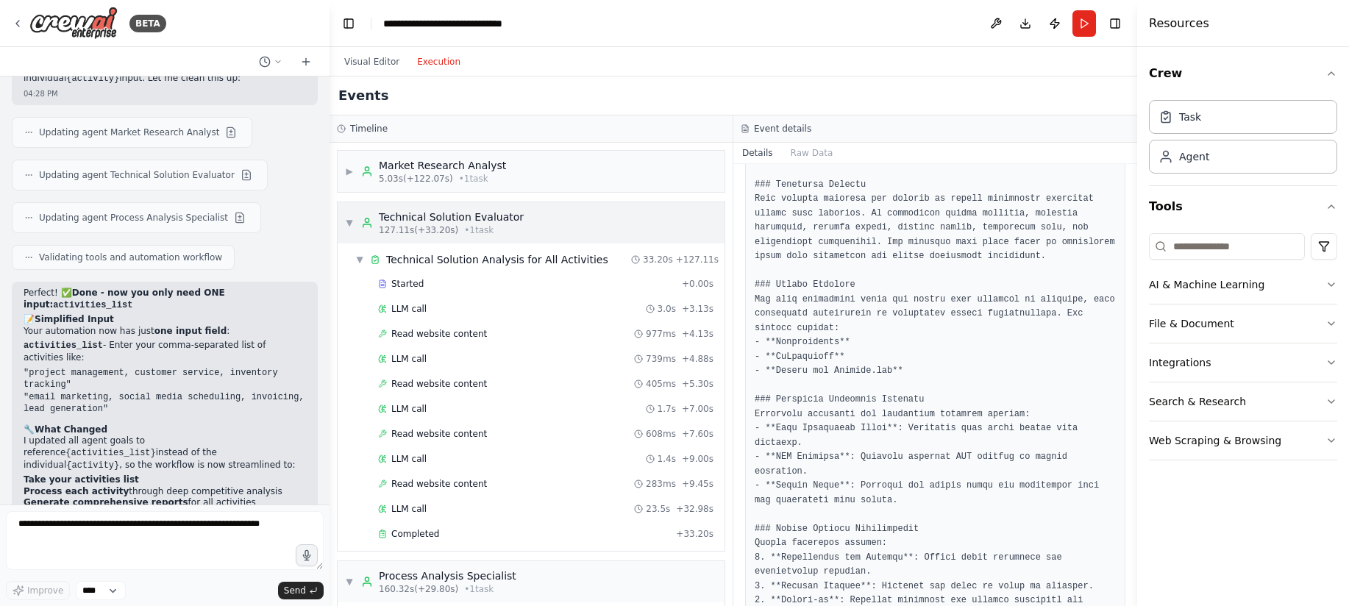
click at [352, 217] on span "▼" at bounding box center [349, 223] width 9 height 12
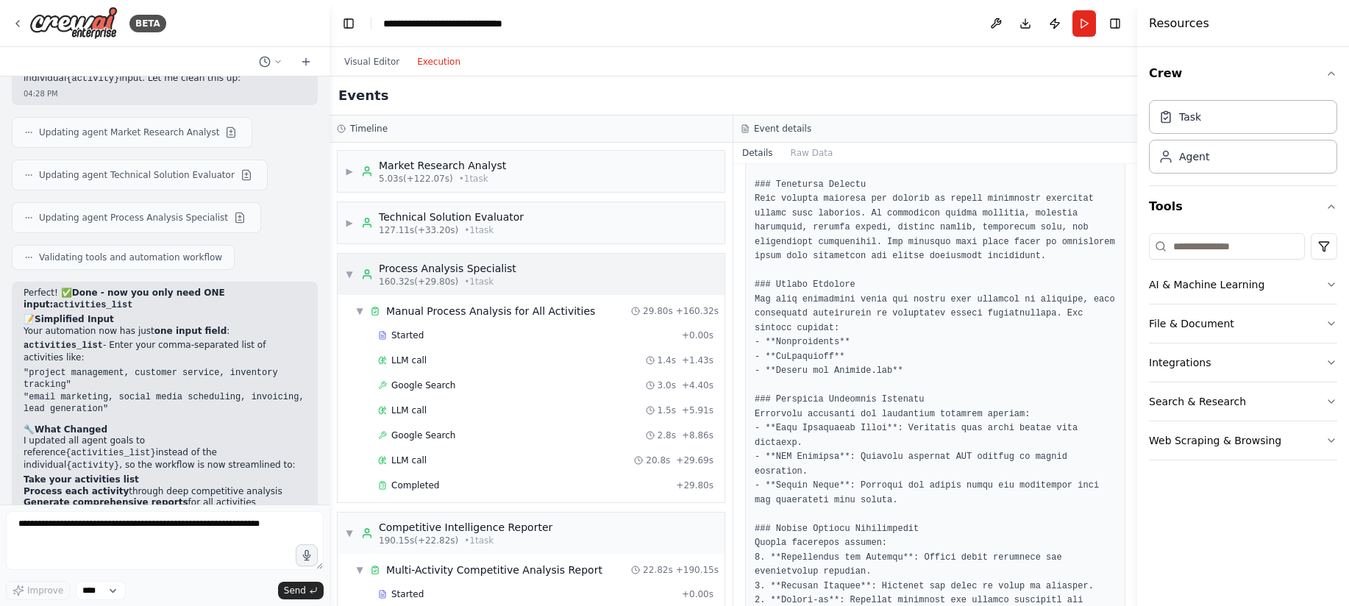
click at [347, 277] on span "▼" at bounding box center [349, 274] width 9 height 12
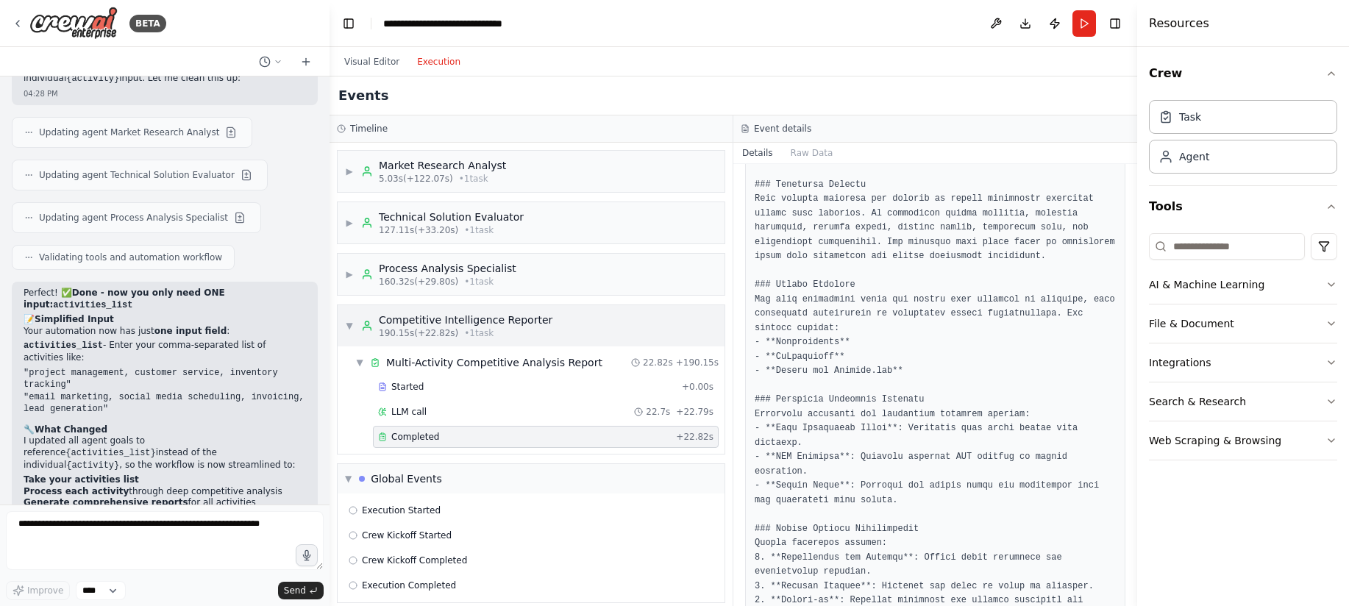
click at [351, 324] on span "▼" at bounding box center [349, 326] width 9 height 12
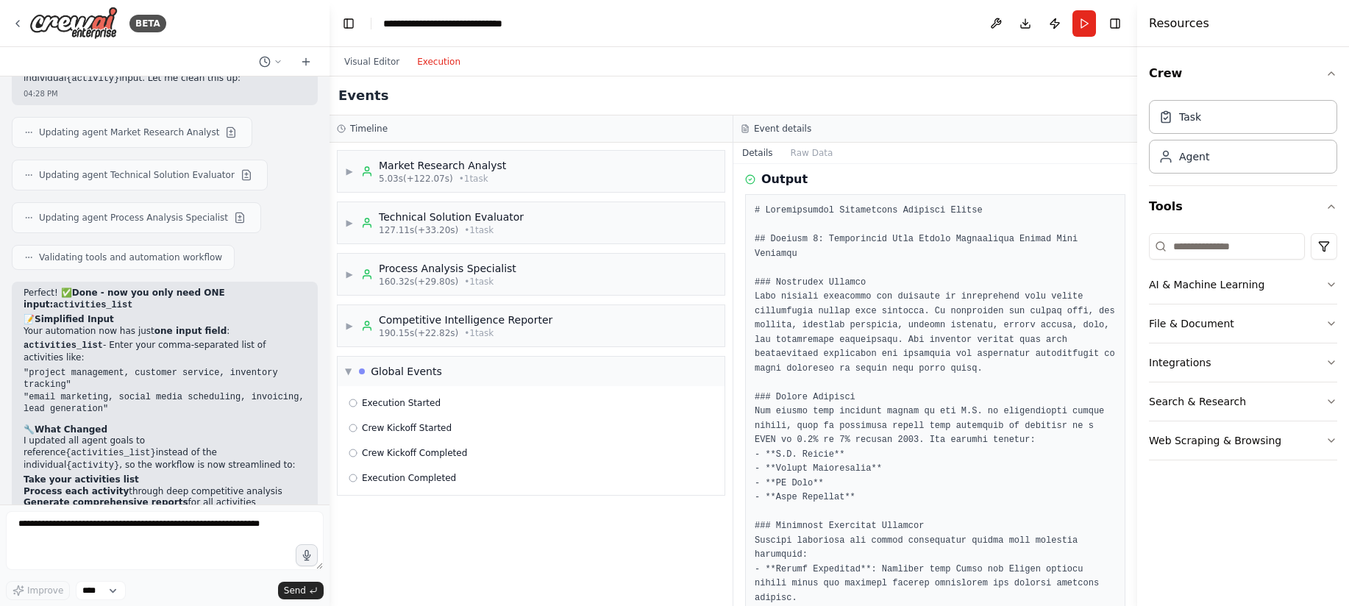
scroll to position [90, 0]
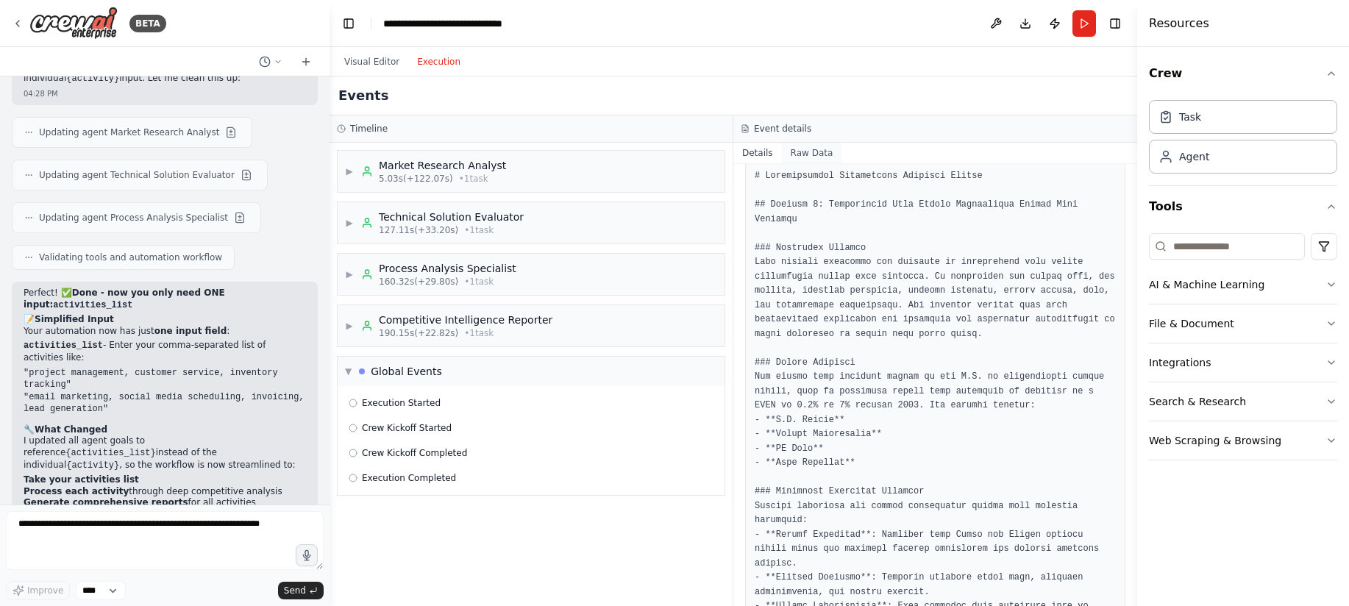
click at [801, 153] on button "Raw Data" at bounding box center [812, 153] width 60 height 21
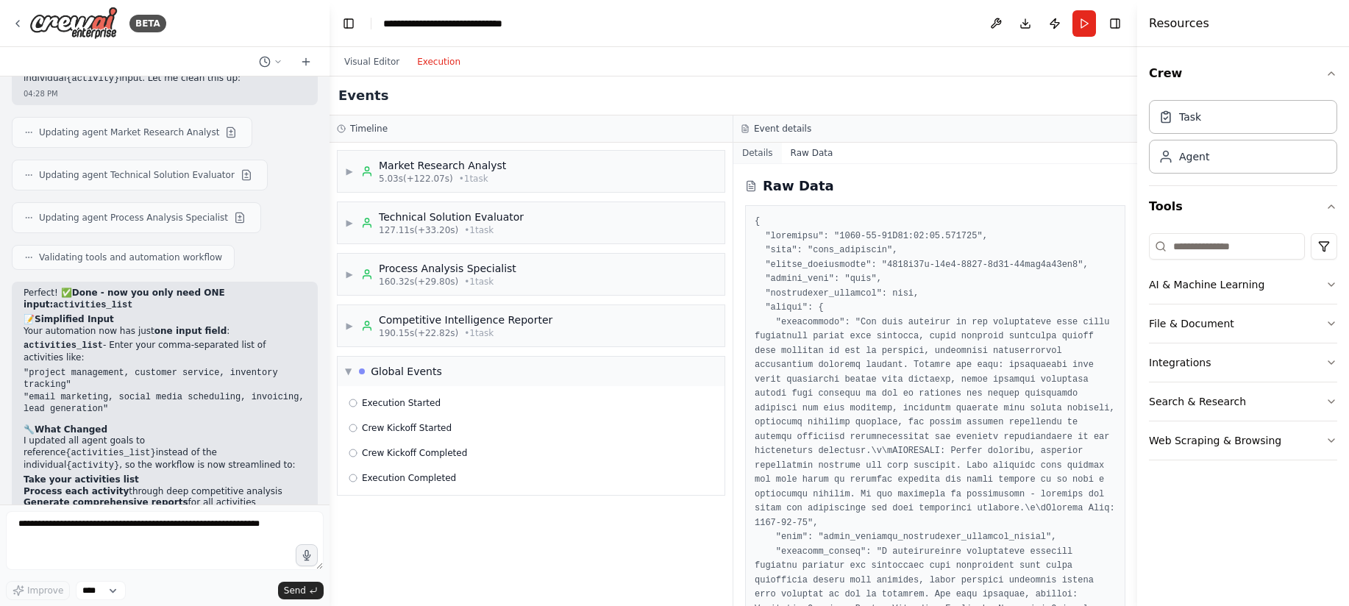
click at [769, 154] on button "Details" at bounding box center [757, 153] width 49 height 21
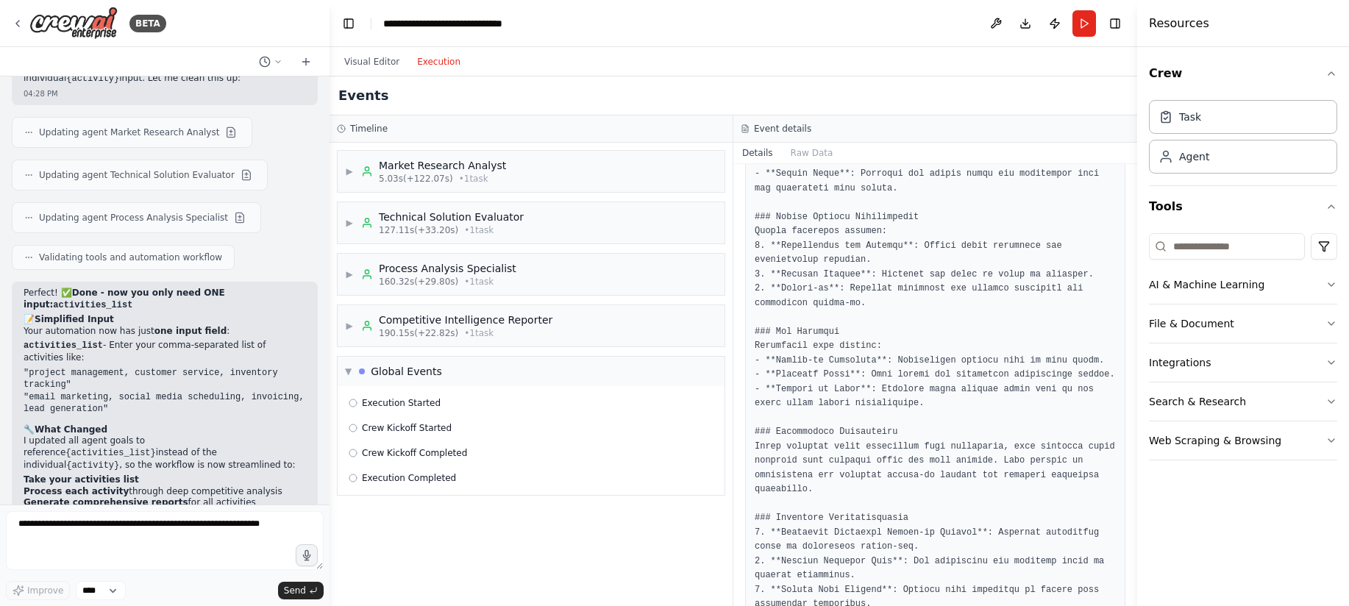
scroll to position [1472, 0]
click at [352, 60] on button "Visual Editor" at bounding box center [371, 62] width 73 height 18
click at [429, 61] on button "Execution" at bounding box center [438, 62] width 61 height 18
click at [378, 131] on h3 "Timeline" at bounding box center [369, 129] width 38 height 12
click at [346, 371] on span "▼" at bounding box center [348, 372] width 7 height 12
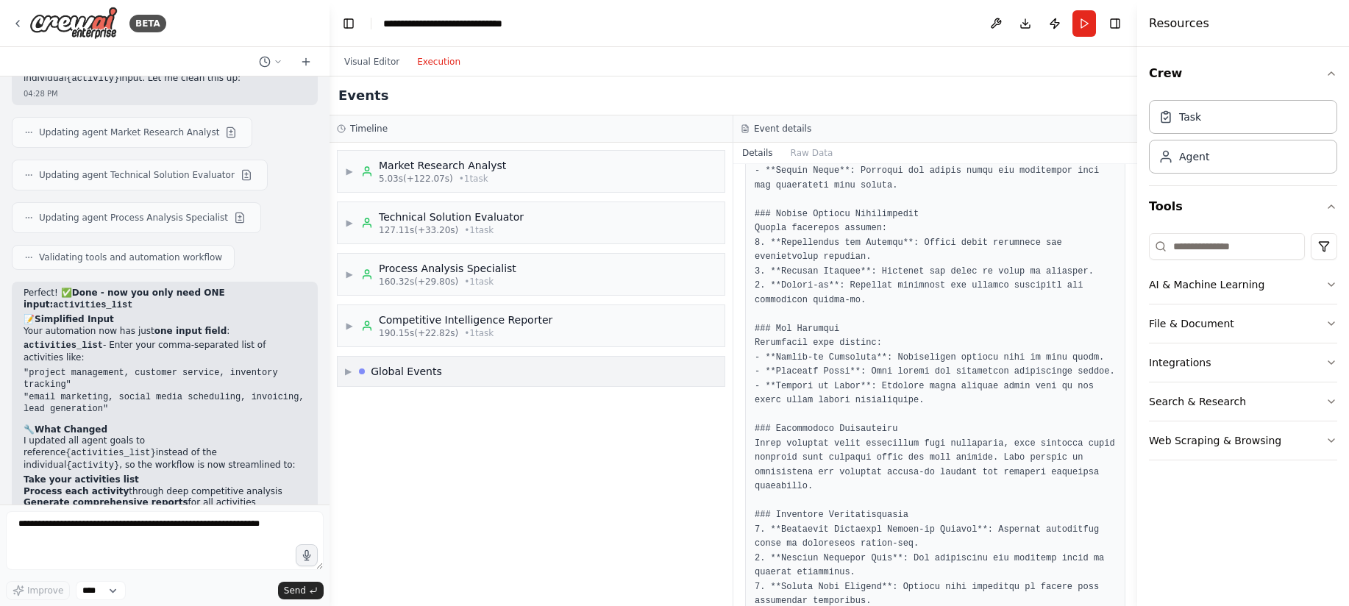
click at [343, 370] on div "▶ Global Events" at bounding box center [531, 371] width 387 height 29
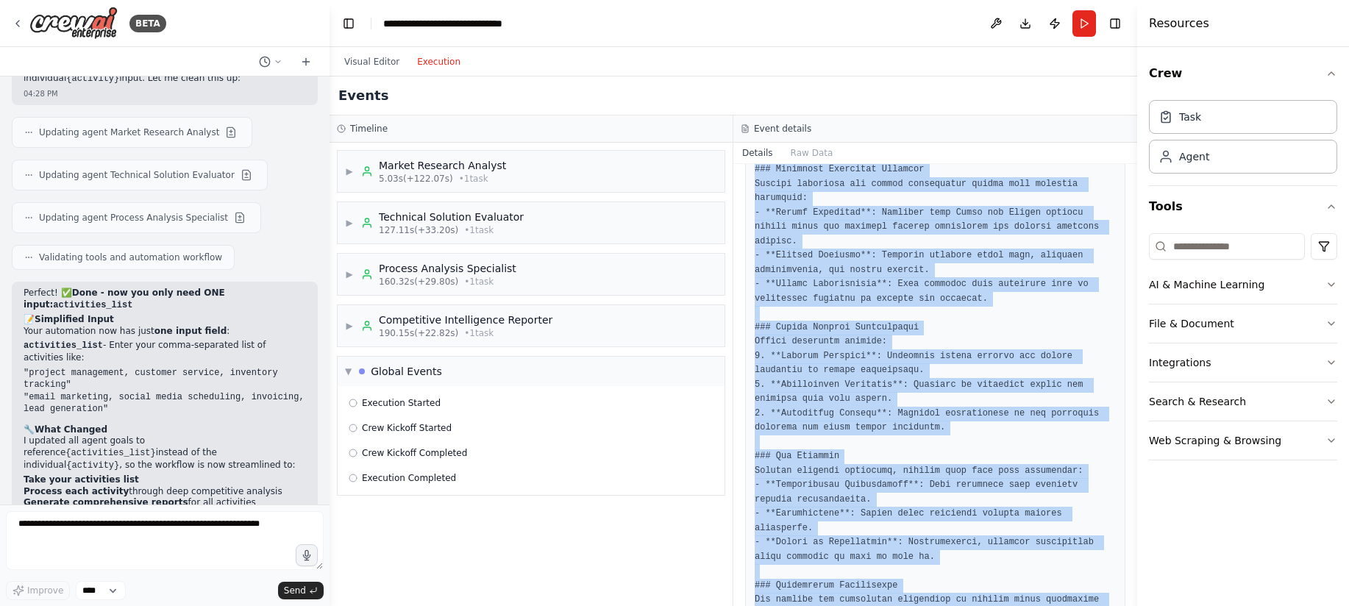
scroll to position [0, 0]
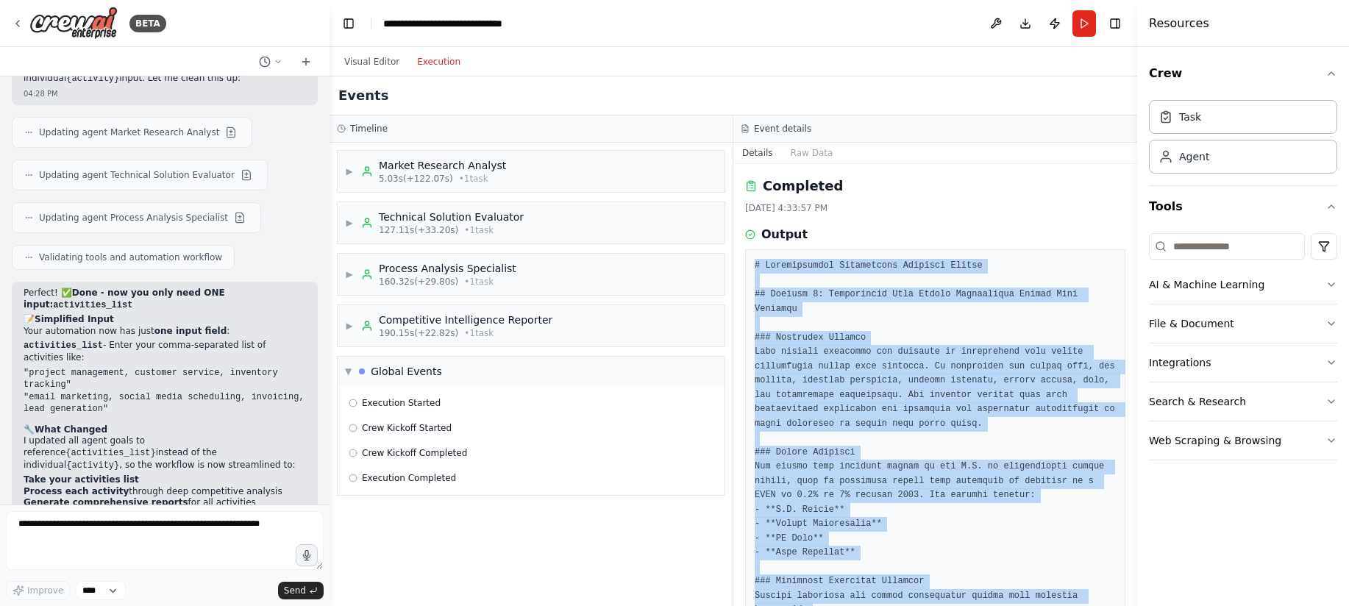
drag, startPoint x: 1077, startPoint y: 565, endPoint x: 752, endPoint y: 271, distance: 437.9
copy pre "# Comprehensive Competitive Analysis Report ## Section 1: Prospective Home Buye…"
click at [57, 22] on img at bounding box center [73, 23] width 88 height 33
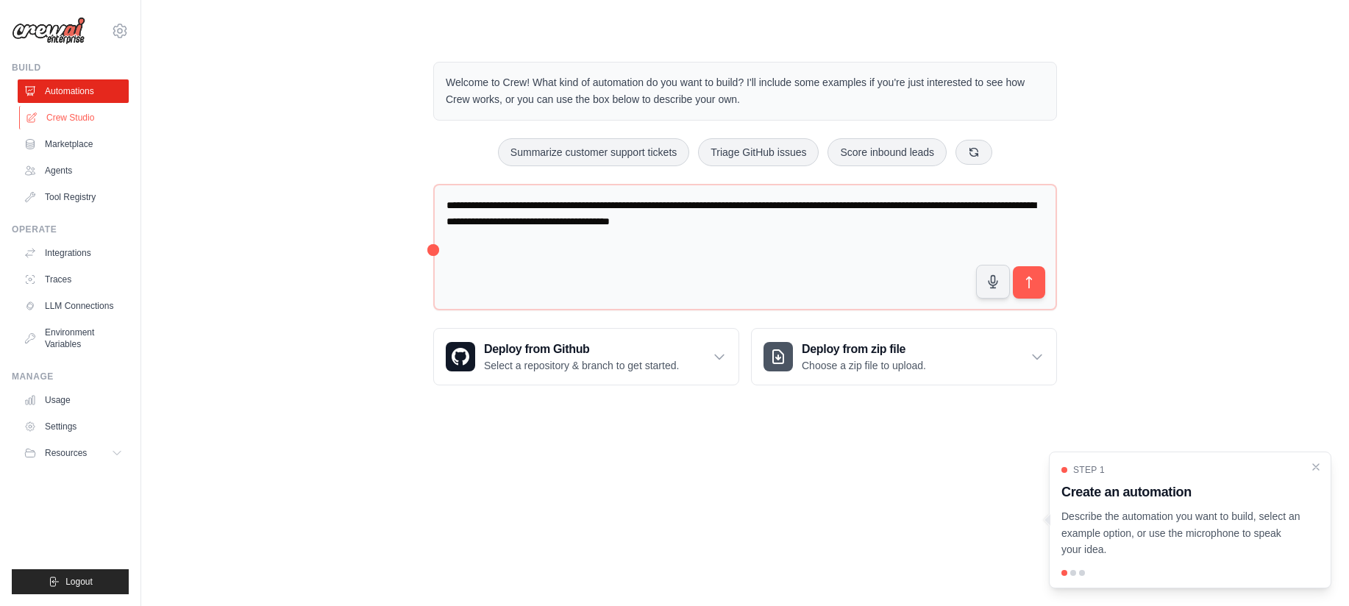
click at [54, 118] on link "Crew Studio" at bounding box center [74, 118] width 111 height 24
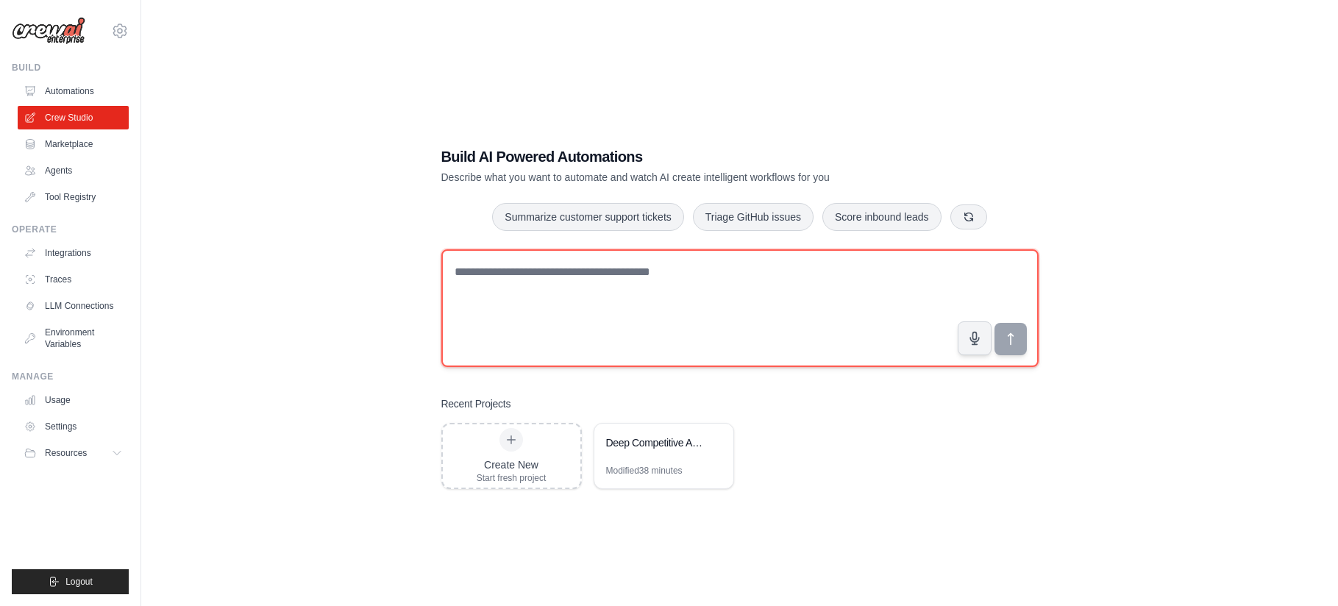
click at [753, 277] on textarea at bounding box center [739, 308] width 597 height 118
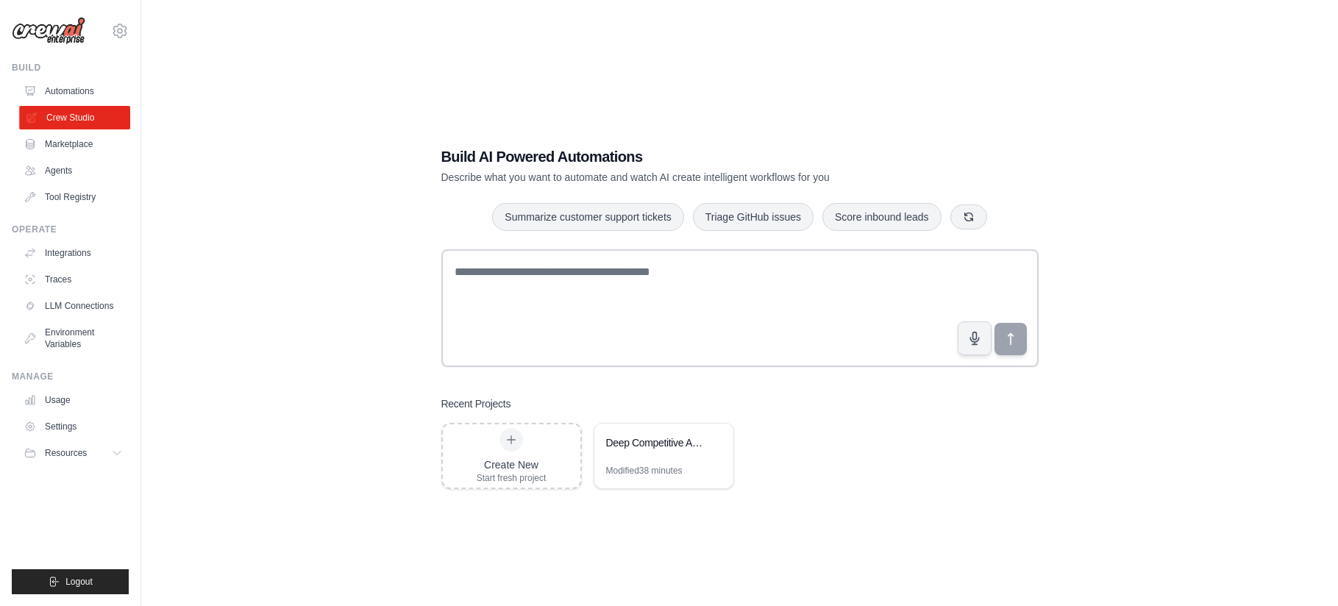
click at [99, 119] on link "Crew Studio" at bounding box center [74, 118] width 111 height 24
click at [680, 451] on div "Deep Competitive Analysis Engine" at bounding box center [656, 444] width 101 height 18
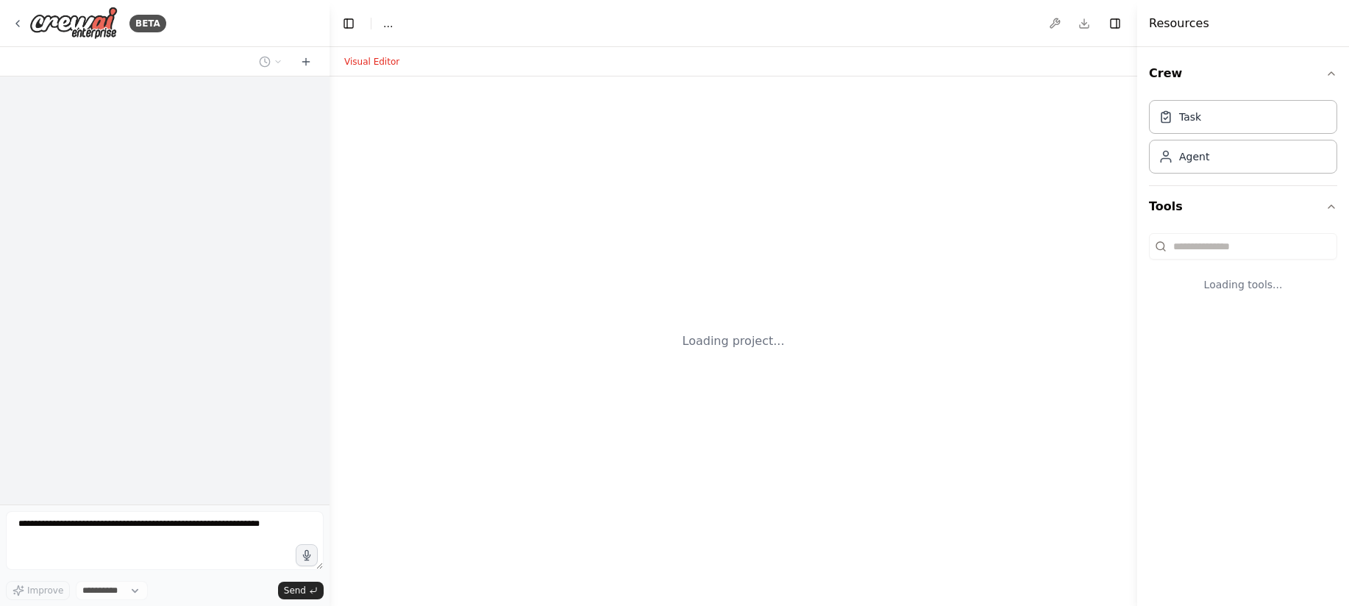
select select "****"
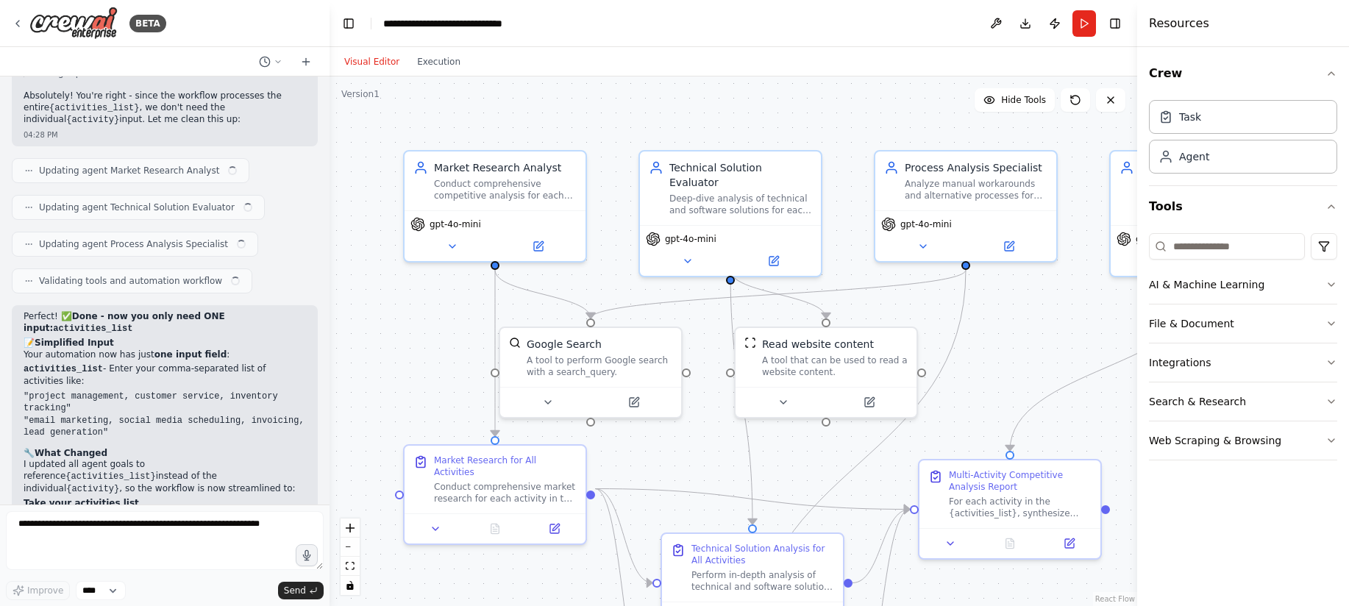
scroll to position [4841, 0]
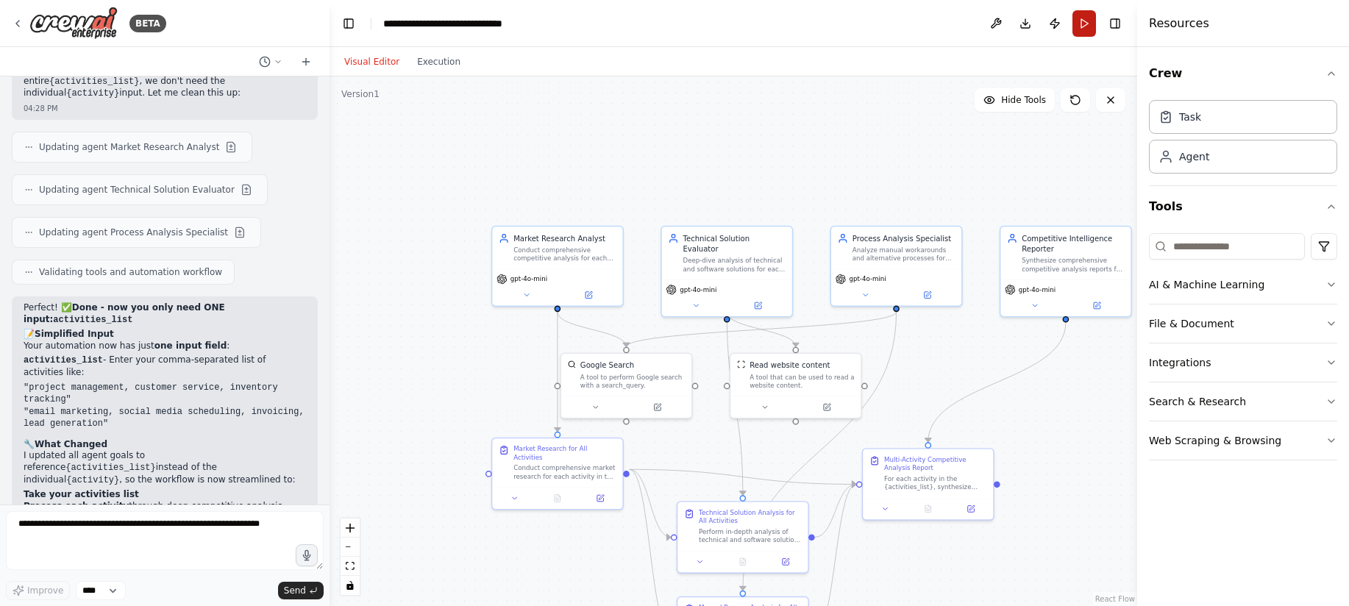
click at [1086, 30] on button "Run" at bounding box center [1084, 23] width 24 height 26
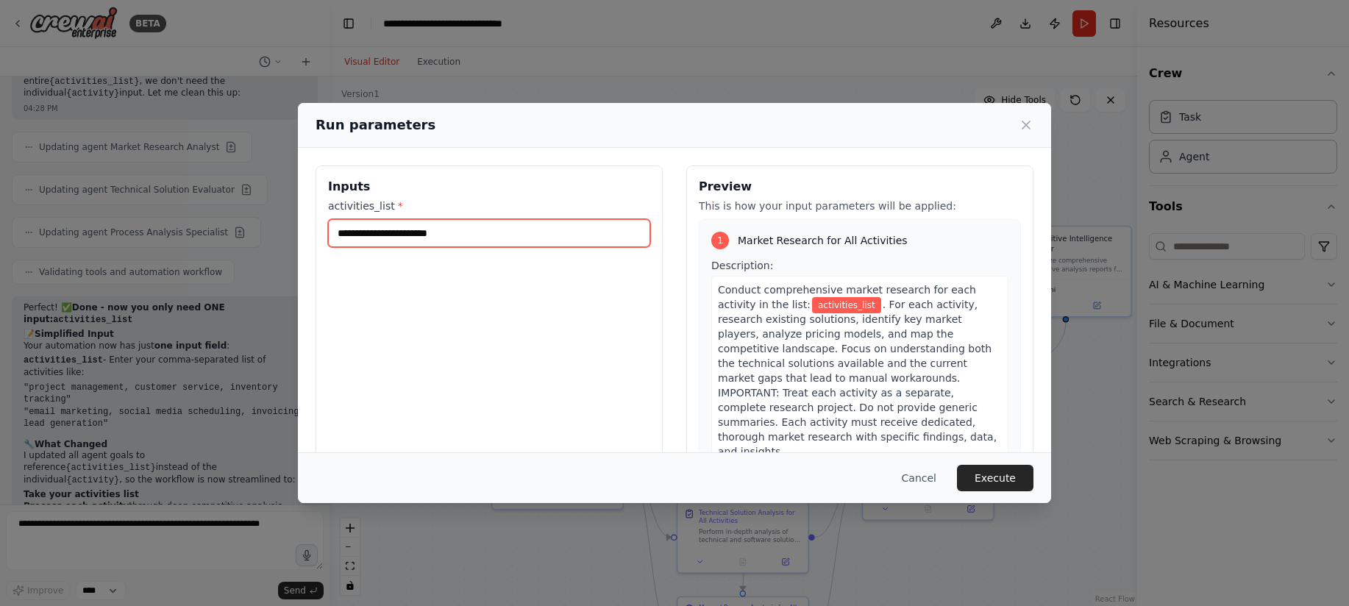
click at [496, 231] on input "activities_list *" at bounding box center [489, 233] width 322 height 28
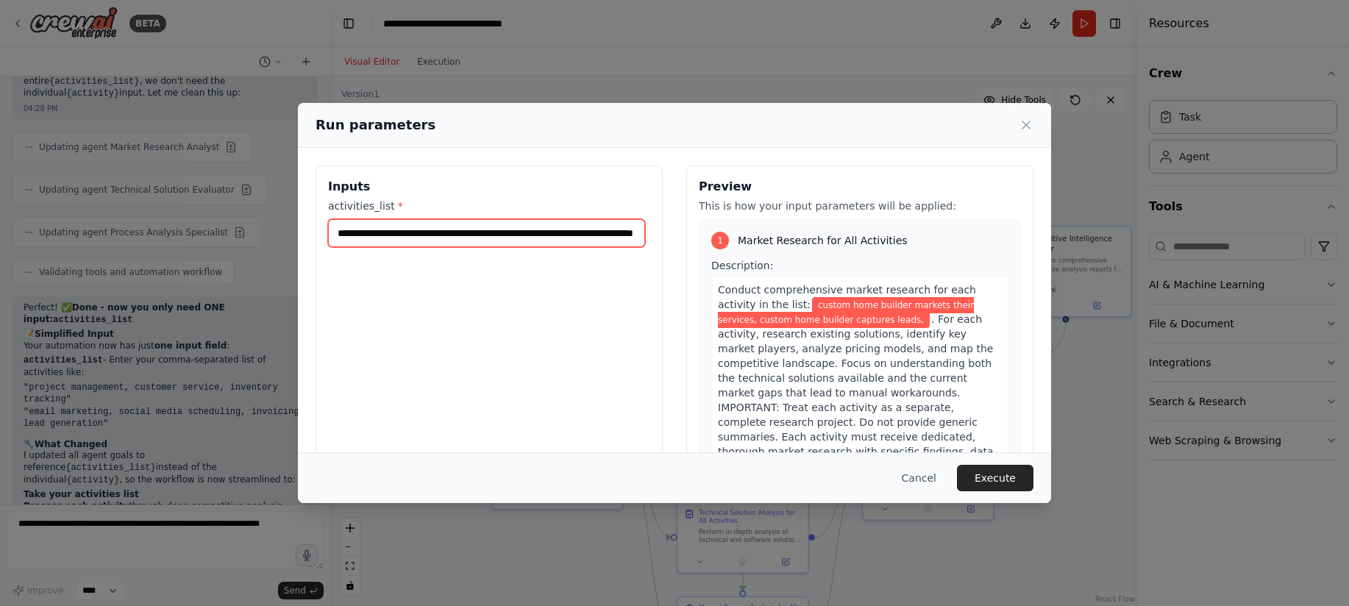
scroll to position [0, 0]
click at [604, 232] on input "**********" at bounding box center [486, 233] width 317 height 28
drag, startPoint x: 607, startPoint y: 232, endPoint x: 669, endPoint y: 239, distance: 62.9
click at [669, 239] on div "**********" at bounding box center [674, 339] width 718 height 349
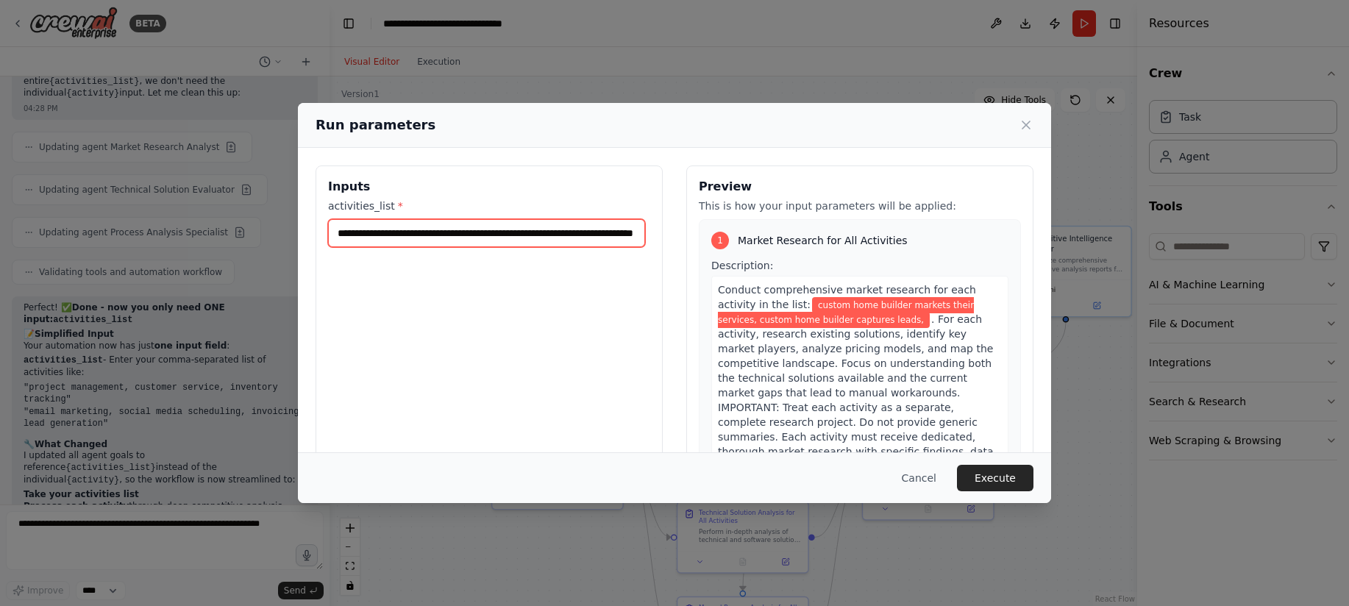
drag, startPoint x: 633, startPoint y: 236, endPoint x: 643, endPoint y: 237, distance: 9.6
click at [633, 236] on input "**********" at bounding box center [486, 233] width 317 height 28
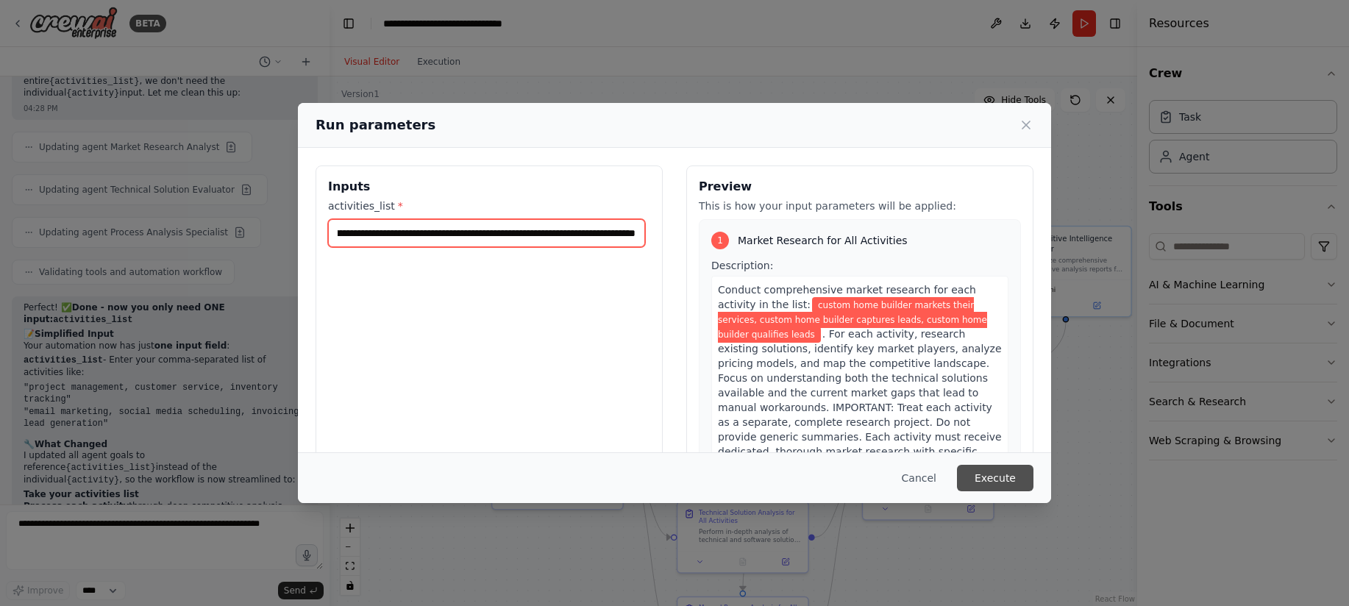
type input "**********"
click at [1022, 482] on button "Execute" at bounding box center [995, 478] width 76 height 26
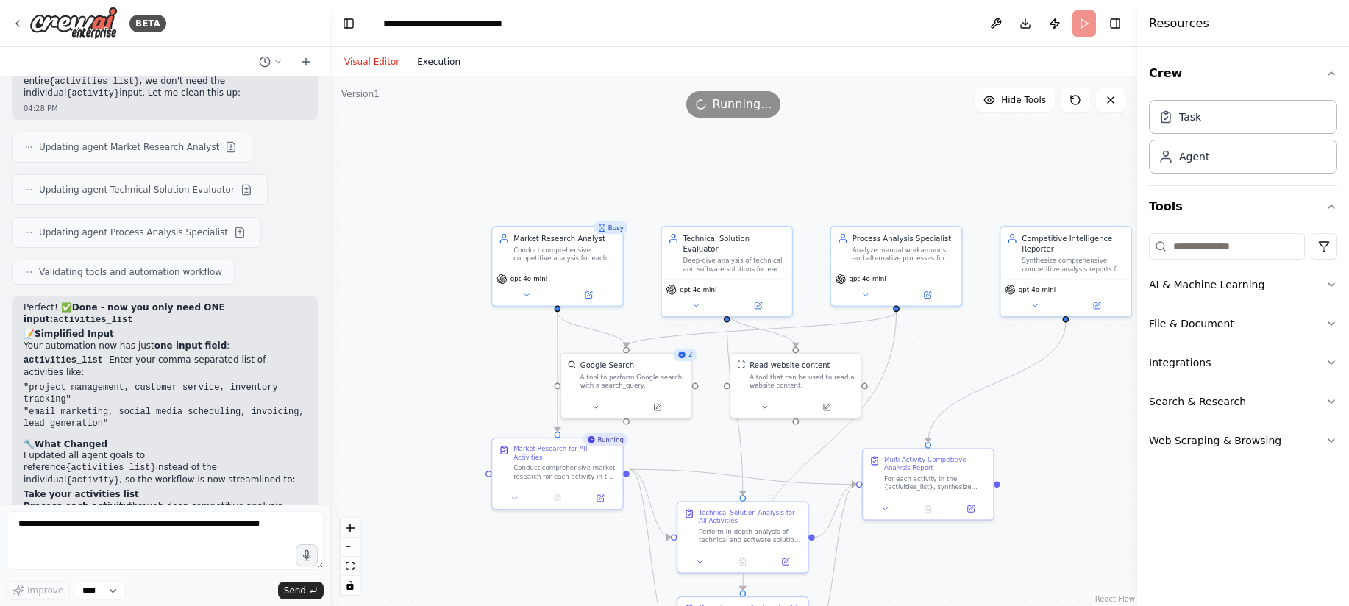
click at [428, 62] on button "Execution" at bounding box center [438, 62] width 61 height 18
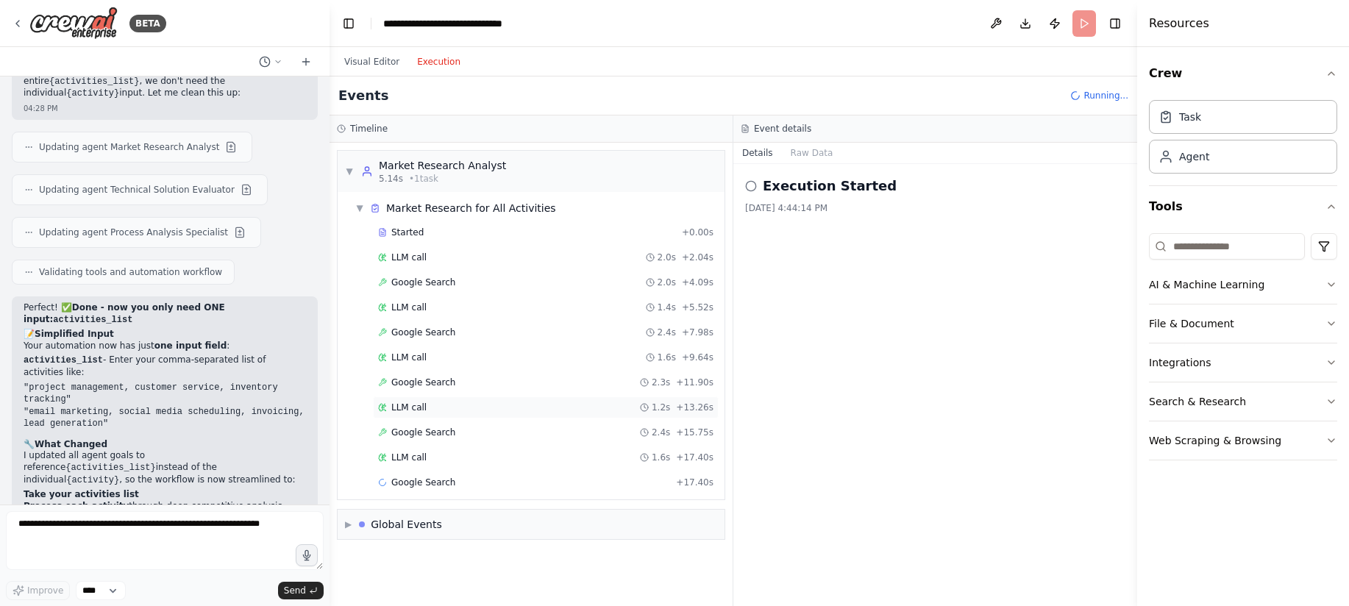
click at [473, 409] on div "LLM call 1.2s + 13.26s" at bounding box center [545, 408] width 335 height 12
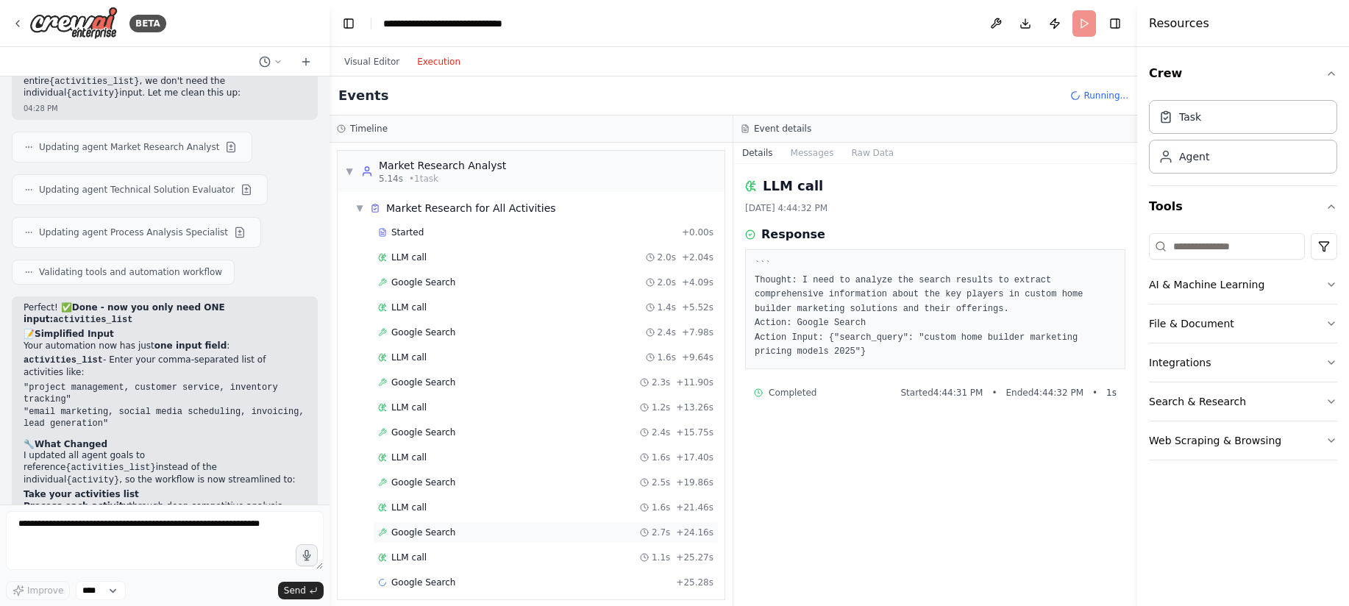
click at [471, 531] on div "Google Search 2.7s + 24.16s" at bounding box center [545, 533] width 335 height 12
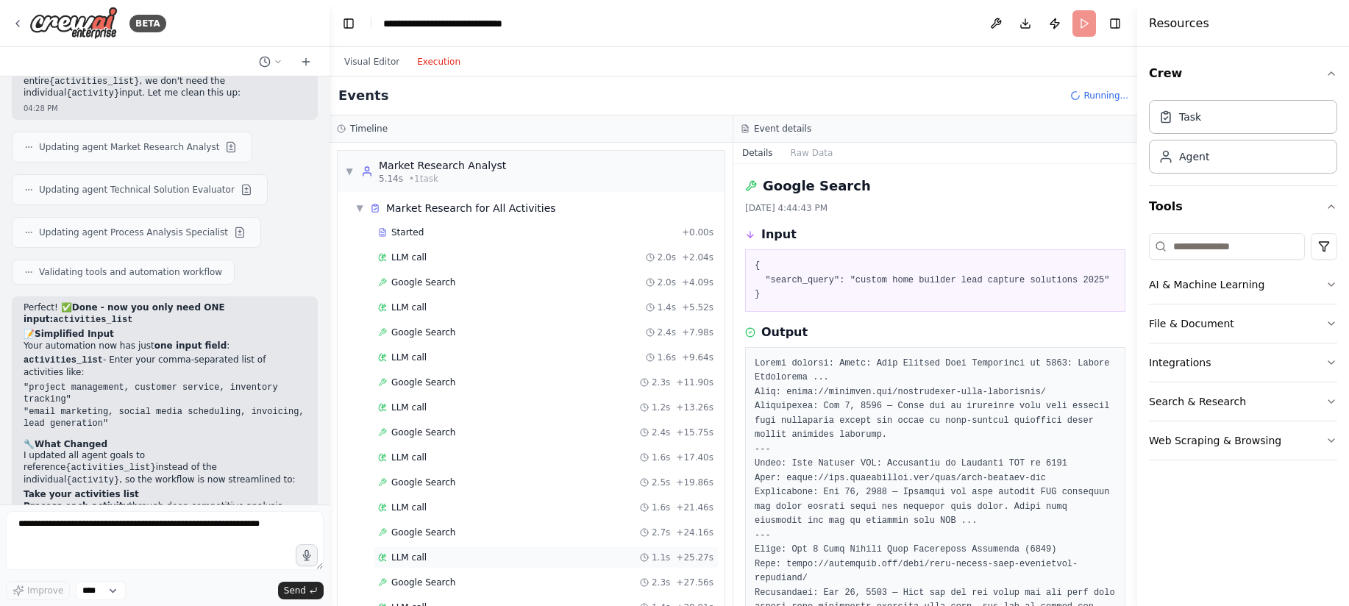
click at [469, 549] on div "LLM call 1.1s + 25.27s" at bounding box center [546, 557] width 346 height 22
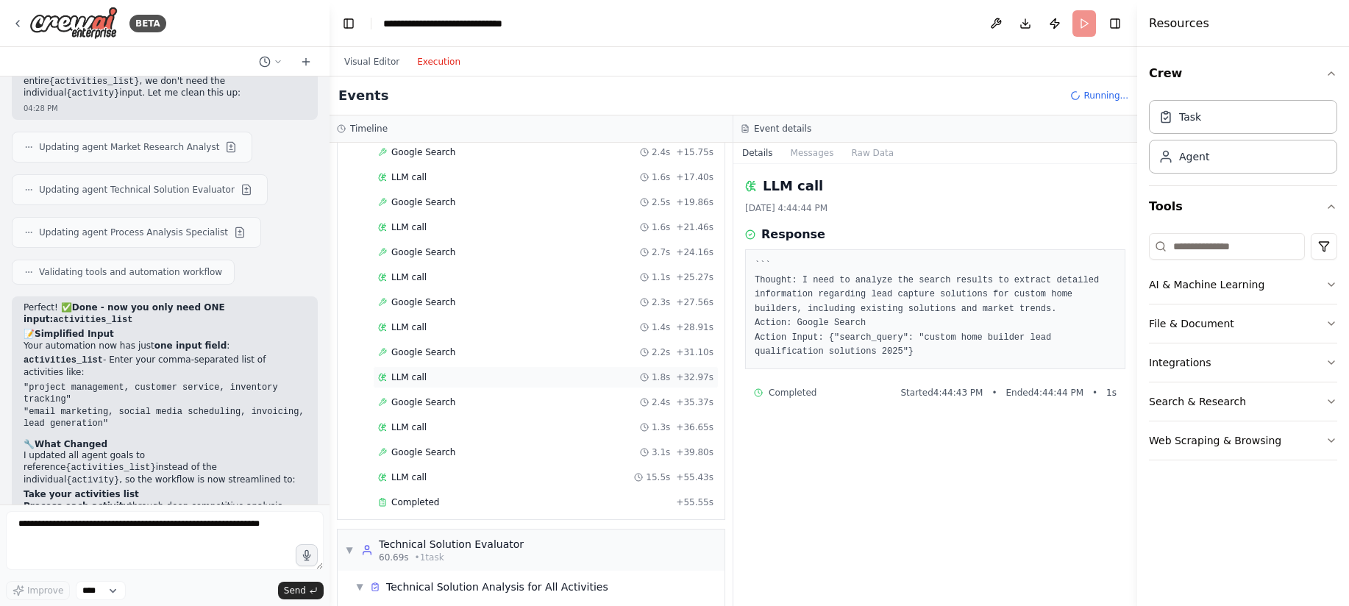
scroll to position [398, 0]
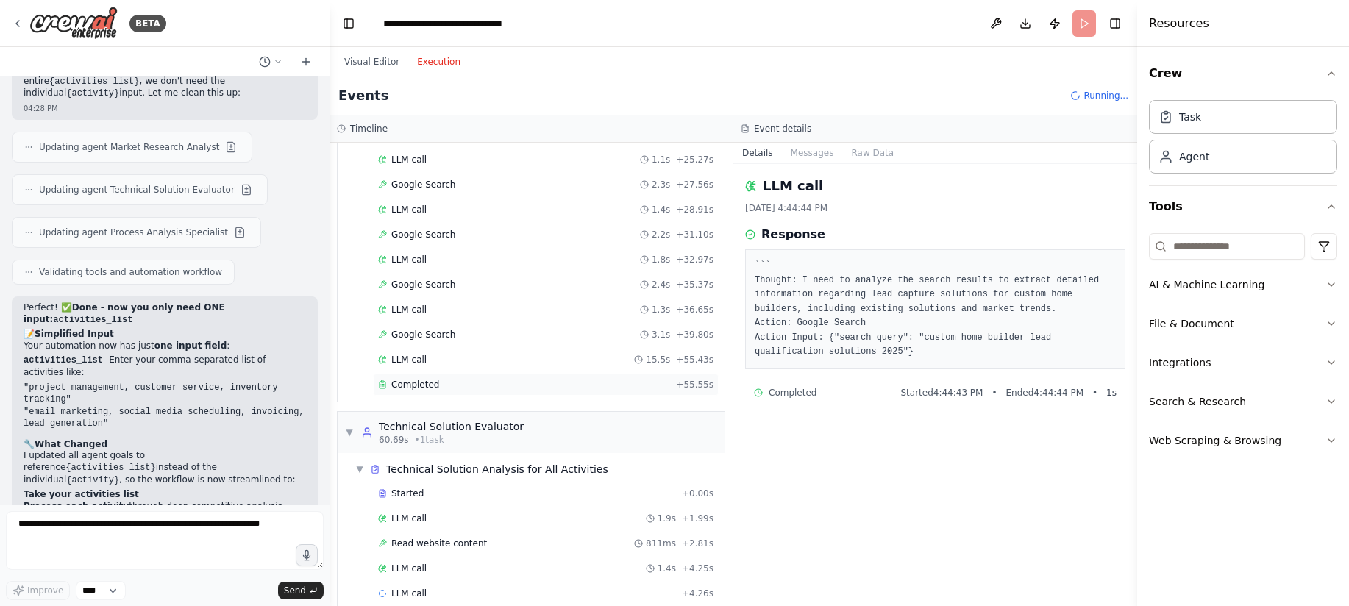
click at [453, 382] on div "Completed" at bounding box center [524, 385] width 292 height 12
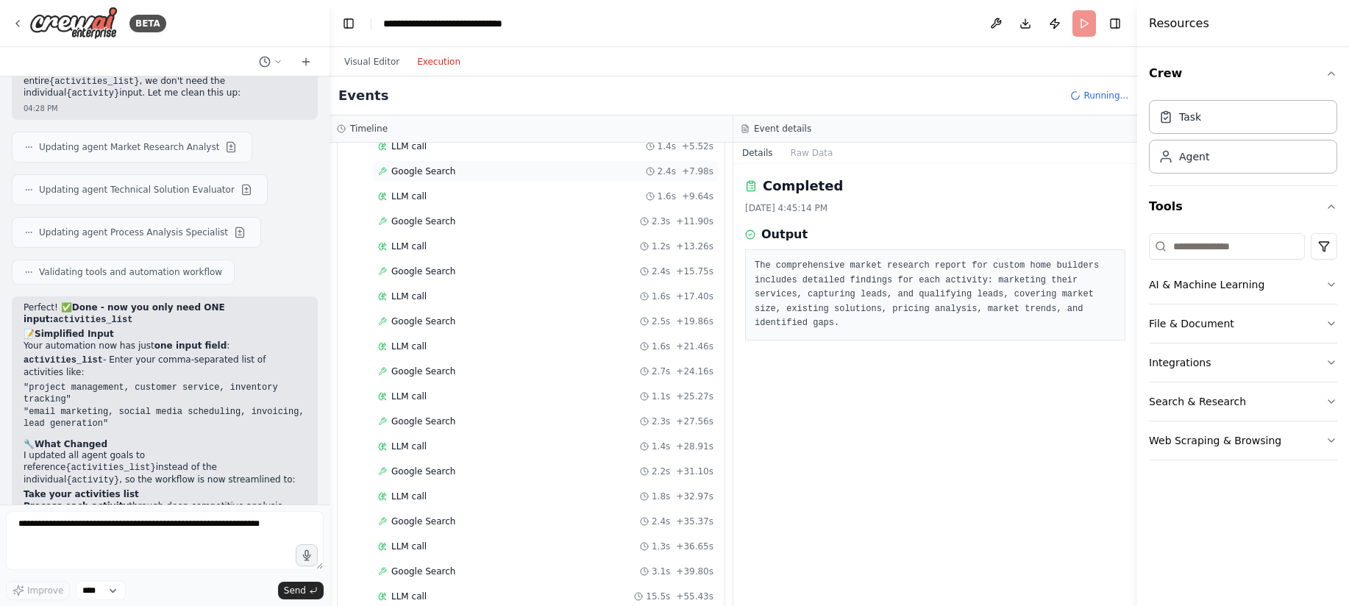
scroll to position [257, 0]
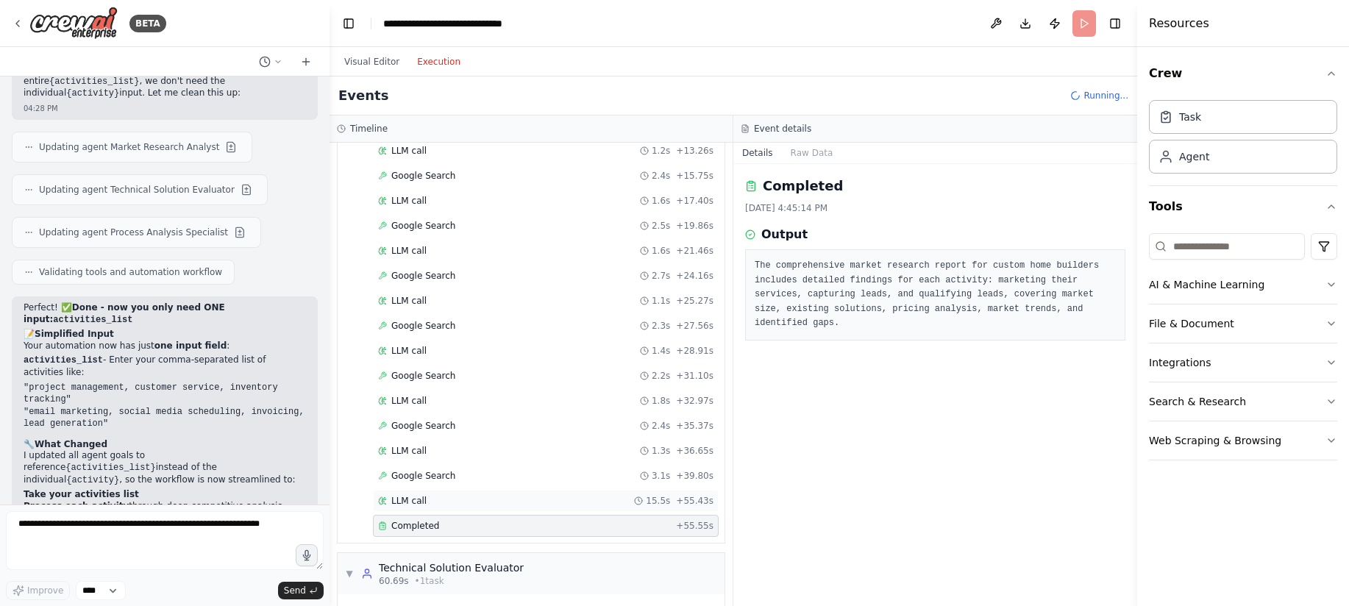
click at [487, 495] on div "LLM call 15.5s + 55.43s" at bounding box center [545, 501] width 335 height 12
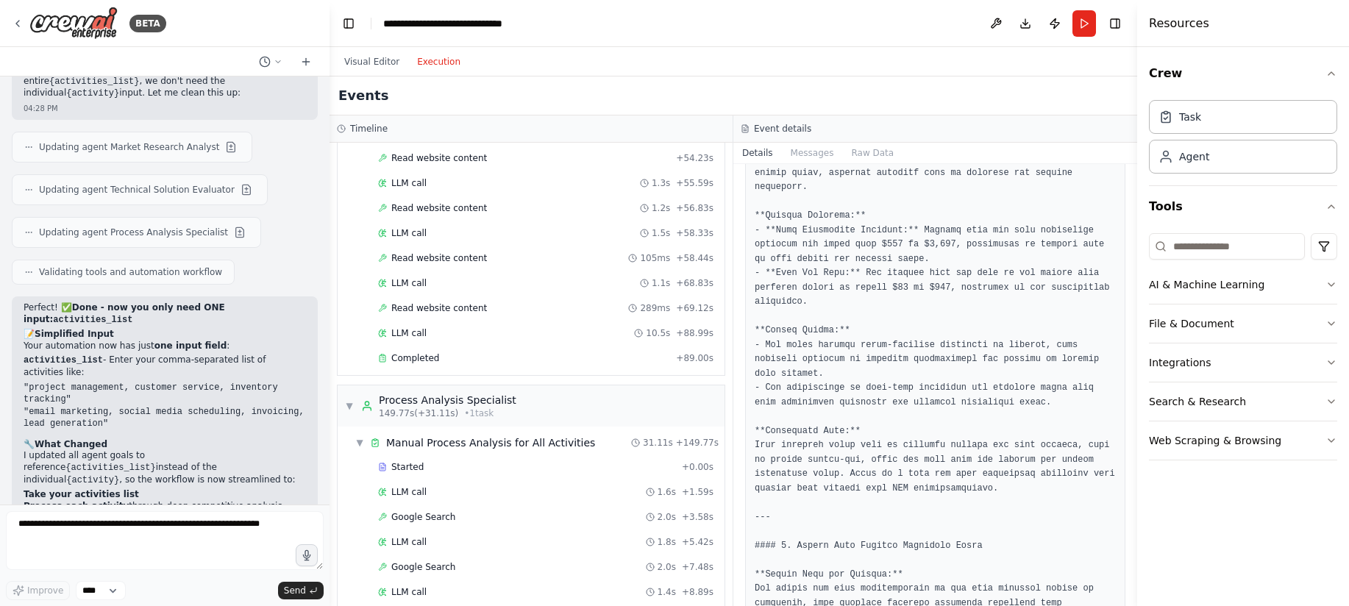
scroll to position [2177, 0]
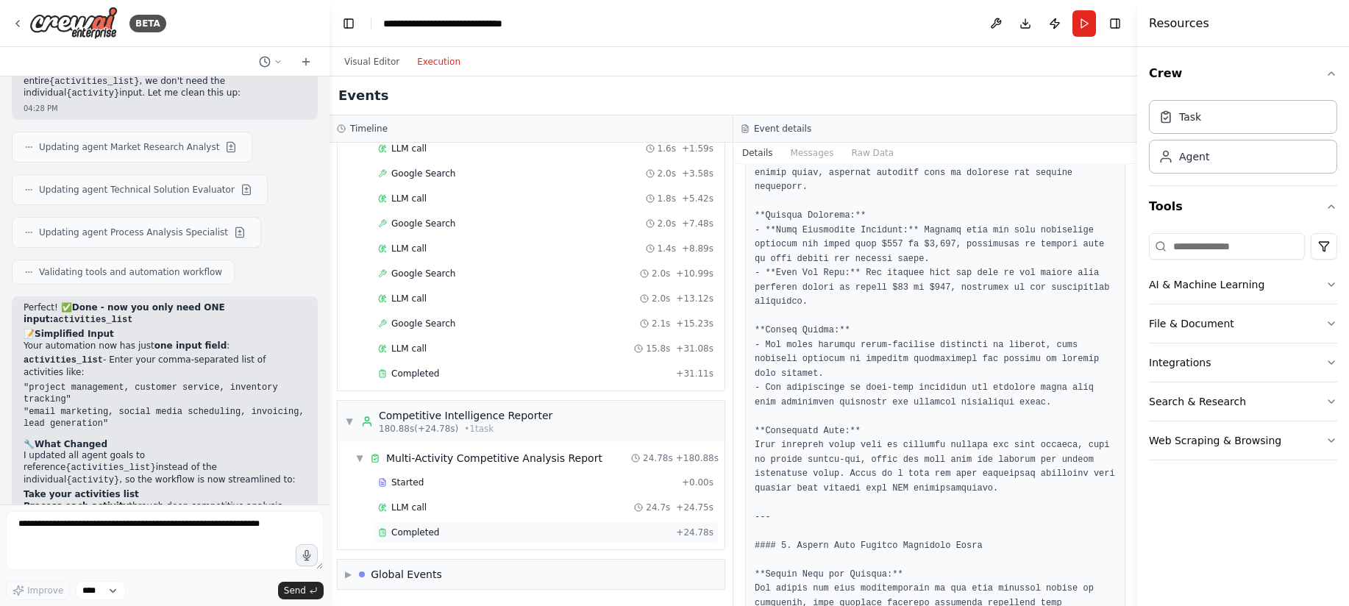
click at [446, 538] on div "Completed" at bounding box center [524, 533] width 292 height 12
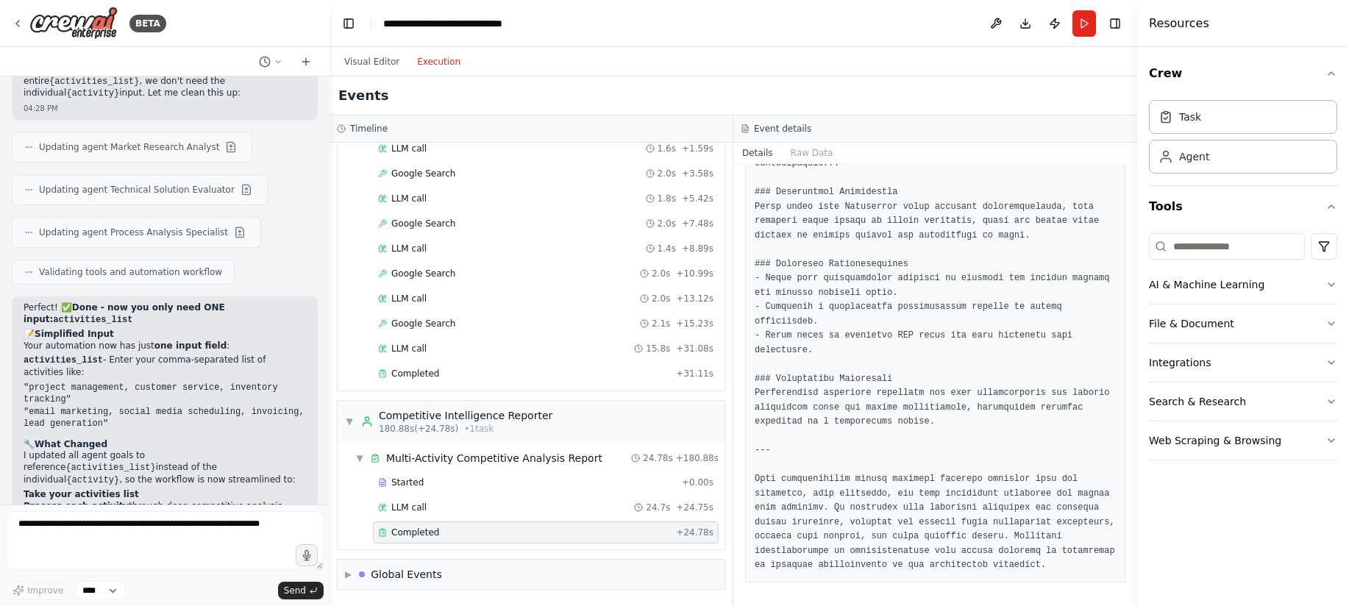
scroll to position [3271, 0]
